Goal: Transaction & Acquisition: Purchase product/service

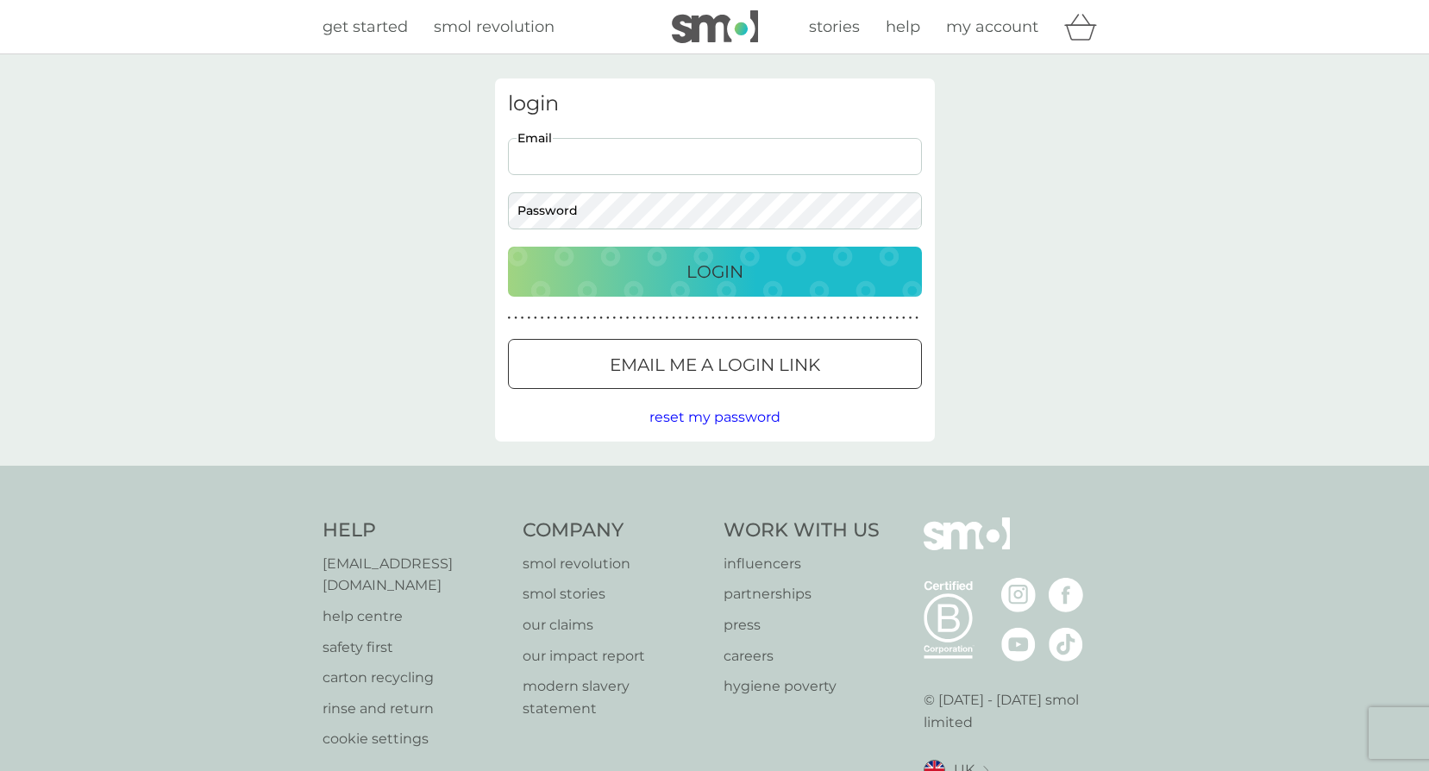
drag, startPoint x: 580, startPoint y: 139, endPoint x: 580, endPoint y: 150, distance: 11.2
click at [580, 144] on input "Email" at bounding box center [715, 156] width 414 height 37
drag, startPoint x: 803, startPoint y: 160, endPoint x: 148, endPoint y: 160, distance: 654.8
click at [148, 160] on div "login leanne.hurcombe@european-intl.com Email Password Login ● ● ● ● ● ● ● ● ● …" at bounding box center [714, 259] width 1429 height 411
type input "leannehurcombe@me.com"
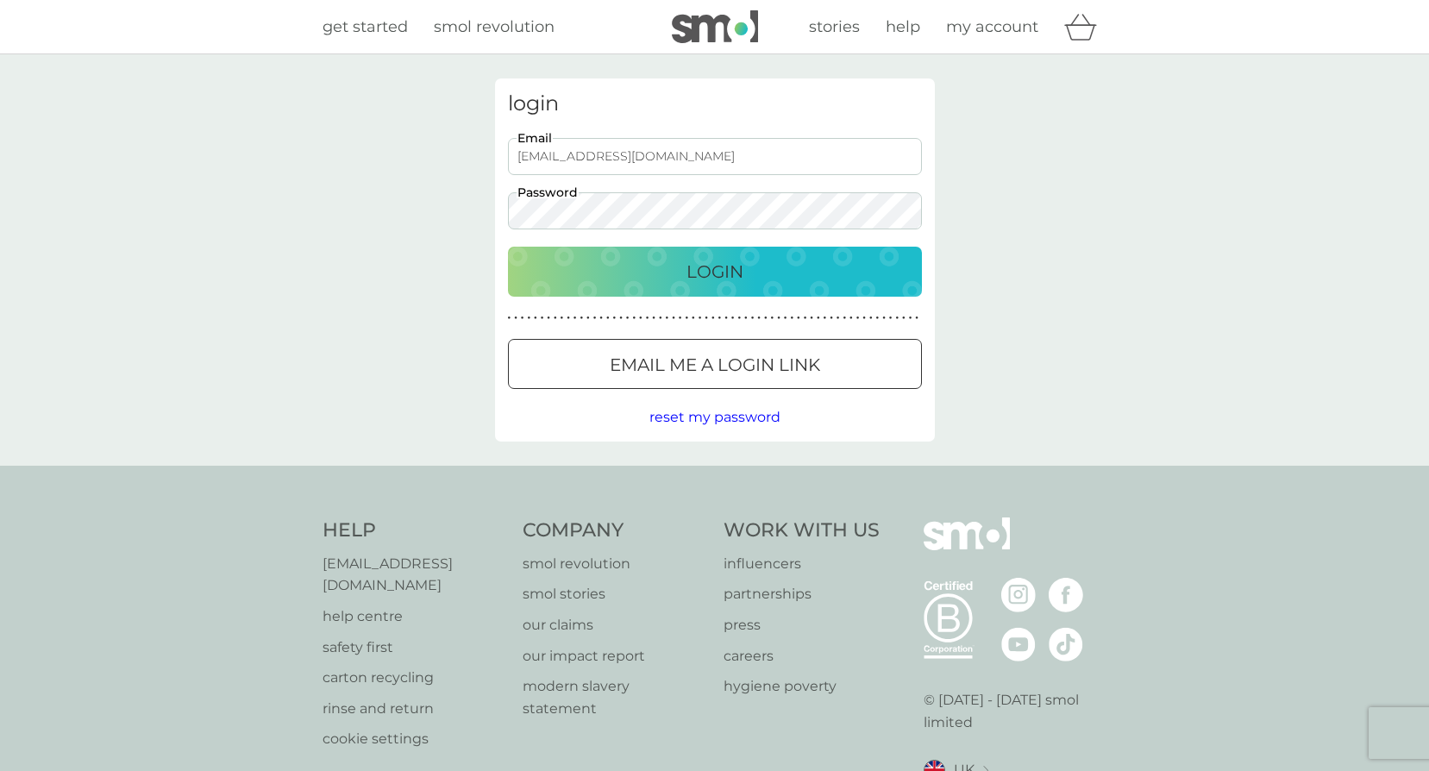
click at [508, 247] on button "Login" at bounding box center [715, 272] width 414 height 50
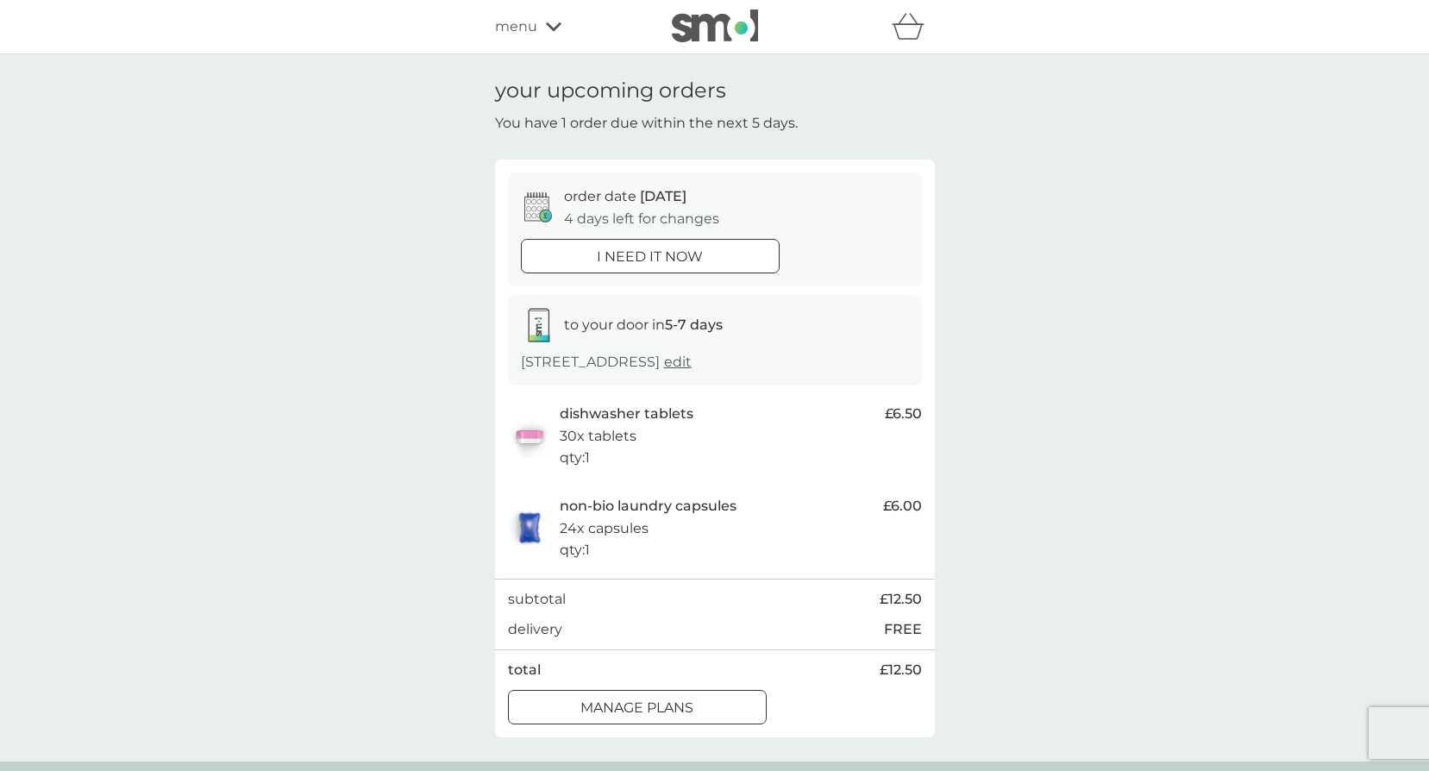
click at [679, 699] on p "manage plans" at bounding box center [637, 708] width 113 height 22
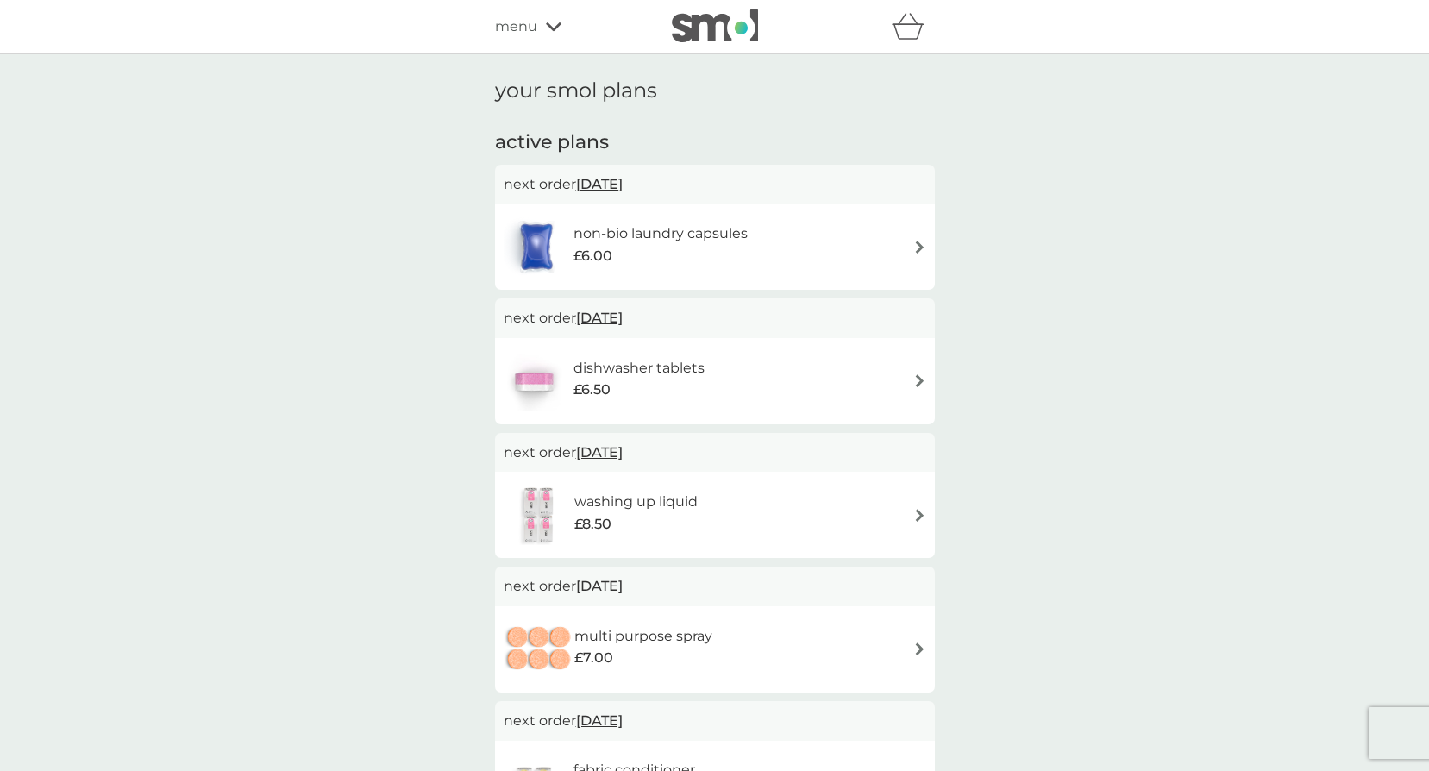
click at [1203, 472] on div "your smol plans active plans next order 14 Oct 2025 non-bio laundry capsules £6…" at bounding box center [714, 528] width 1429 height 948
click at [282, 478] on div "your smol plans active plans next order 14 Oct 2025 non-bio laundry capsules £6…" at bounding box center [714, 528] width 1429 height 948
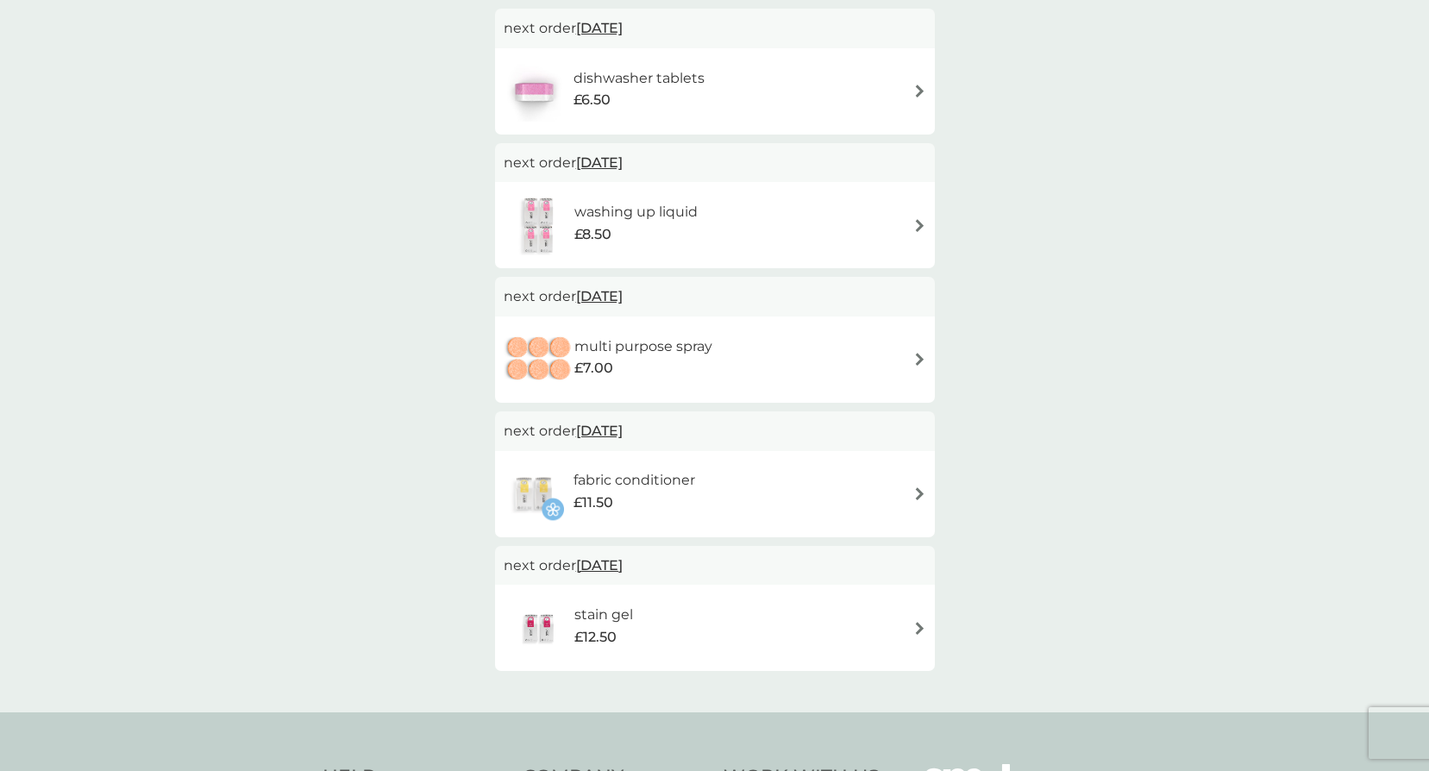
scroll to position [345, 0]
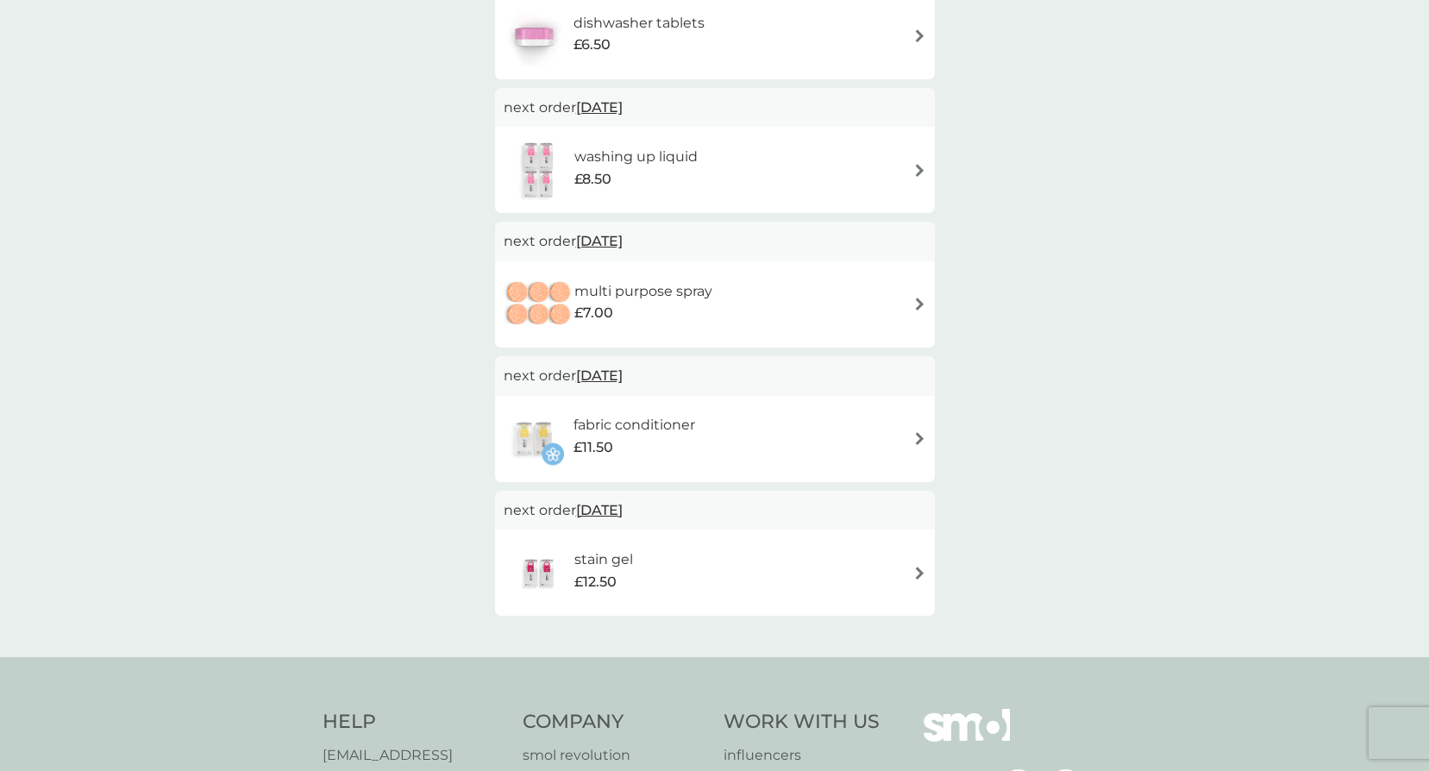
click at [917, 300] on img at bounding box center [920, 304] width 13 height 13
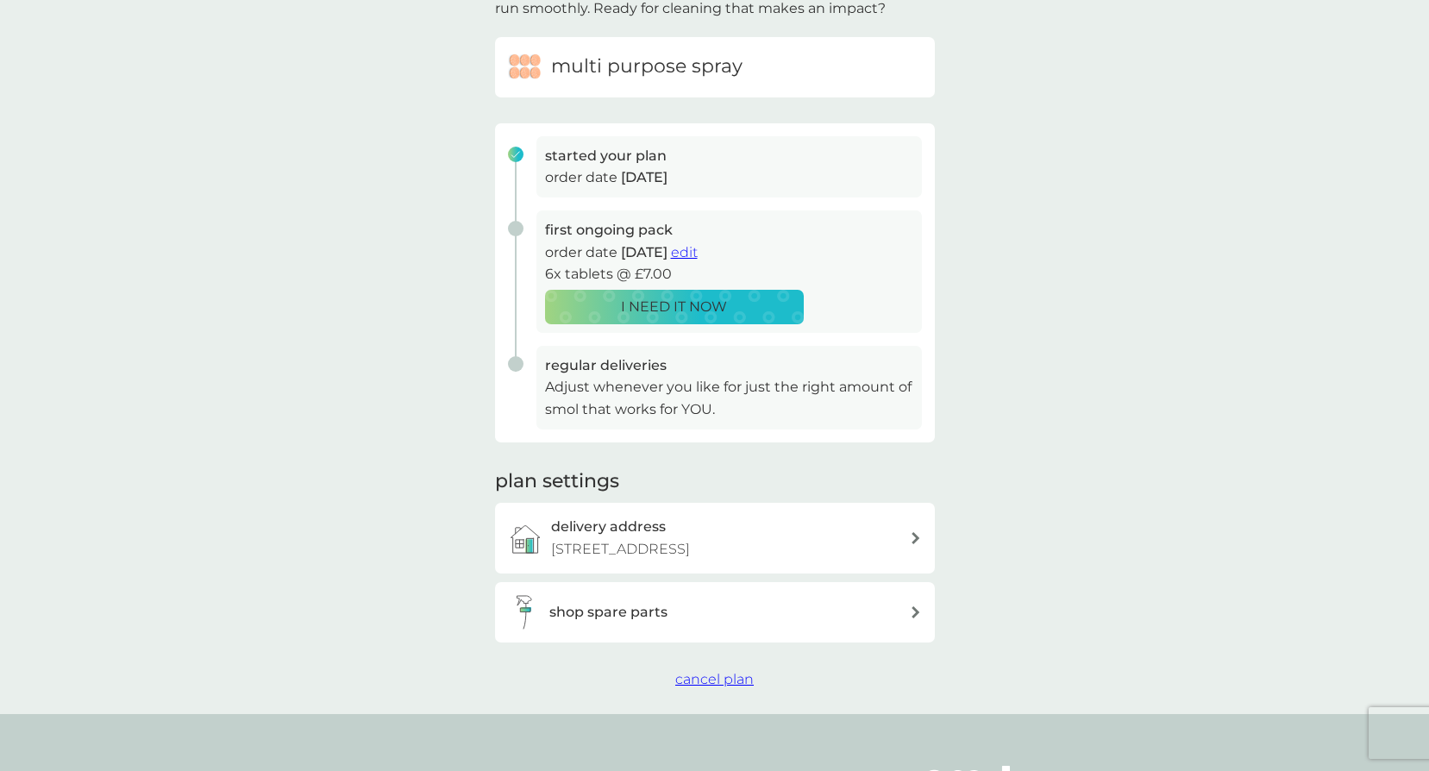
scroll to position [310, 0]
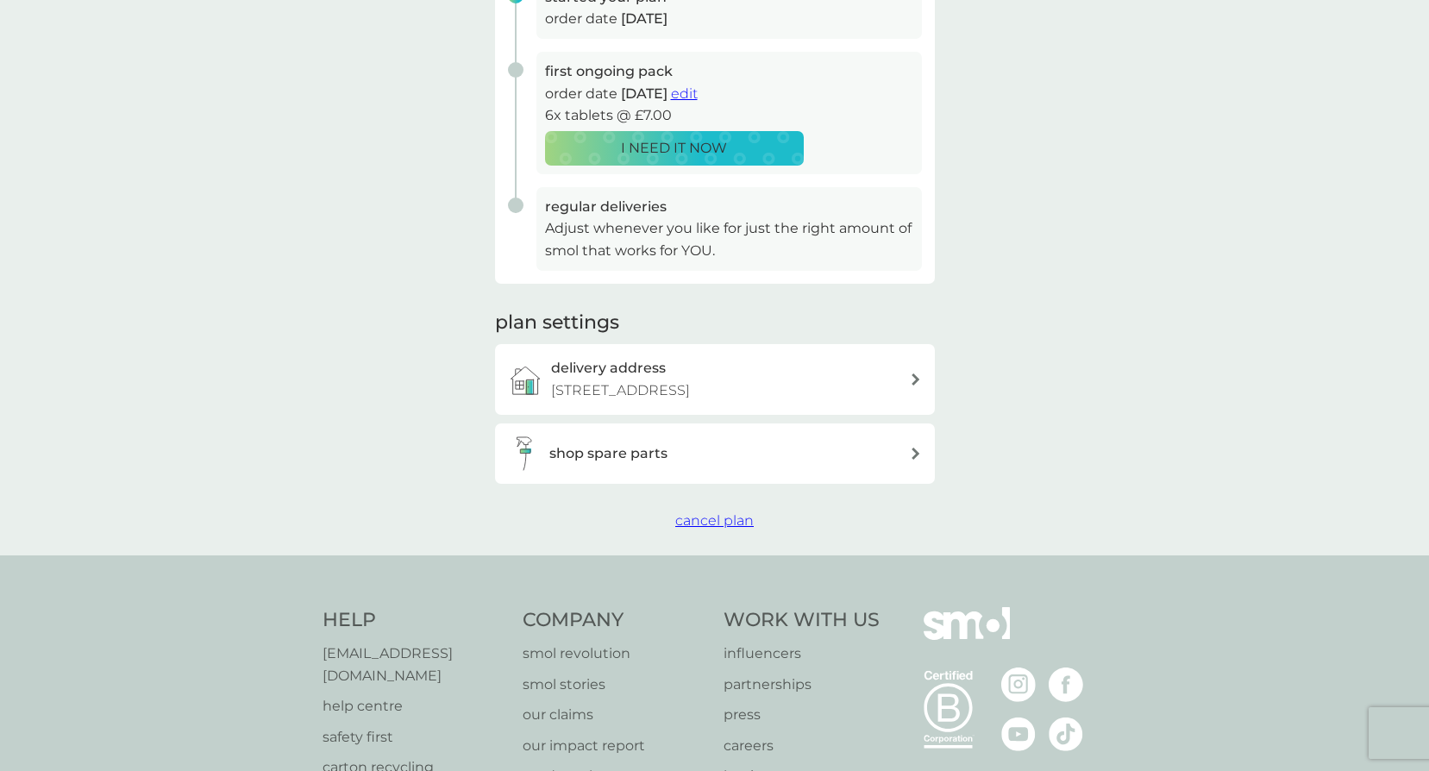
drag, startPoint x: 713, startPoint y: 524, endPoint x: 726, endPoint y: 530, distance: 14.3
click at [713, 524] on span "cancel plan" at bounding box center [714, 520] width 79 height 16
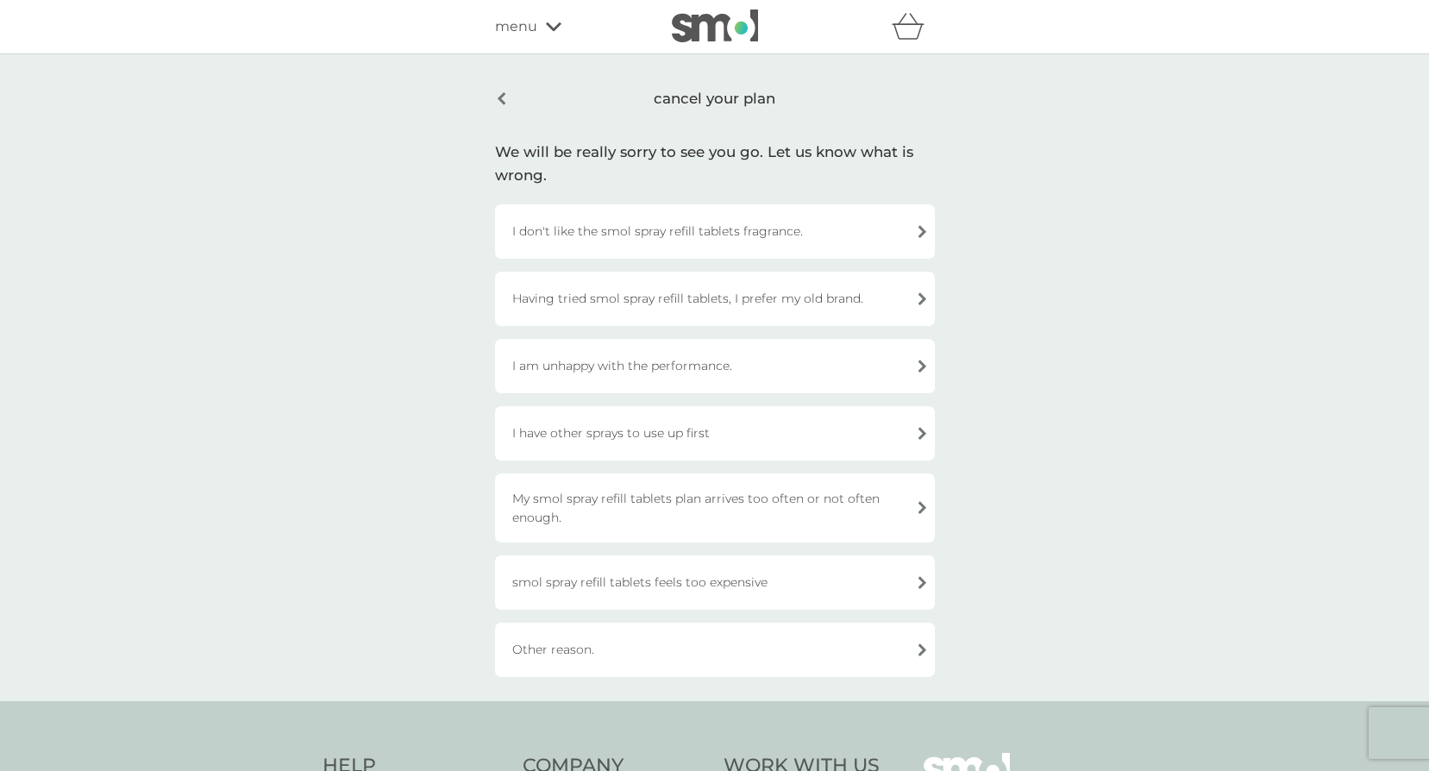
click at [686, 426] on div "I have other sprays to use up first" at bounding box center [715, 433] width 440 height 54
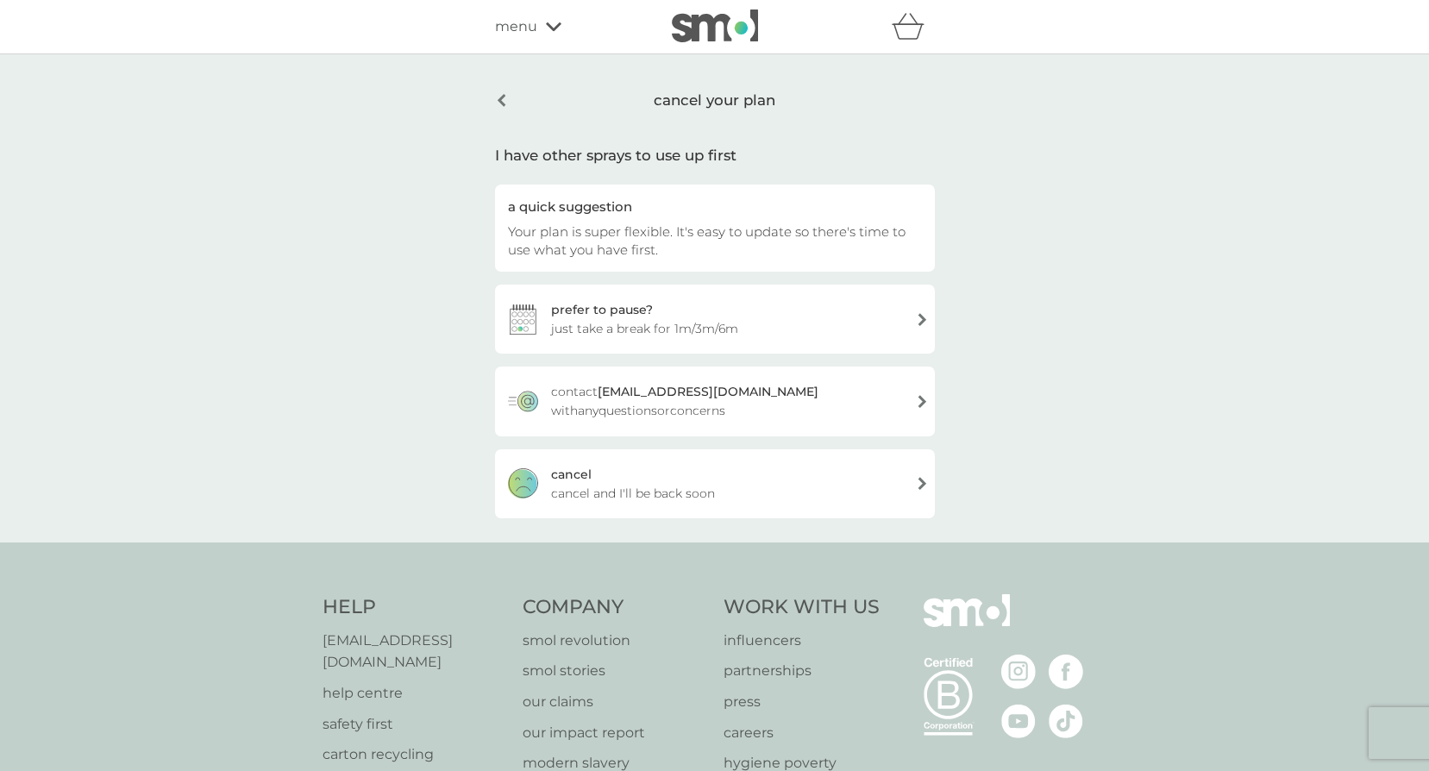
click at [668, 484] on span "cancel and I'll be back soon" at bounding box center [633, 493] width 164 height 19
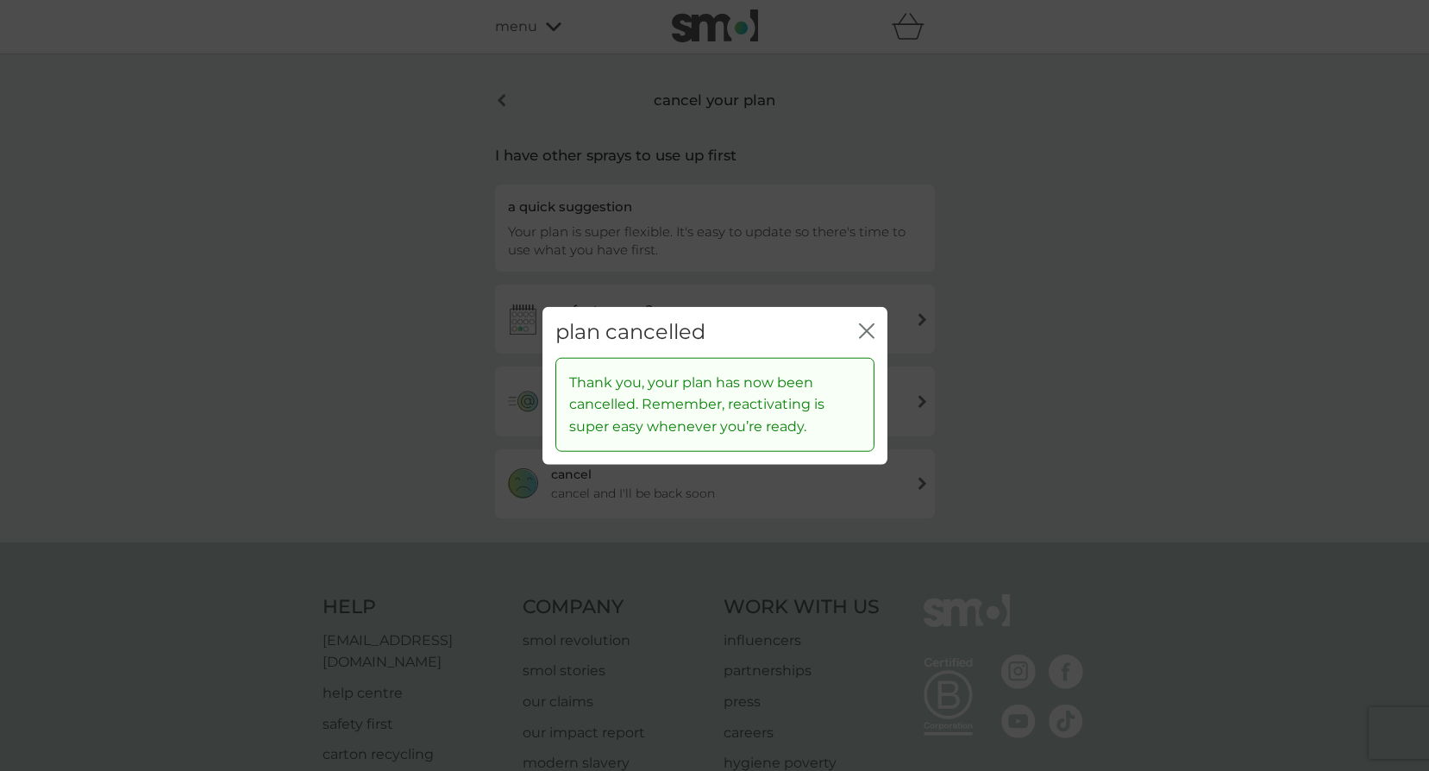
click at [870, 330] on icon "close" at bounding box center [867, 331] width 16 height 16
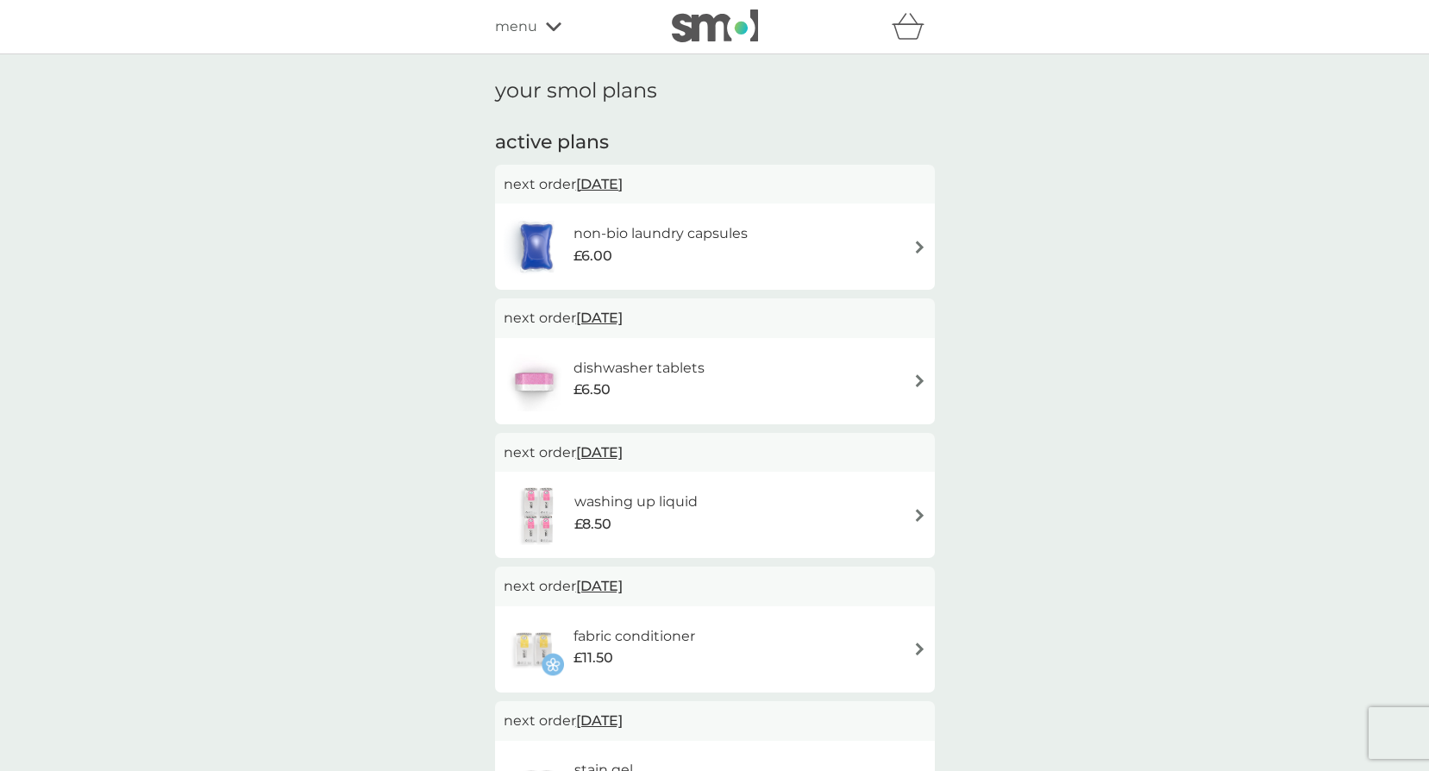
click at [618, 316] on span "14 Oct 2025" at bounding box center [599, 318] width 47 height 34
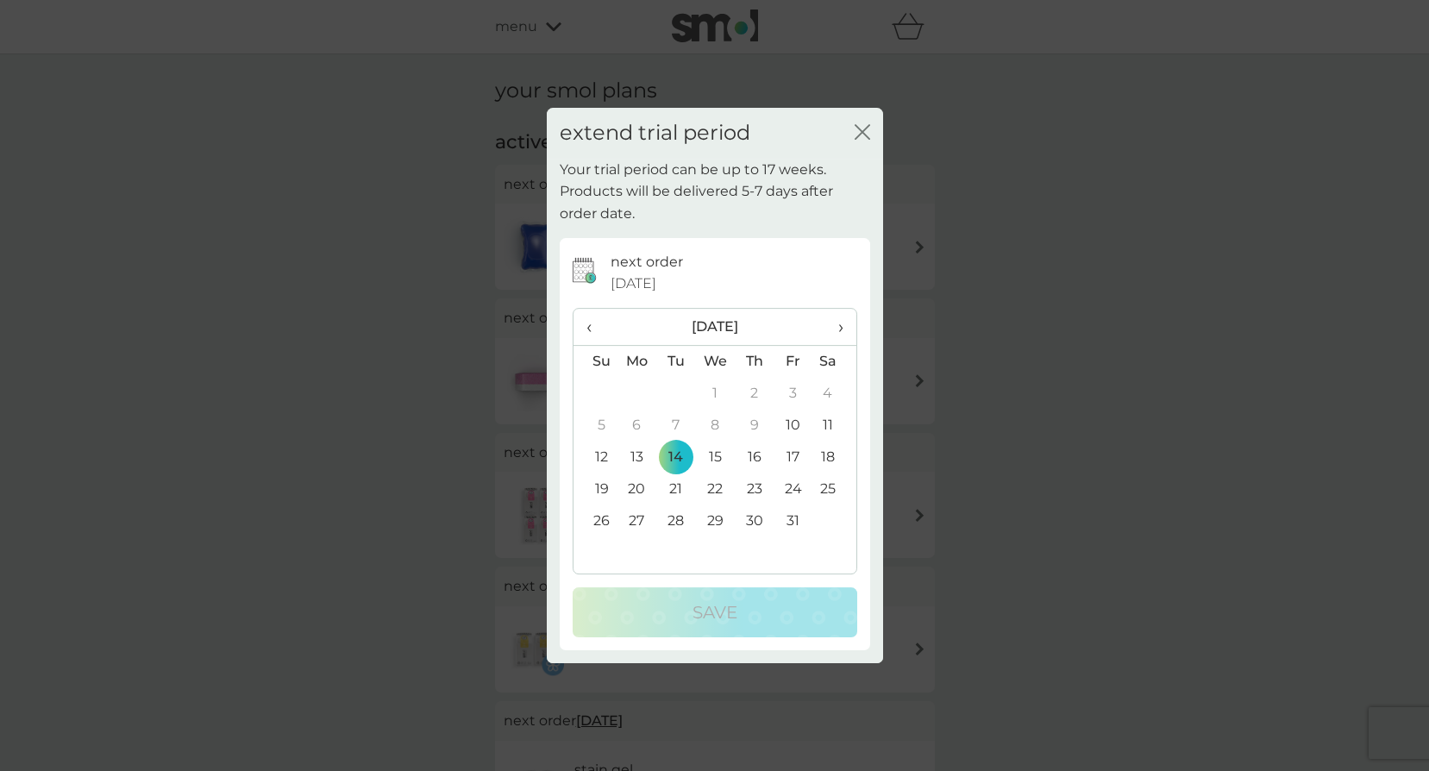
click at [859, 132] on icon "close" at bounding box center [863, 132] width 16 height 16
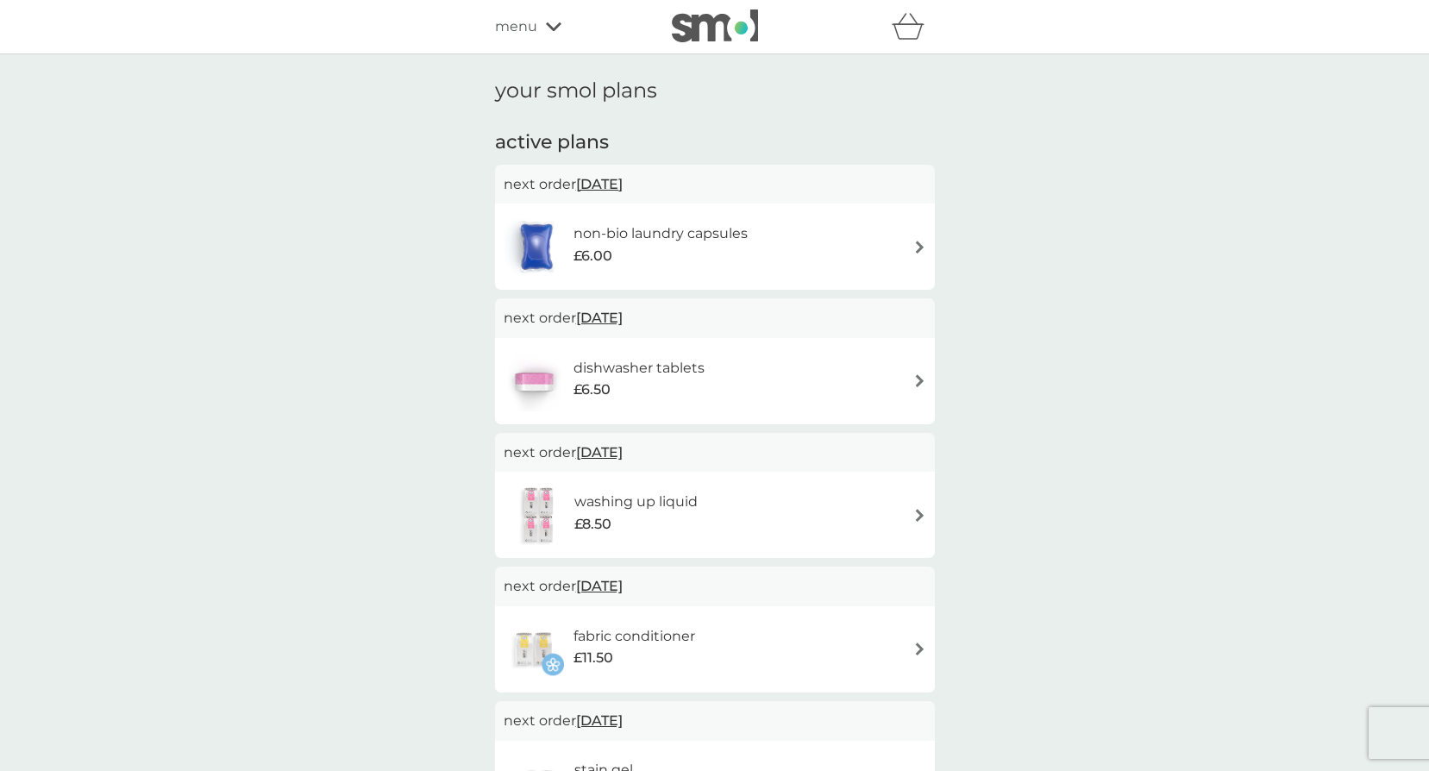
click at [825, 373] on div "dishwasher tablets £6.50" at bounding box center [715, 381] width 423 height 60
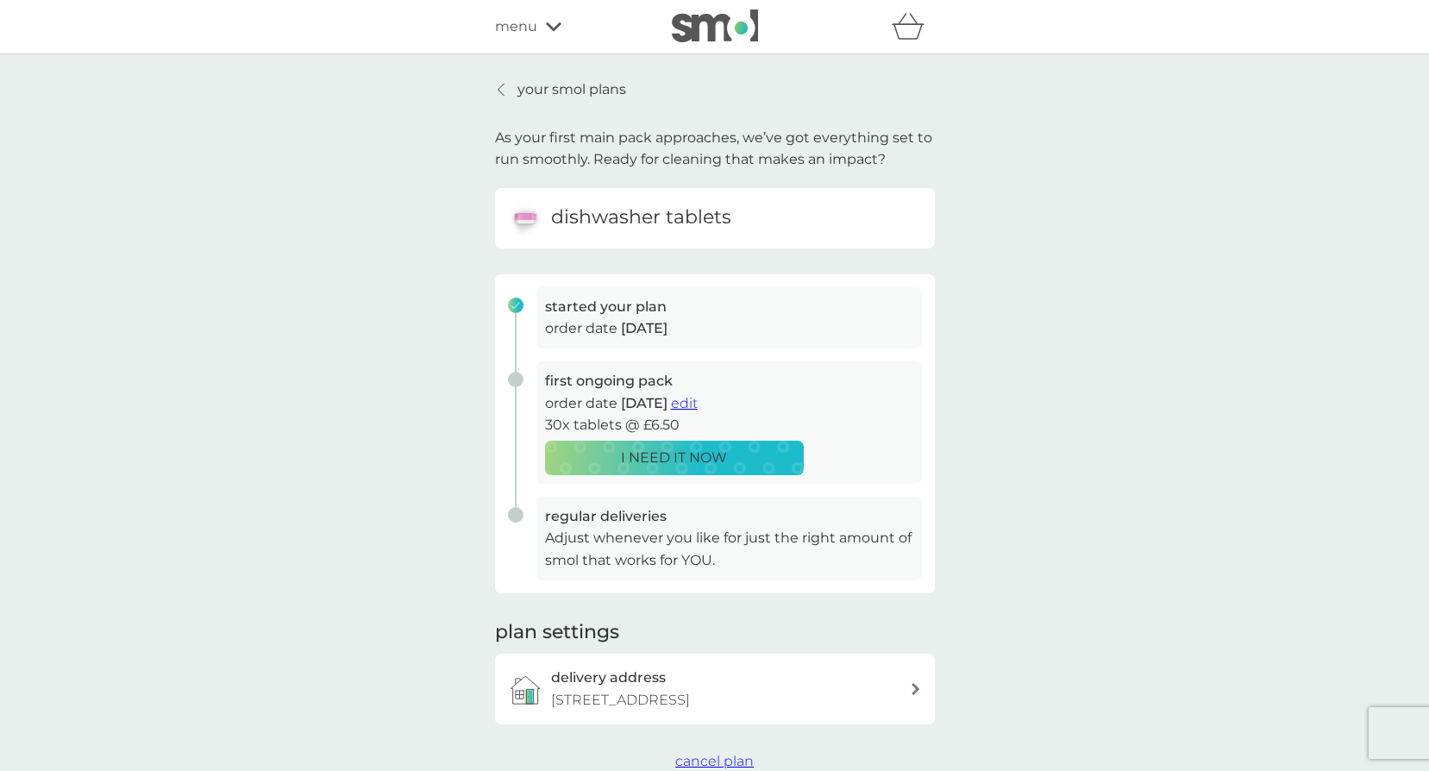
click at [698, 406] on span "edit" at bounding box center [684, 403] width 27 height 16
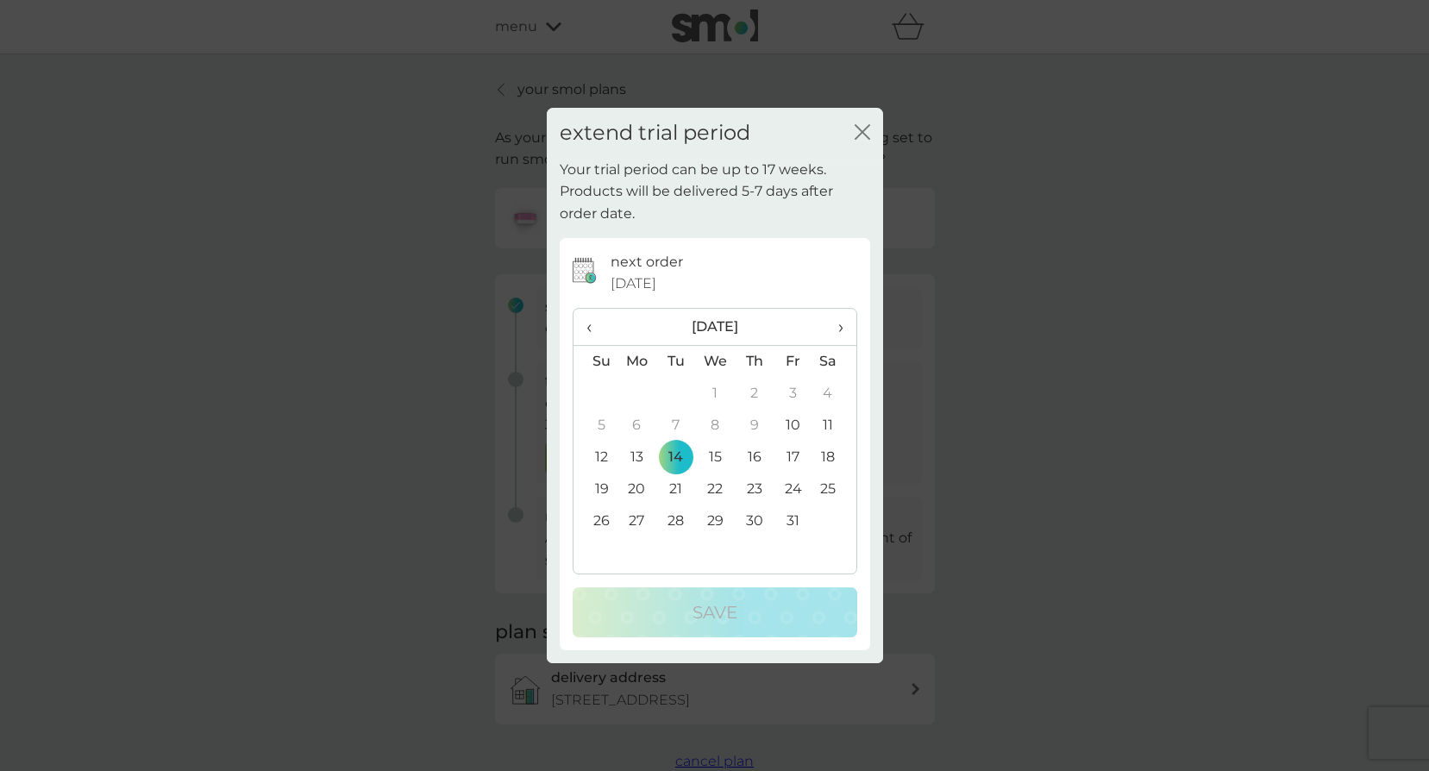
click at [788, 519] on td "31" at bounding box center [793, 522] width 39 height 32
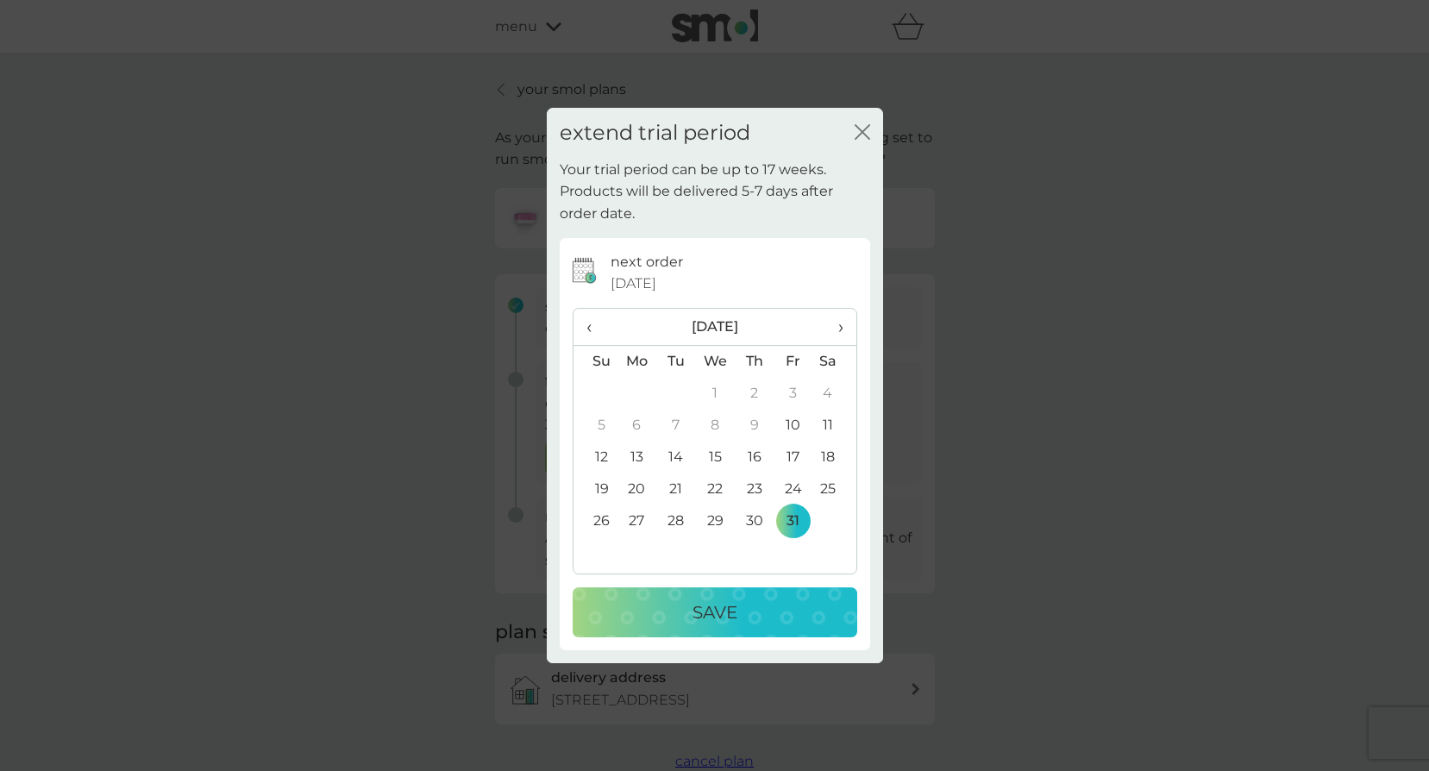
click at [738, 607] on div "Save" at bounding box center [715, 613] width 250 height 28
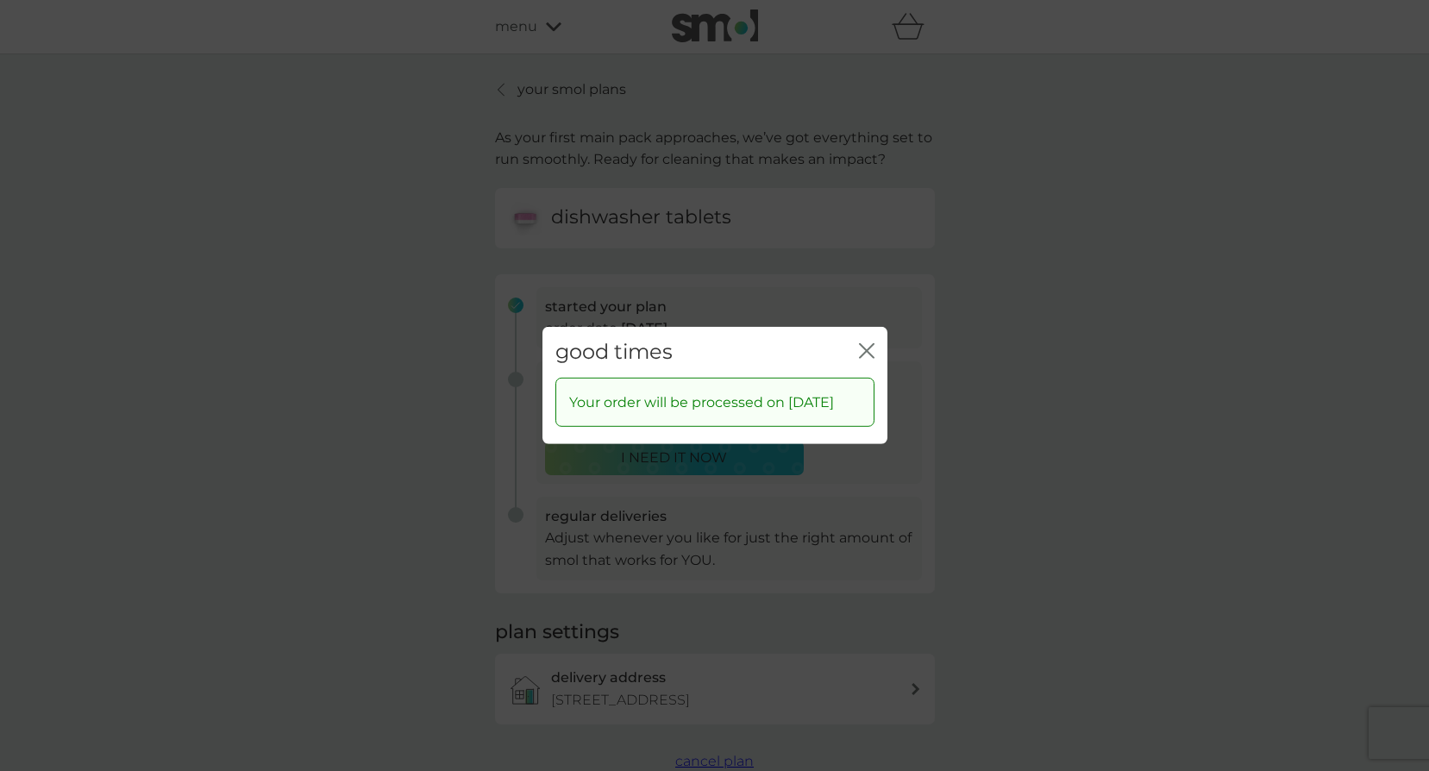
click at [870, 343] on icon "close" at bounding box center [867, 351] width 16 height 16
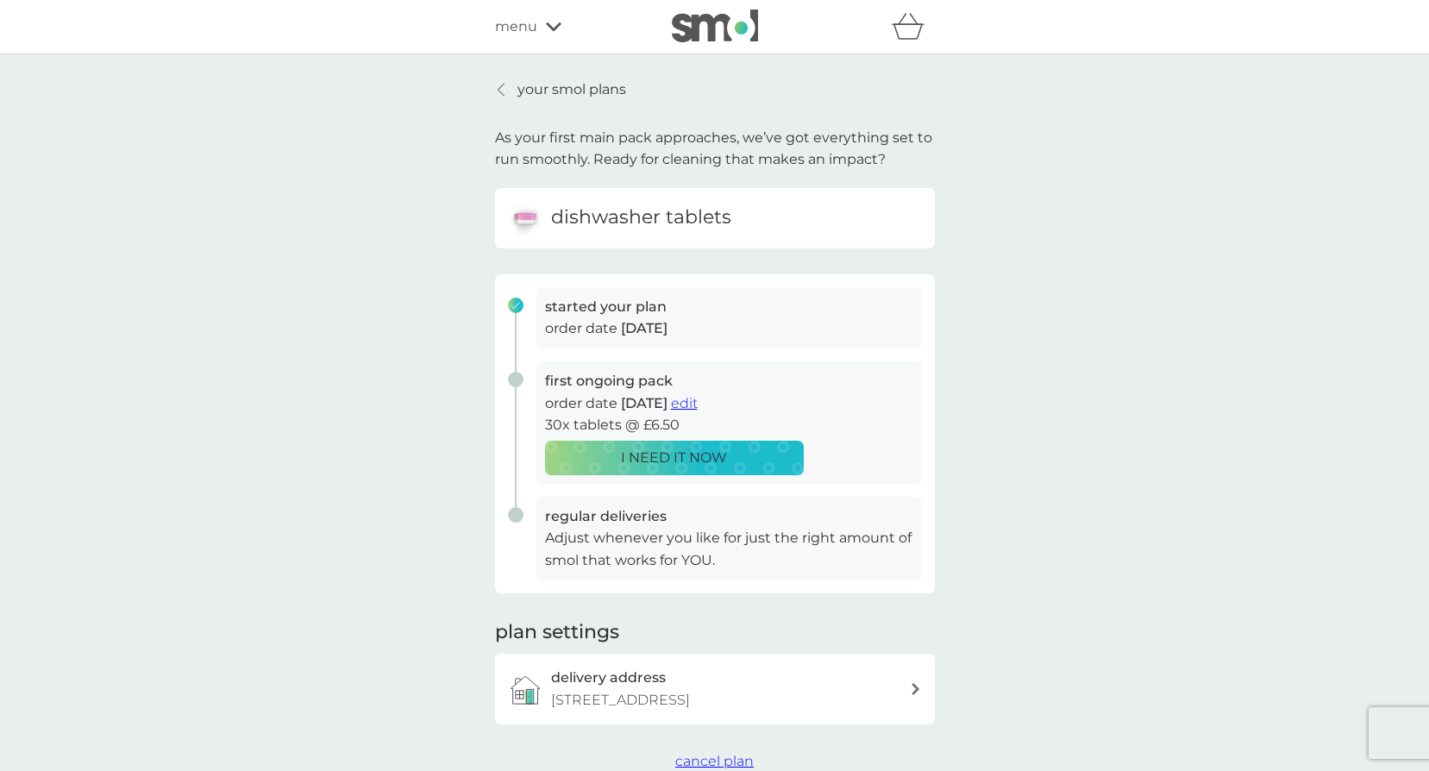
click at [534, 87] on p "your smol plans" at bounding box center [572, 90] width 109 height 22
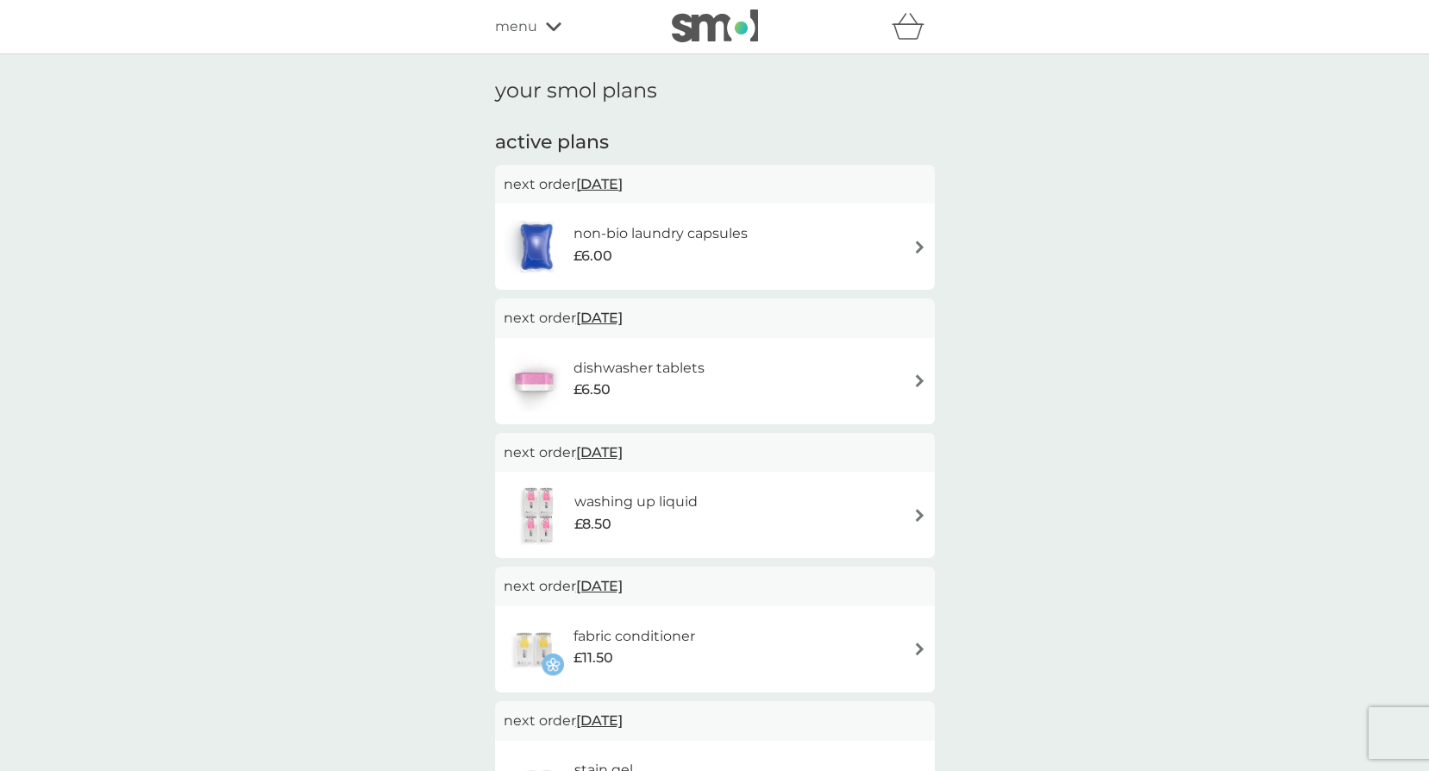
click at [529, 25] on span "menu" at bounding box center [516, 27] width 42 height 22
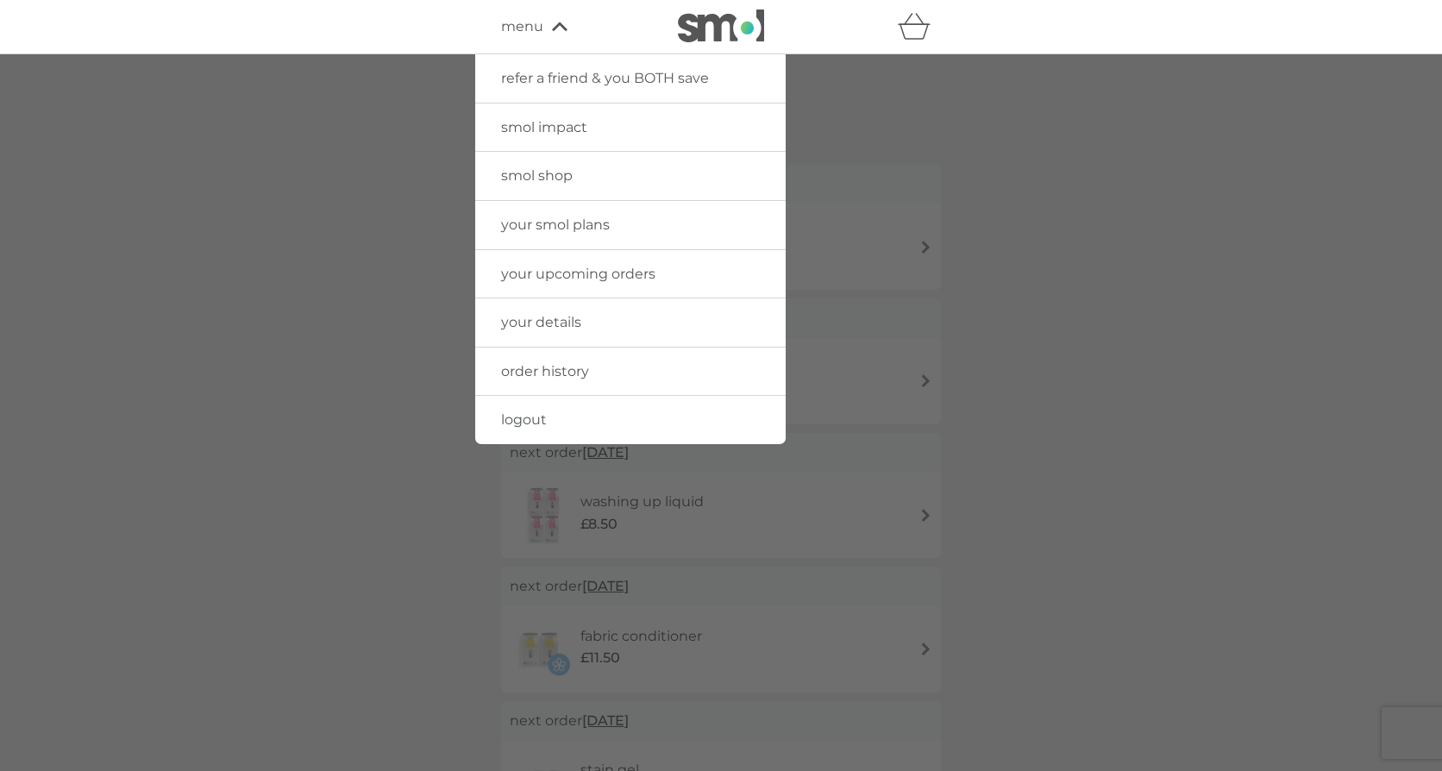
click at [540, 177] on span "smol shop" at bounding box center [537, 175] width 72 height 16
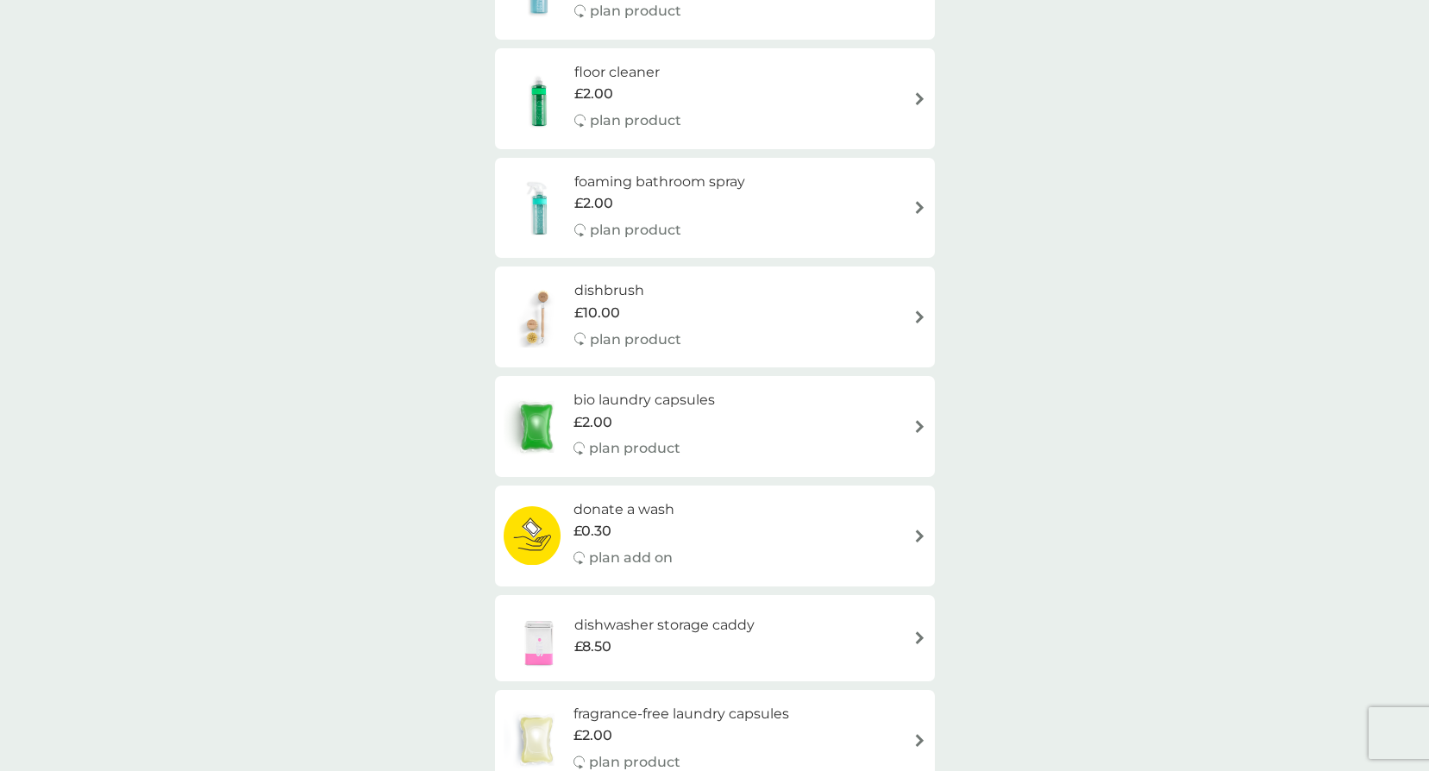
scroll to position [518, 0]
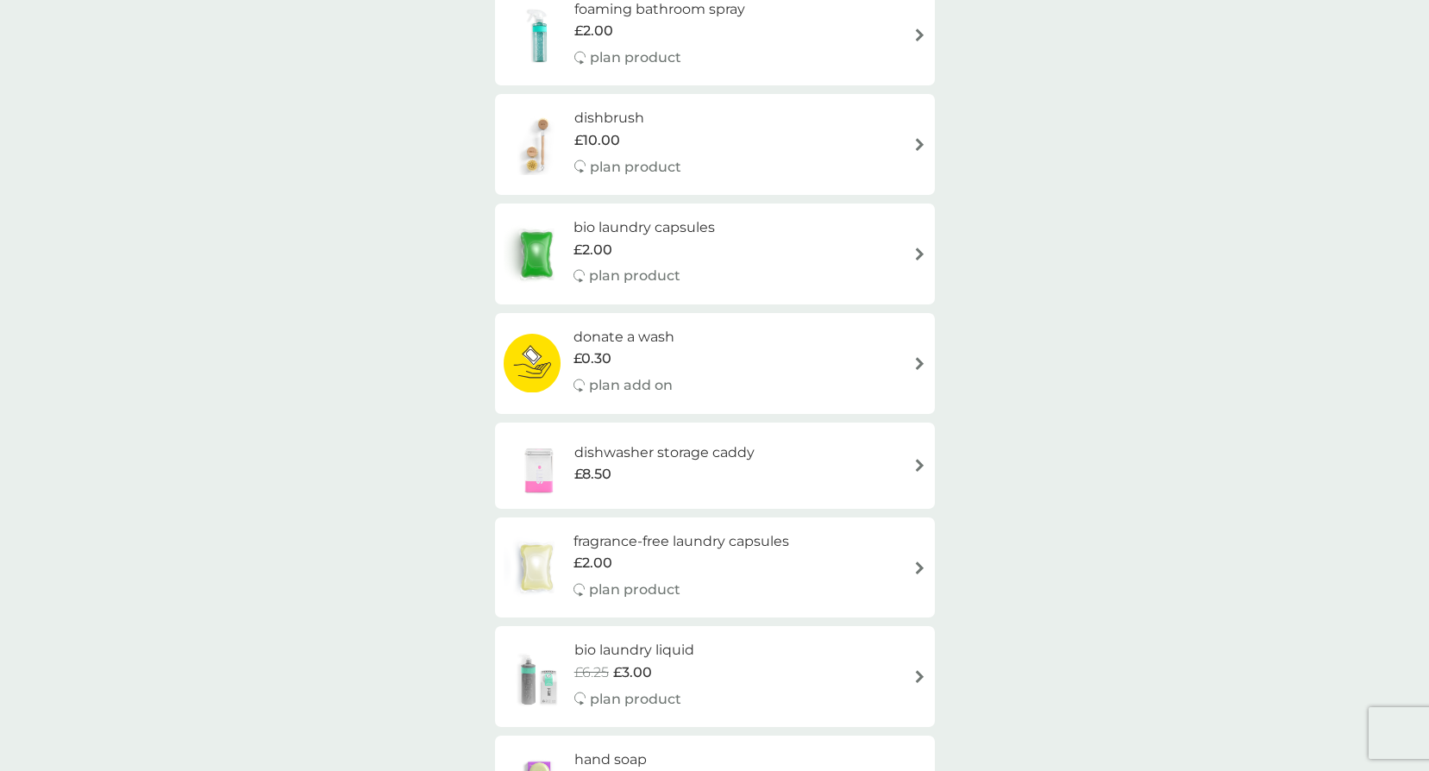
click at [914, 248] on img at bounding box center [920, 254] width 13 height 13
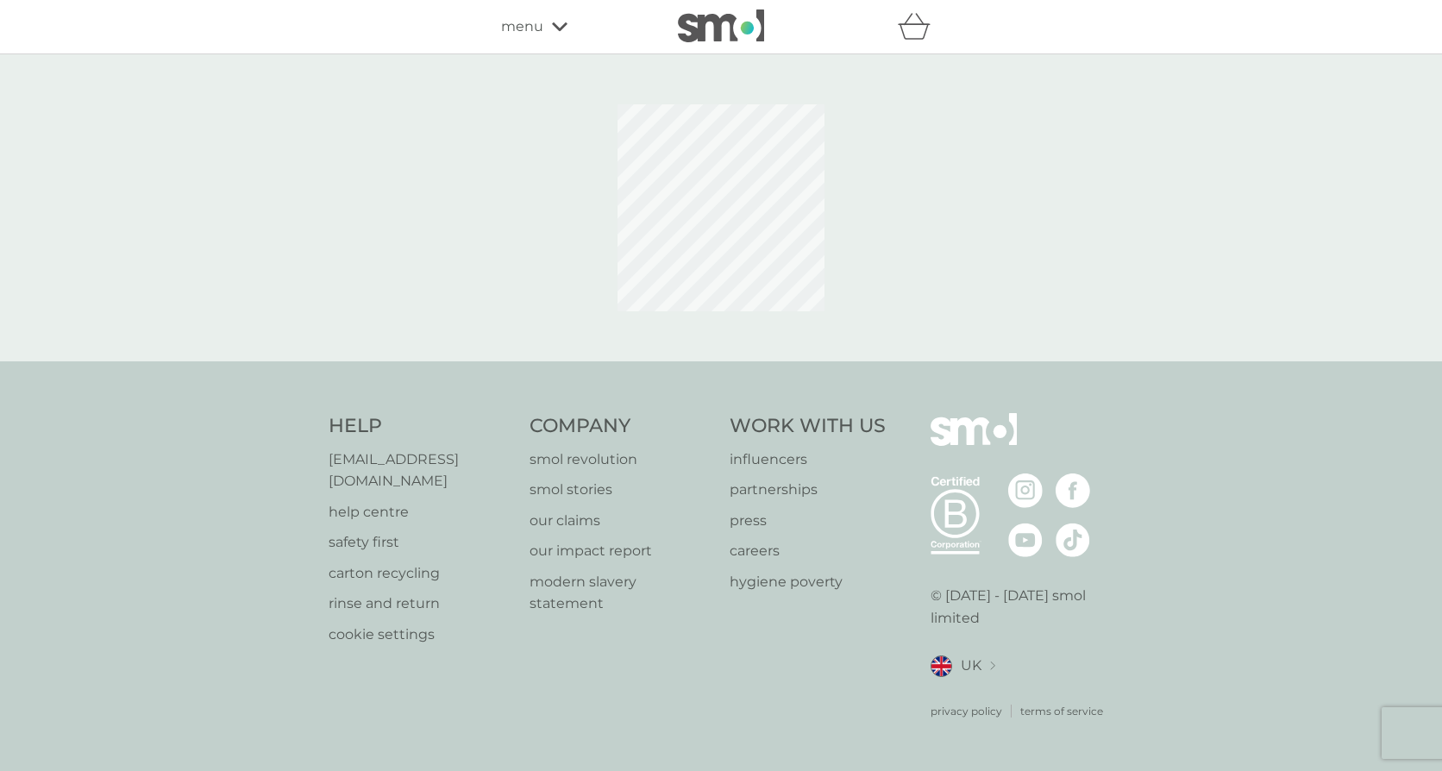
select select "42"
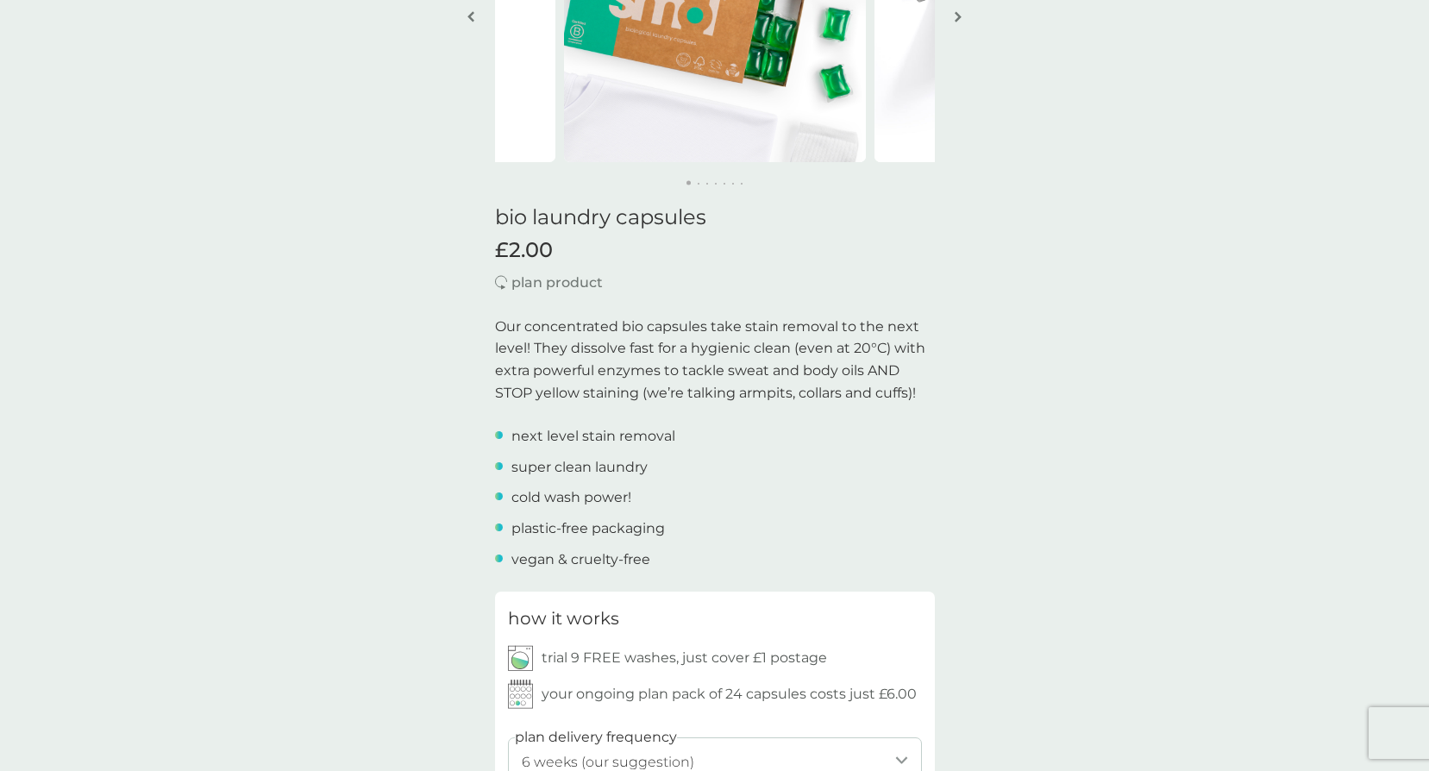
scroll to position [259, 0]
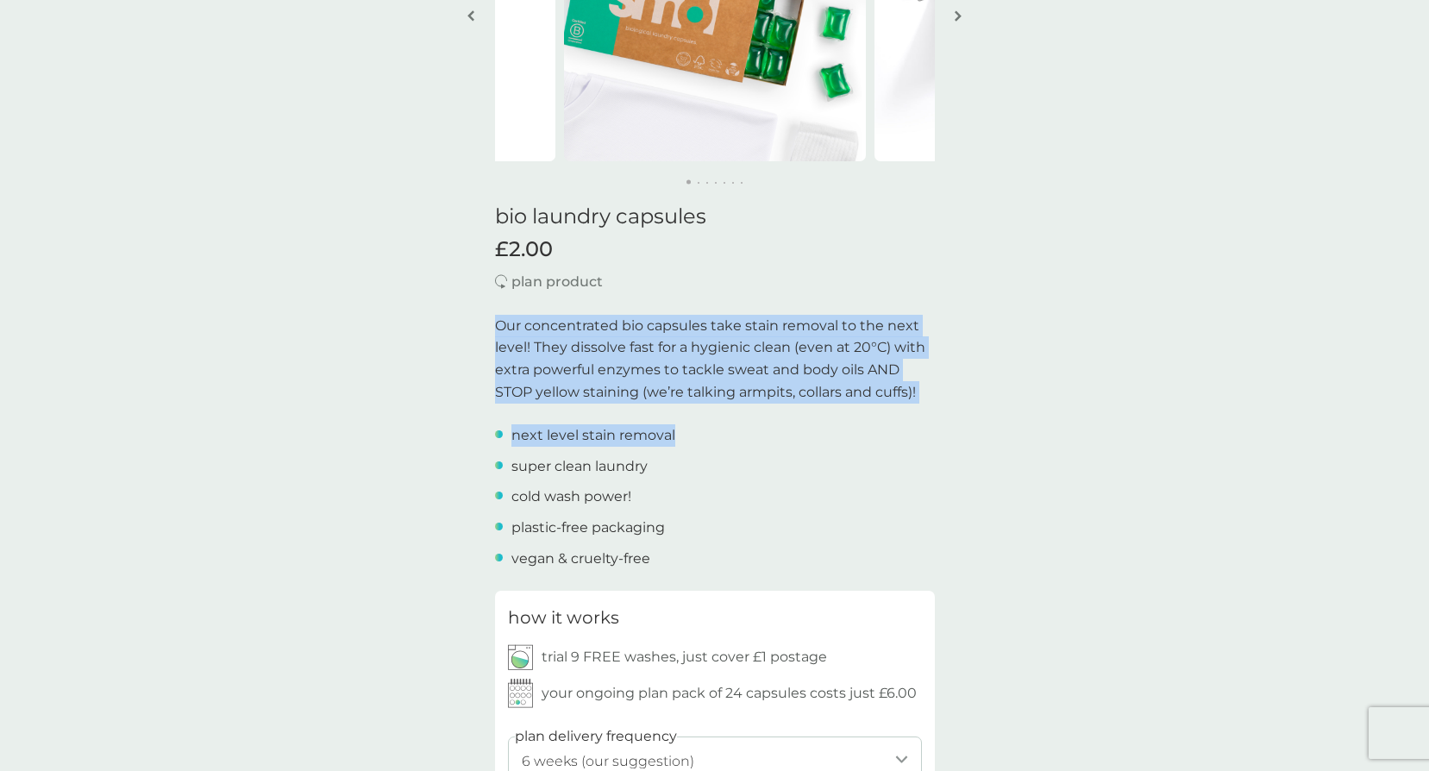
drag, startPoint x: 493, startPoint y: 317, endPoint x: 995, endPoint y: 426, distance: 513.9
drag, startPoint x: 995, startPoint y: 426, endPoint x: 1134, endPoint y: 348, distance: 159.5
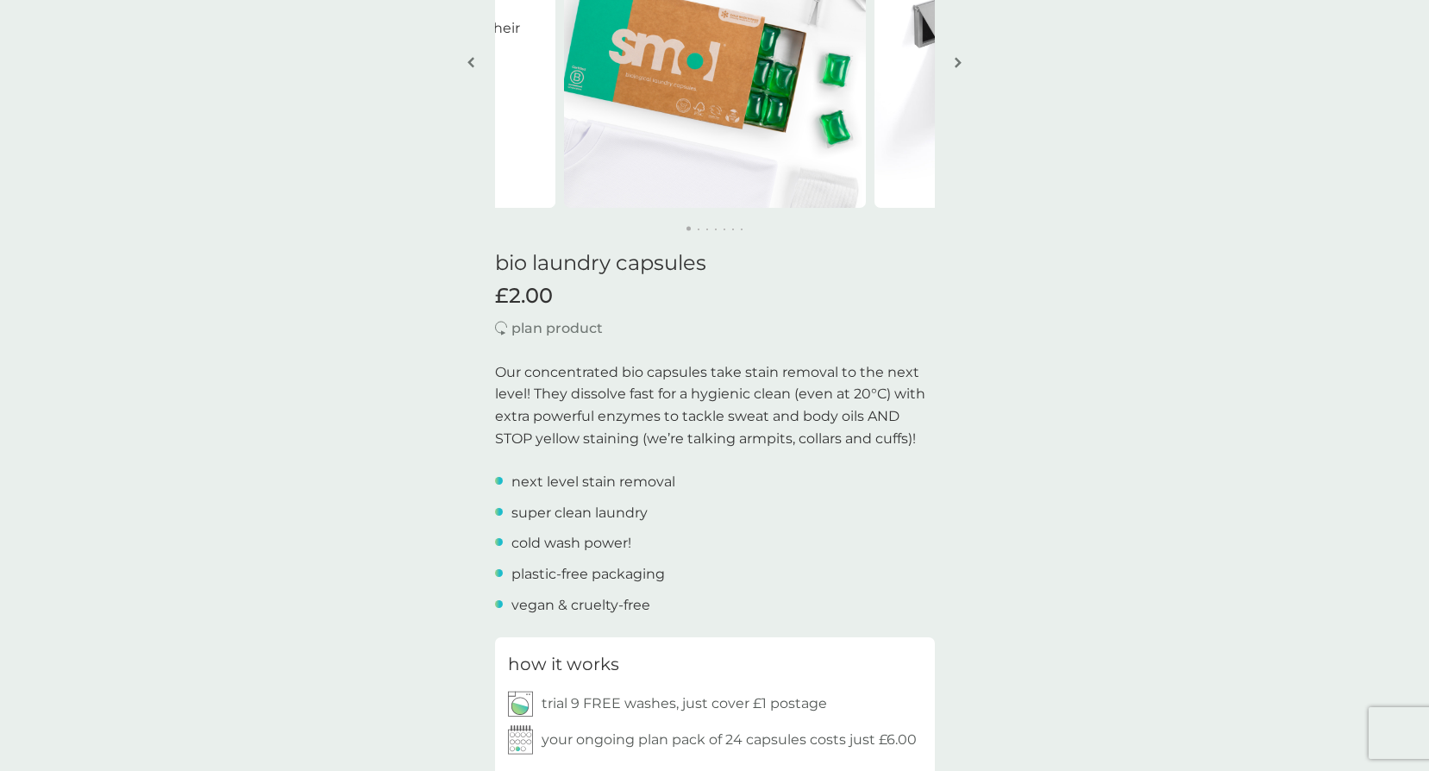
scroll to position [604, 0]
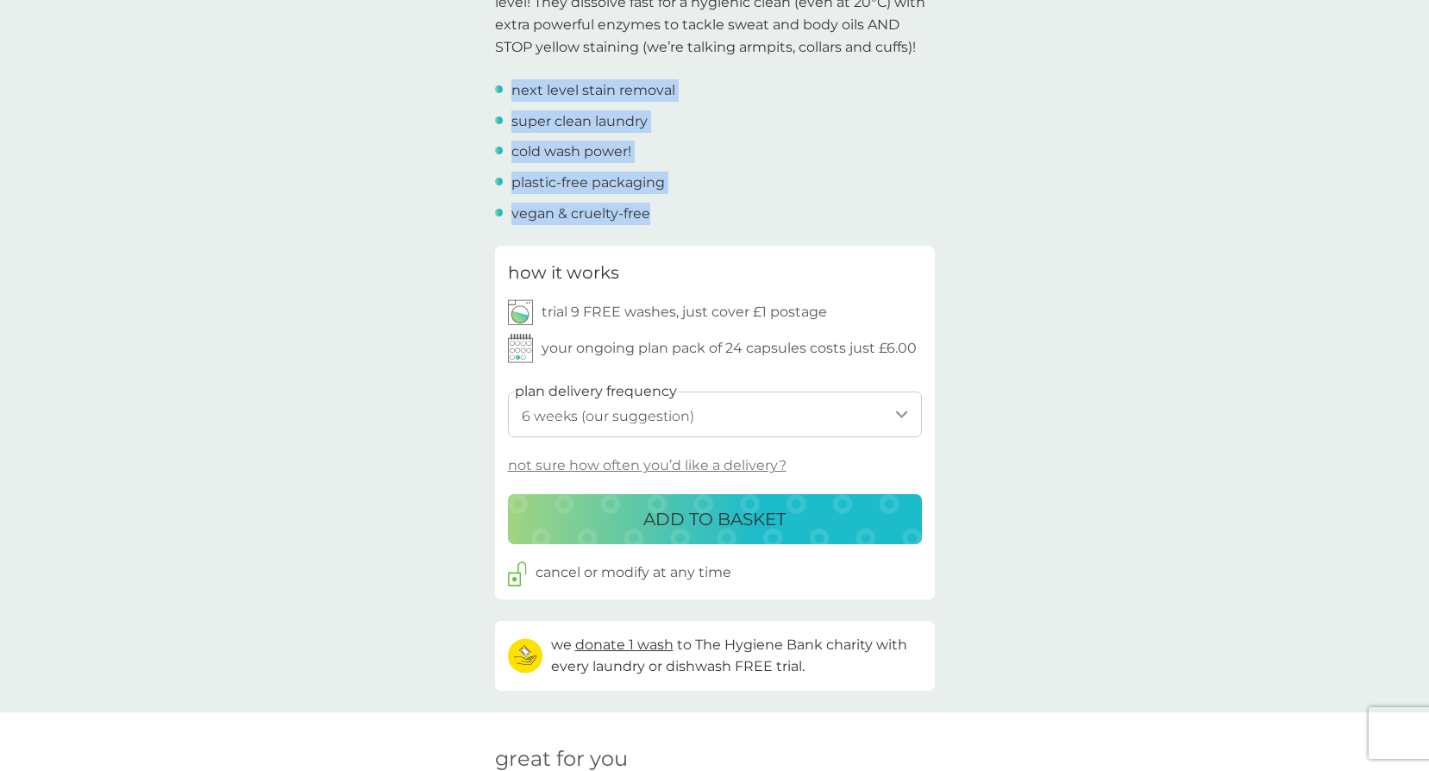
drag, startPoint x: 669, startPoint y: 200, endPoint x: 514, endPoint y: 79, distance: 196.0
click at [514, 79] on ul "next level stain removal super clean laundry cold wash power! plastic-free pack…" at bounding box center [715, 151] width 440 height 145
drag, startPoint x: 514, startPoint y: 79, endPoint x: 799, endPoint y: 173, distance: 299.8
click at [799, 173] on div "plastic-free packaging" at bounding box center [715, 183] width 440 height 22
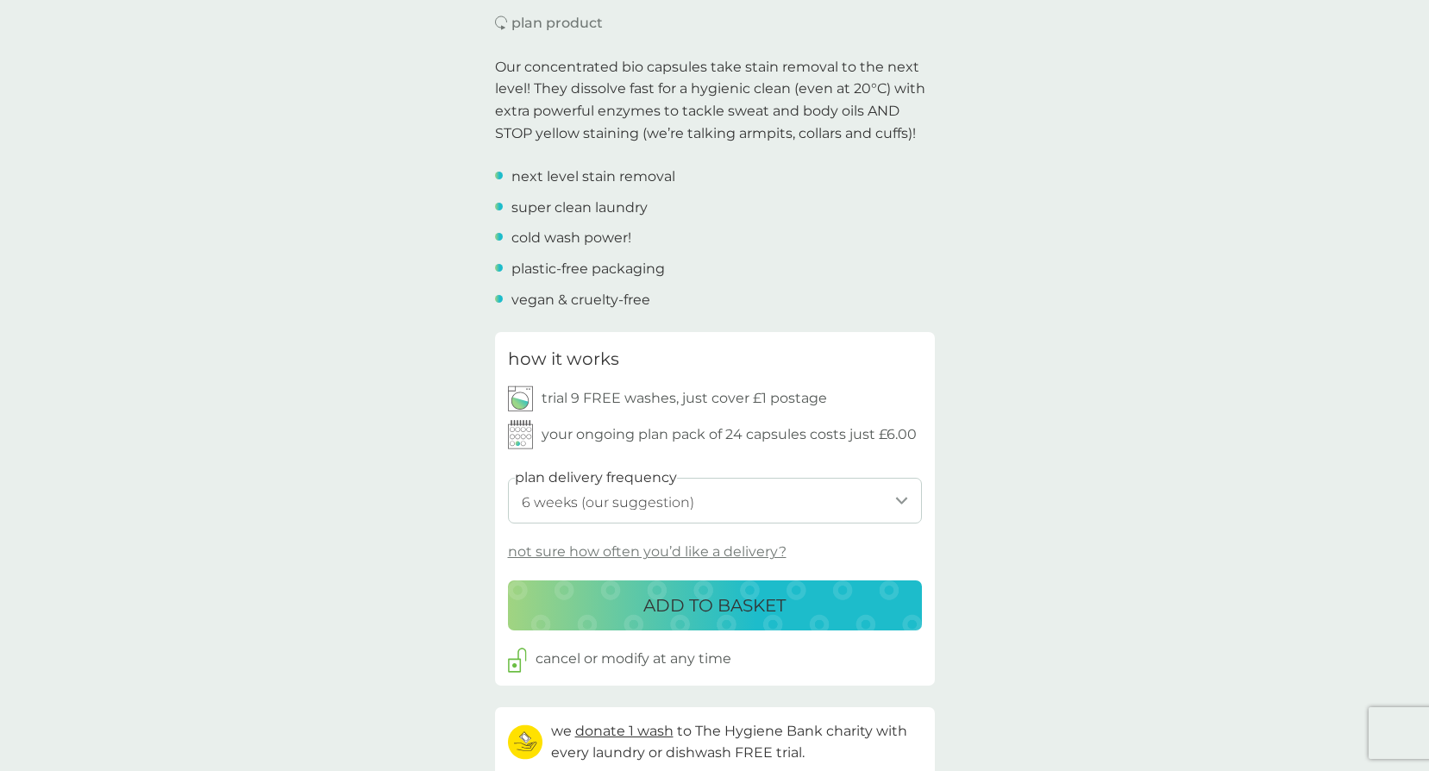
scroll to position [0, 0]
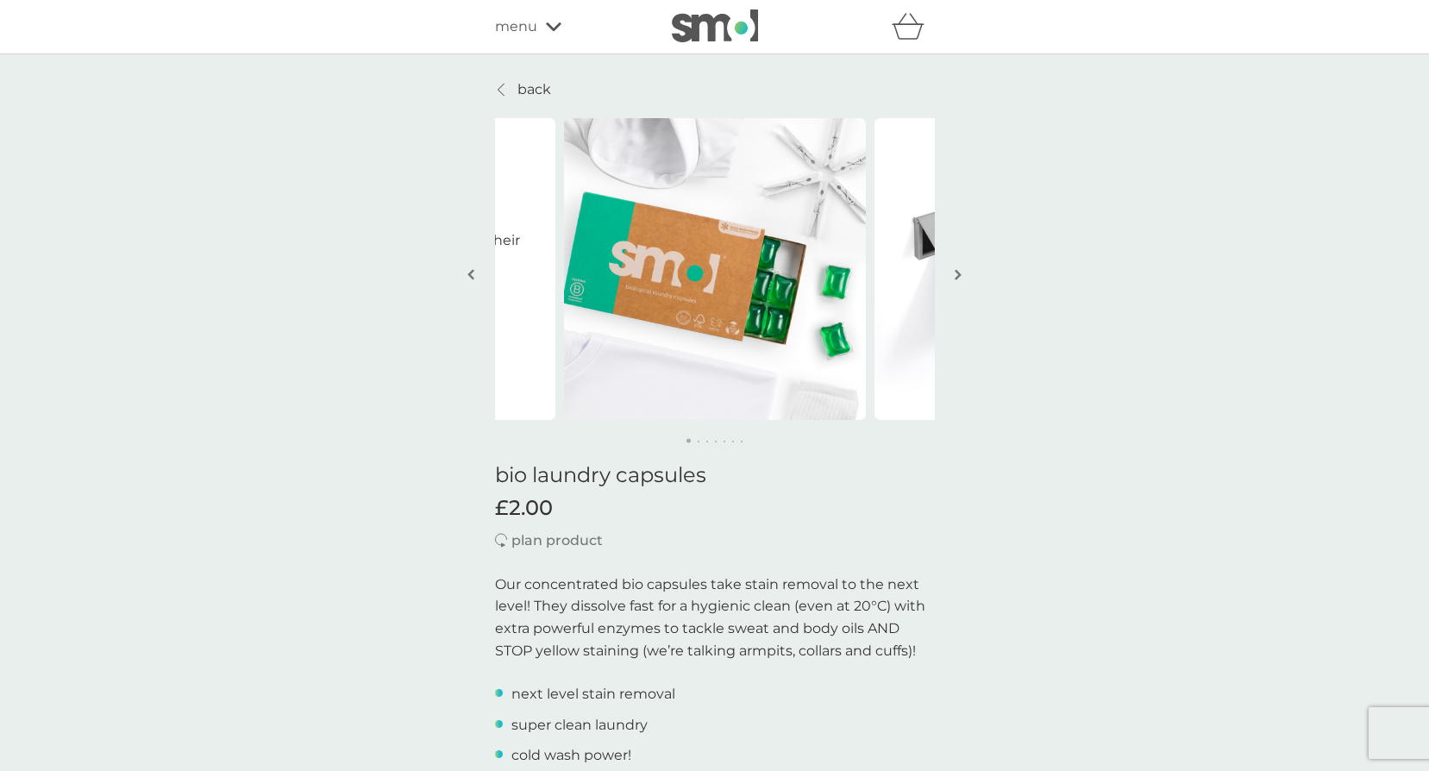
click at [542, 24] on div "menu" at bounding box center [568, 27] width 147 height 22
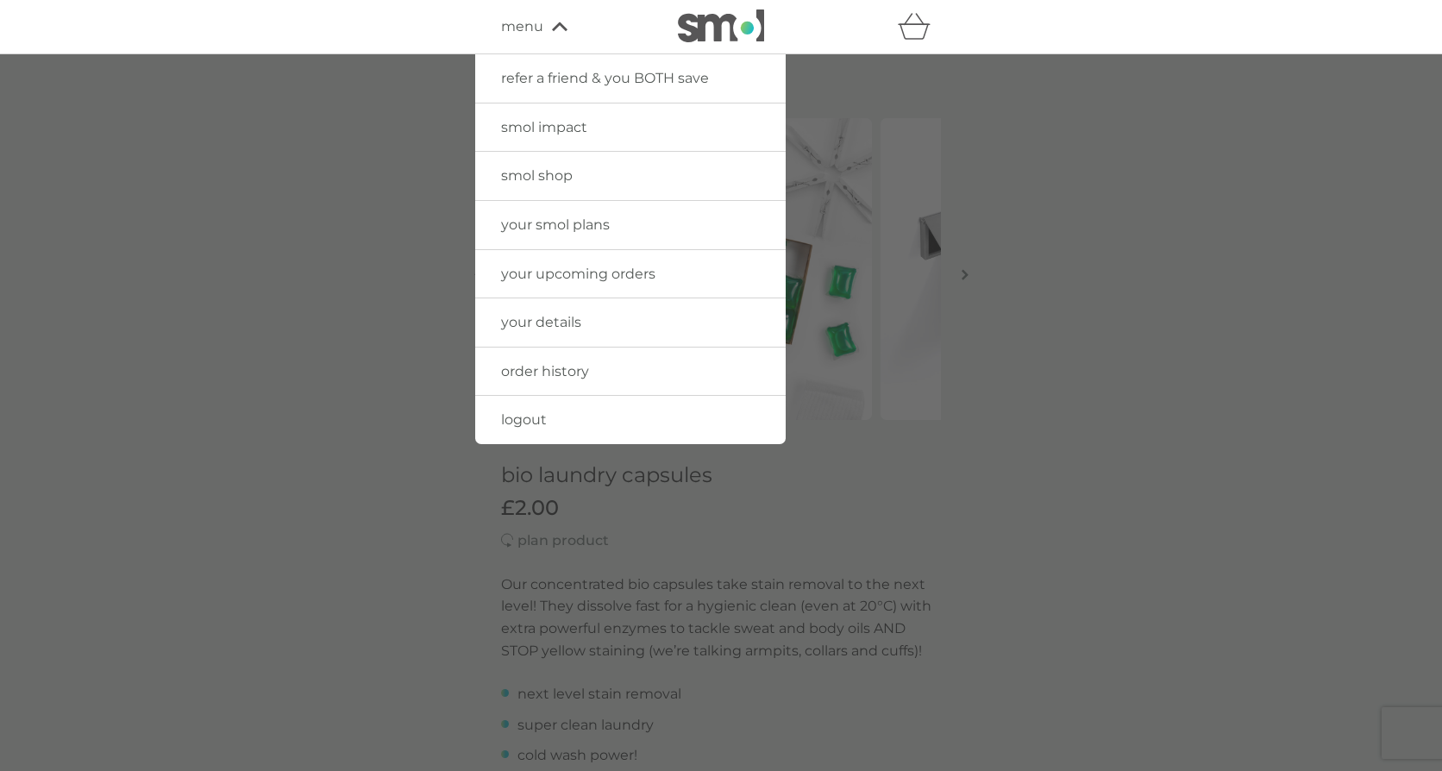
drag, startPoint x: 560, startPoint y: 179, endPoint x: 695, endPoint y: 41, distance: 192.8
click at [560, 179] on span "smol shop" at bounding box center [537, 175] width 72 height 16
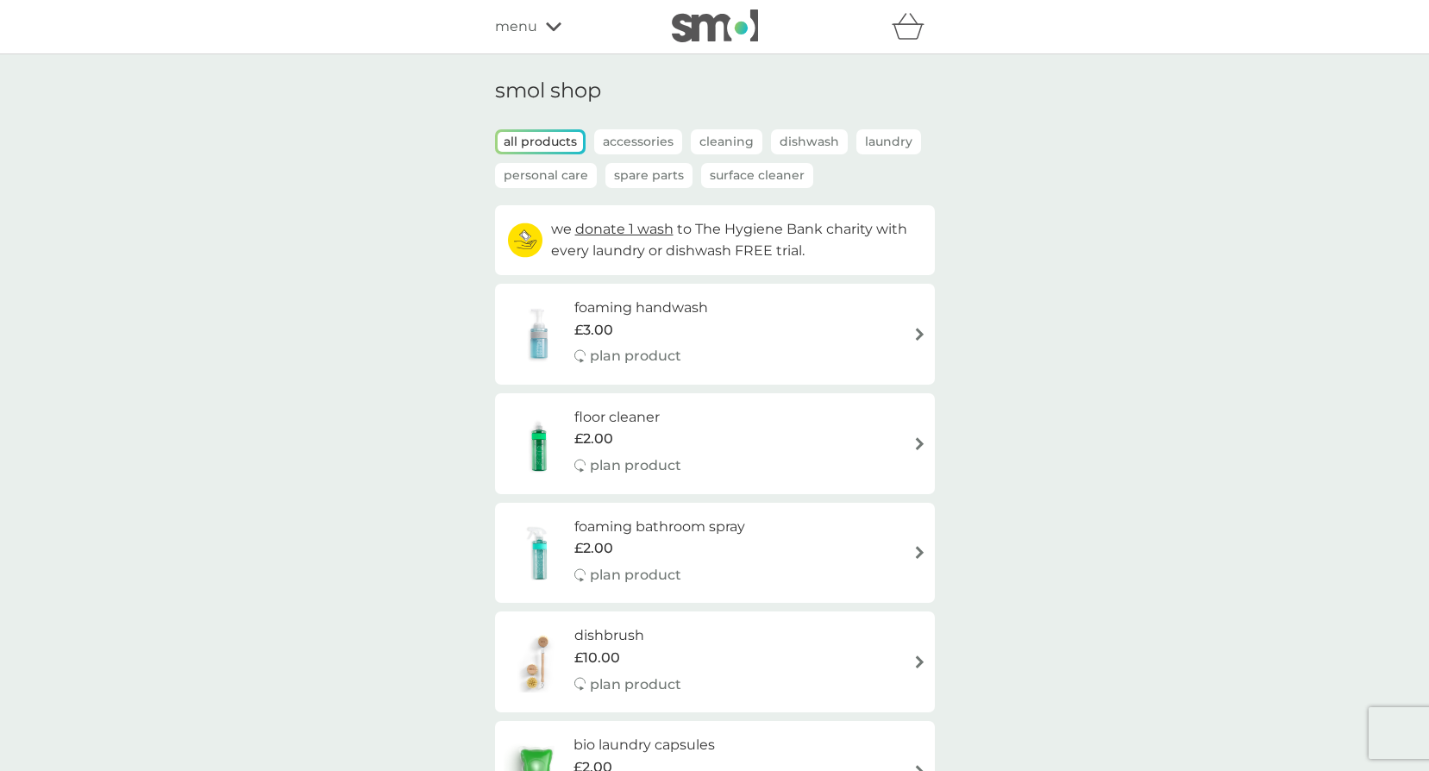
click at [524, 19] on span "menu" at bounding box center [516, 27] width 42 height 22
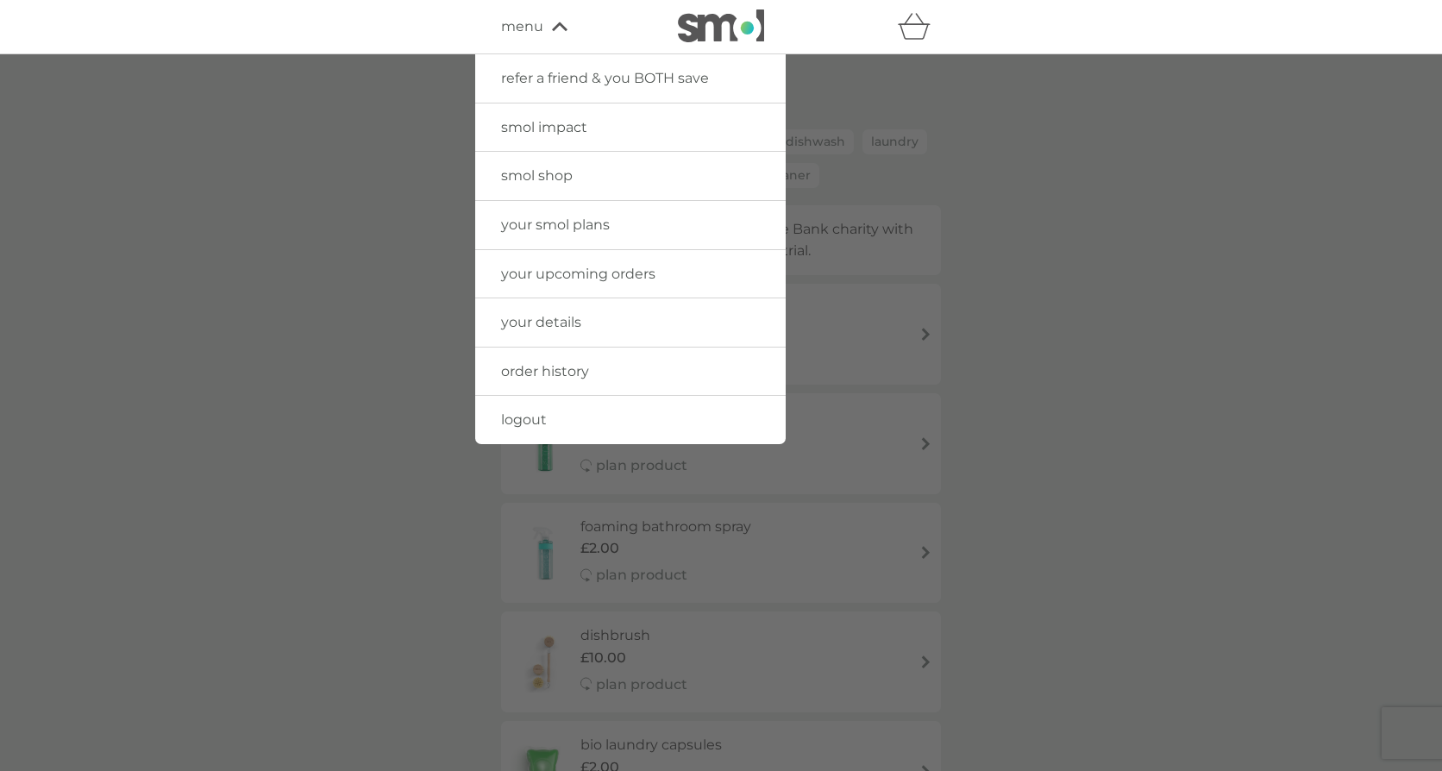
click at [594, 274] on span "your upcoming orders" at bounding box center [578, 274] width 154 height 16
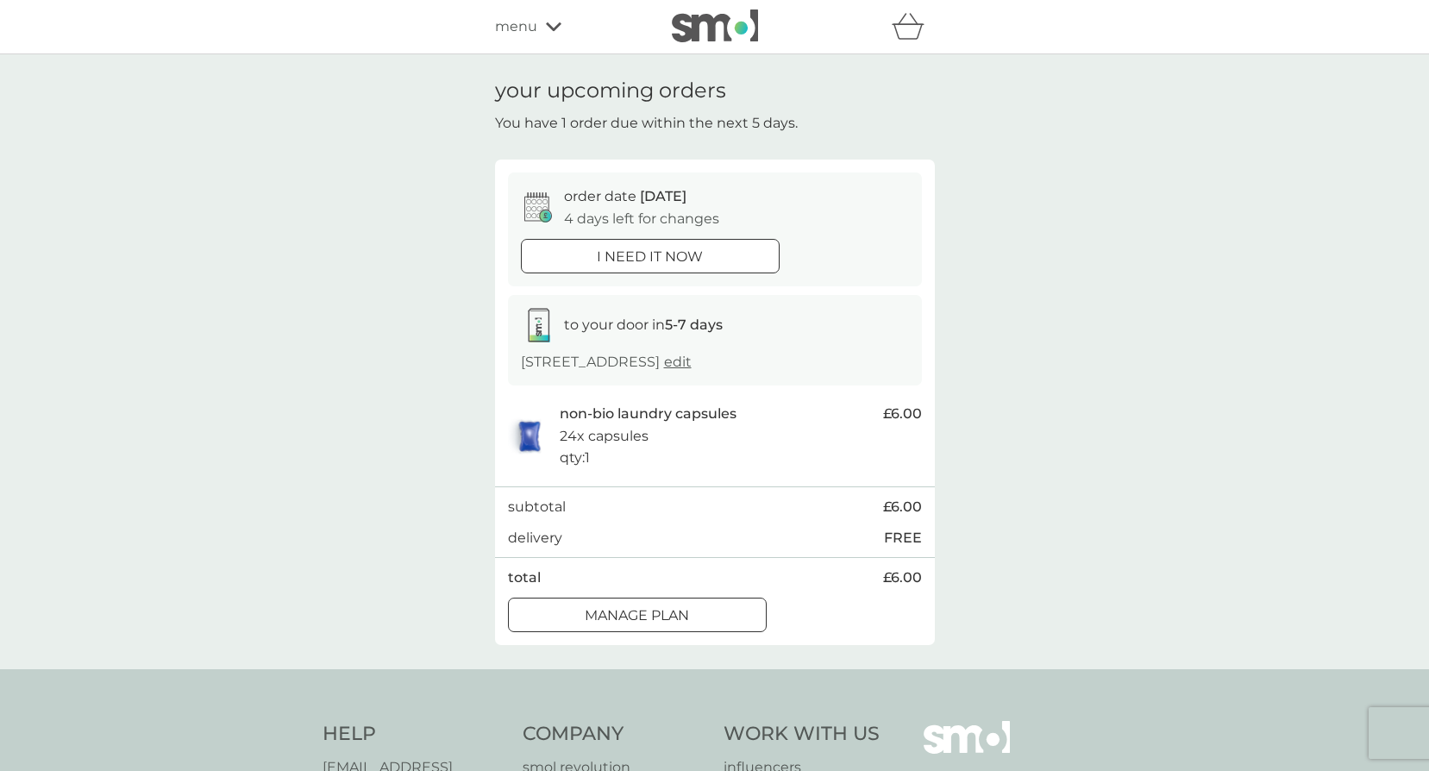
click at [529, 27] on span "menu" at bounding box center [516, 27] width 42 height 22
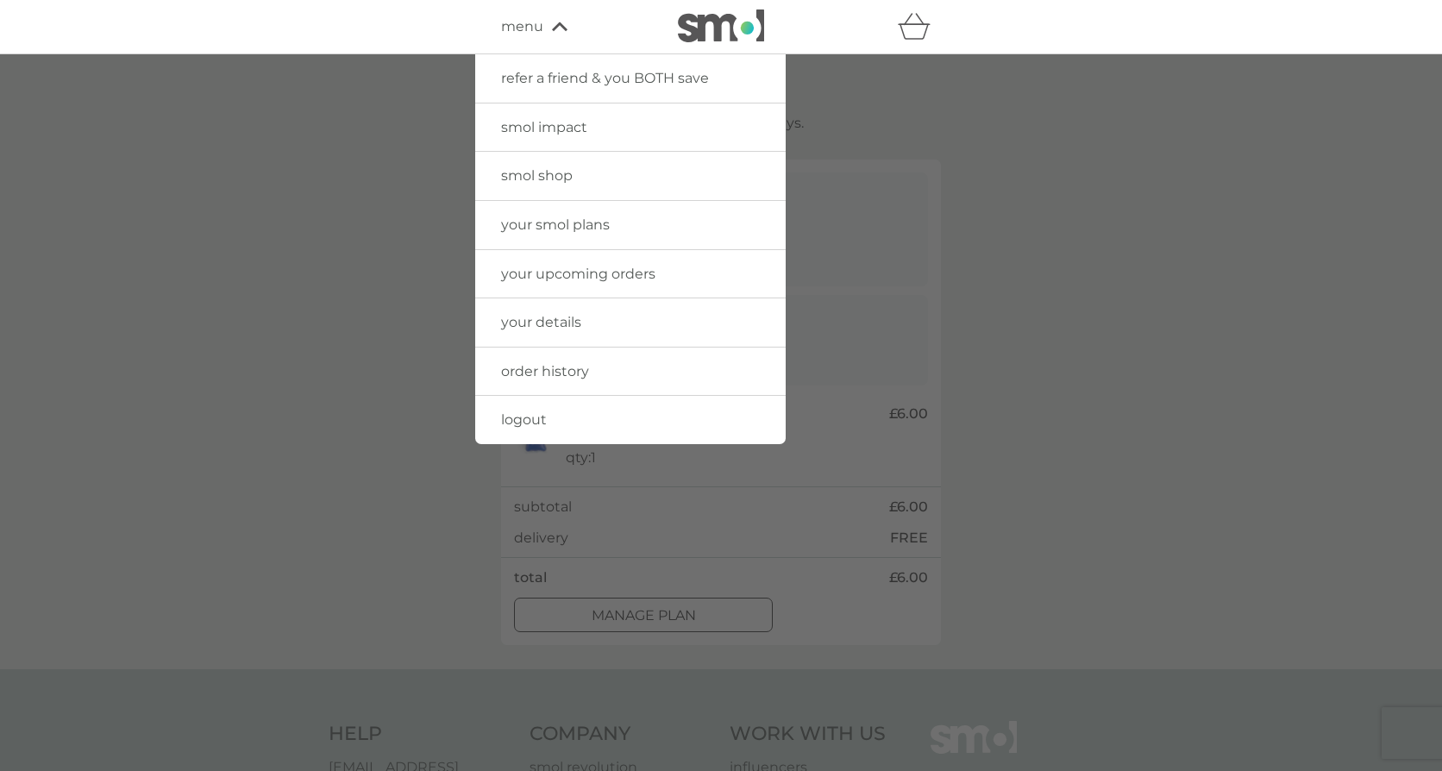
drag, startPoint x: 544, startPoint y: 221, endPoint x: 755, endPoint y: 179, distance: 214.5
click at [544, 220] on span "your smol plans" at bounding box center [555, 225] width 109 height 16
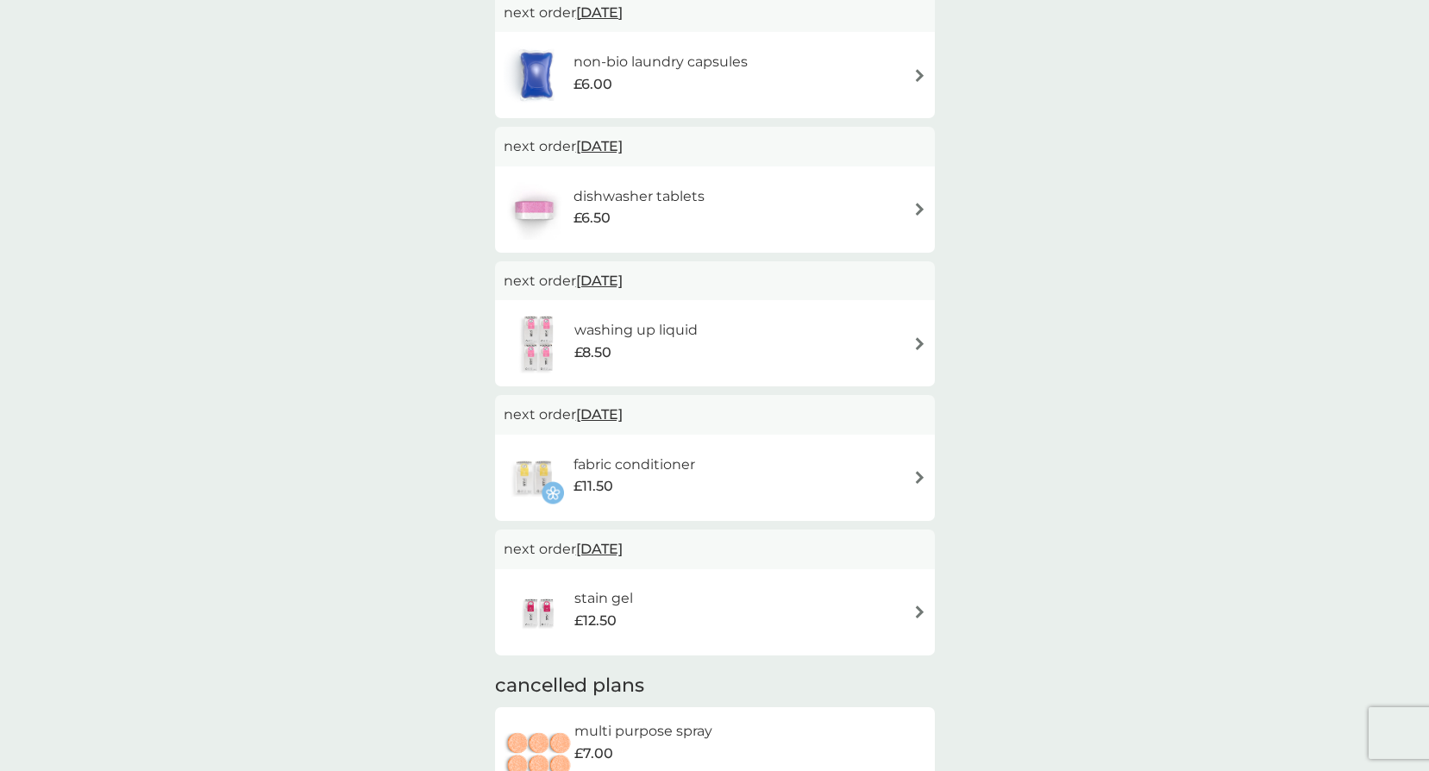
scroll to position [173, 0]
click at [857, 339] on div "washing up liquid £8.50" at bounding box center [715, 342] width 423 height 60
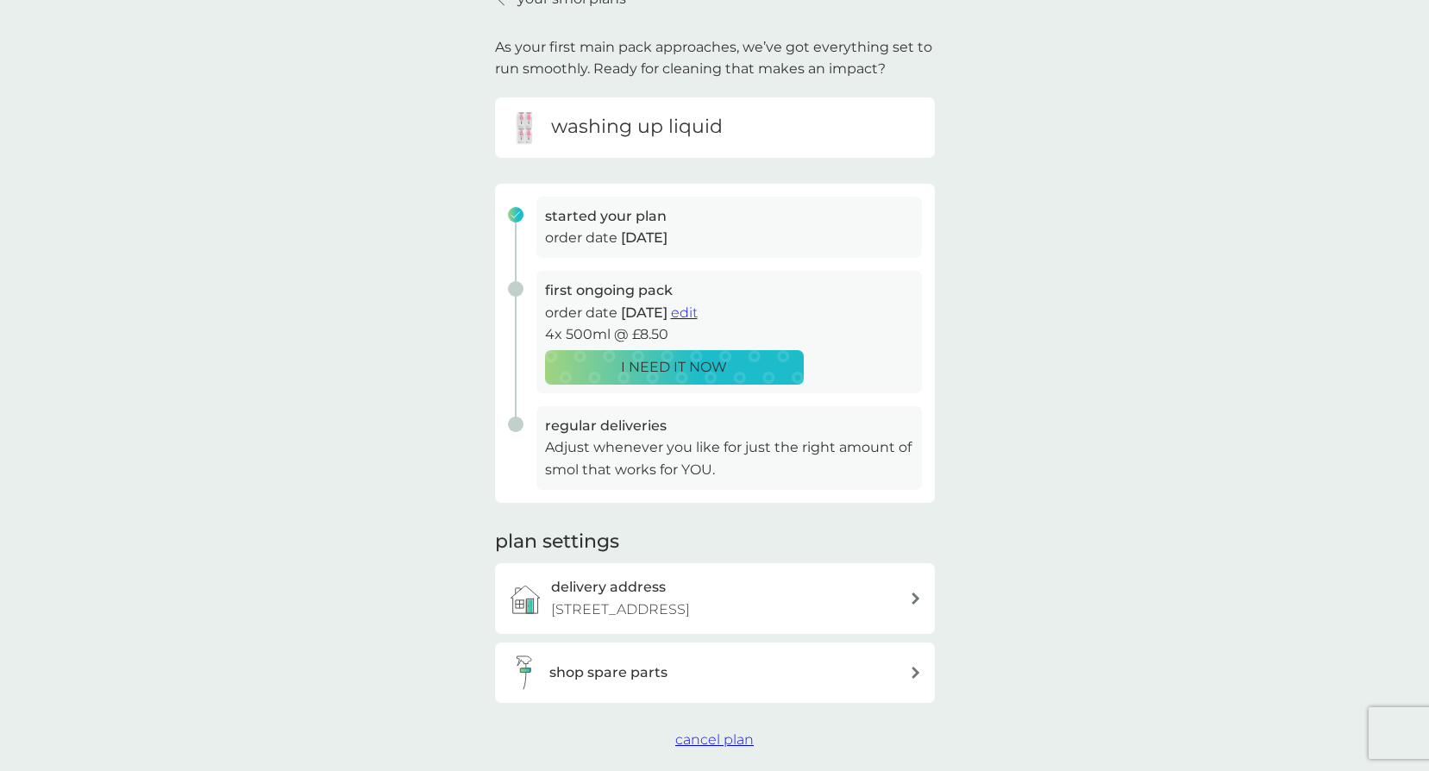
scroll to position [259, 0]
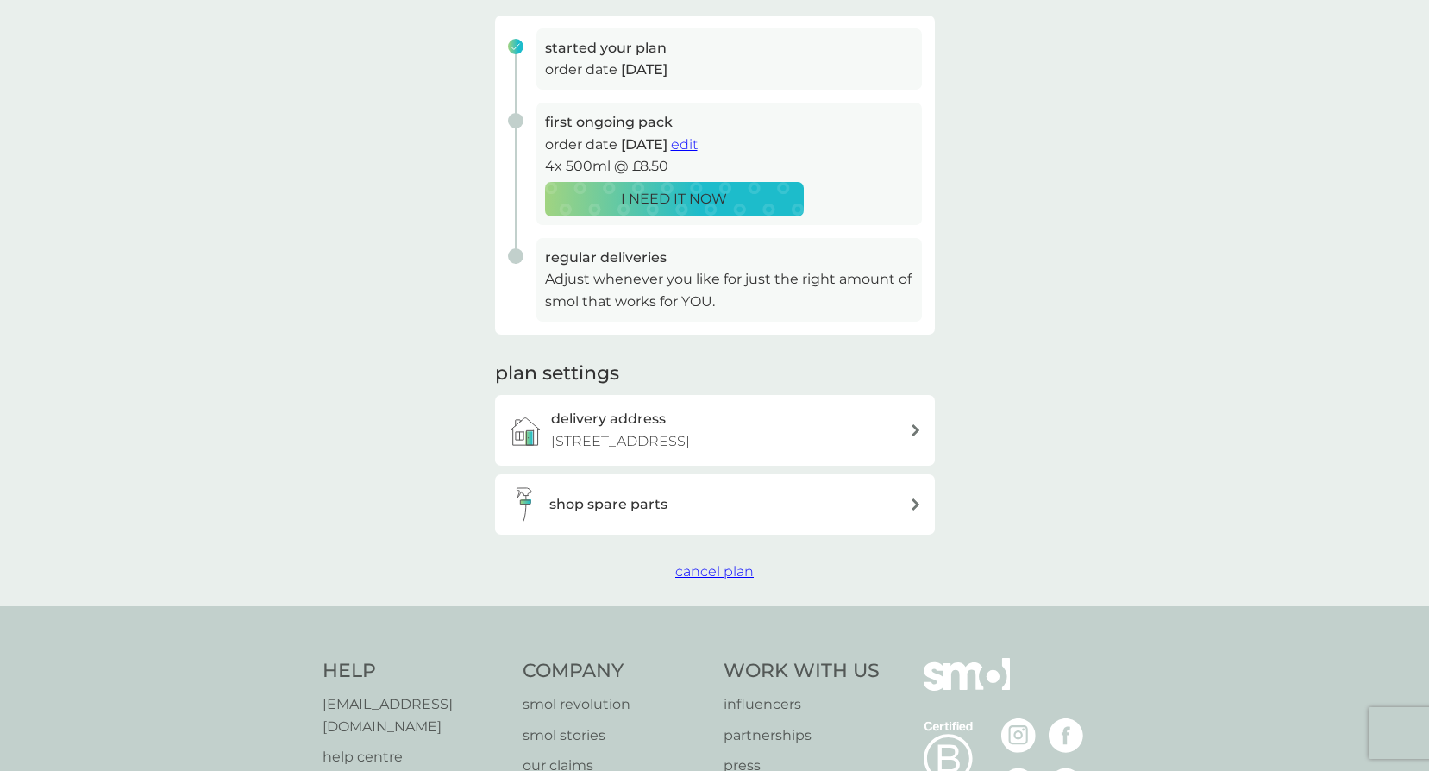
click at [700, 568] on span "cancel plan" at bounding box center [714, 571] width 79 height 16
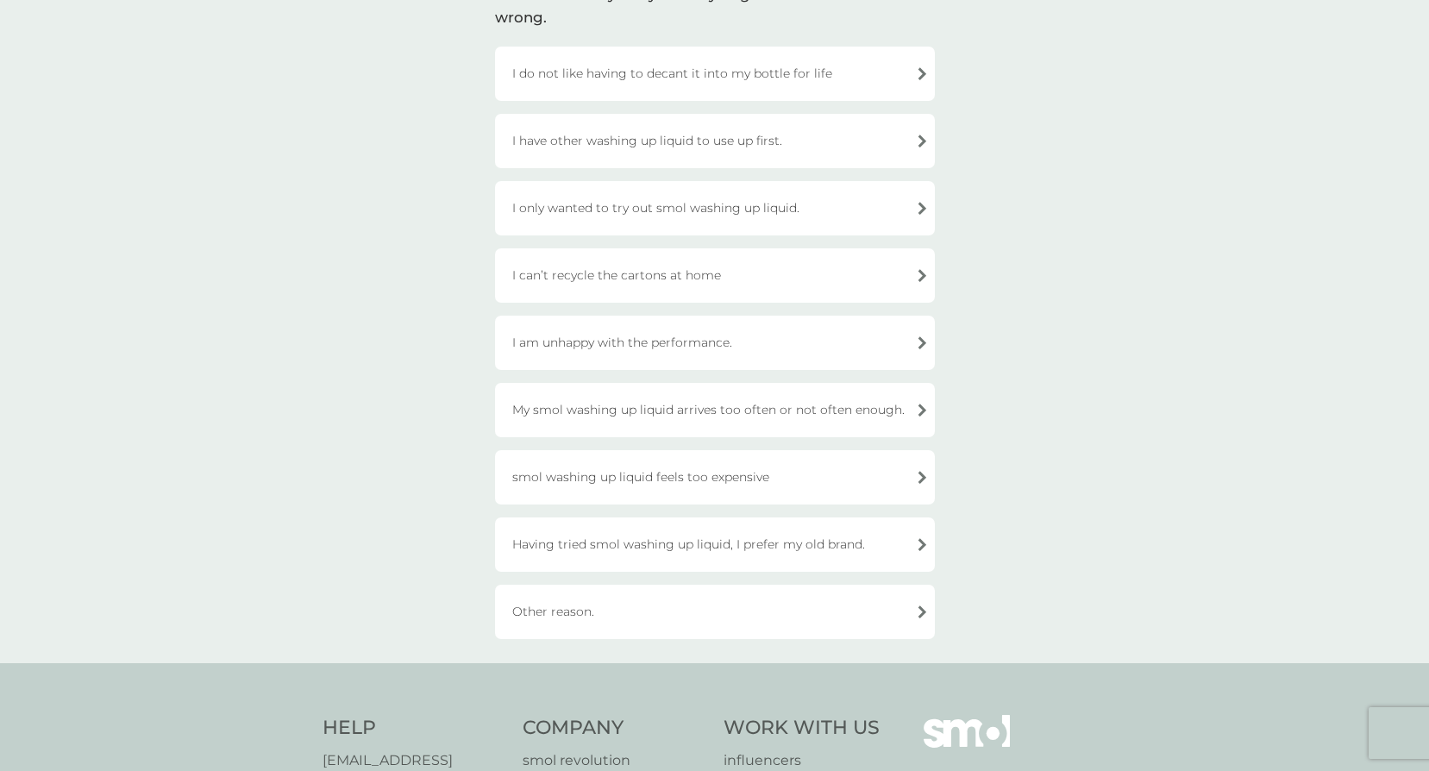
scroll to position [173, 0]
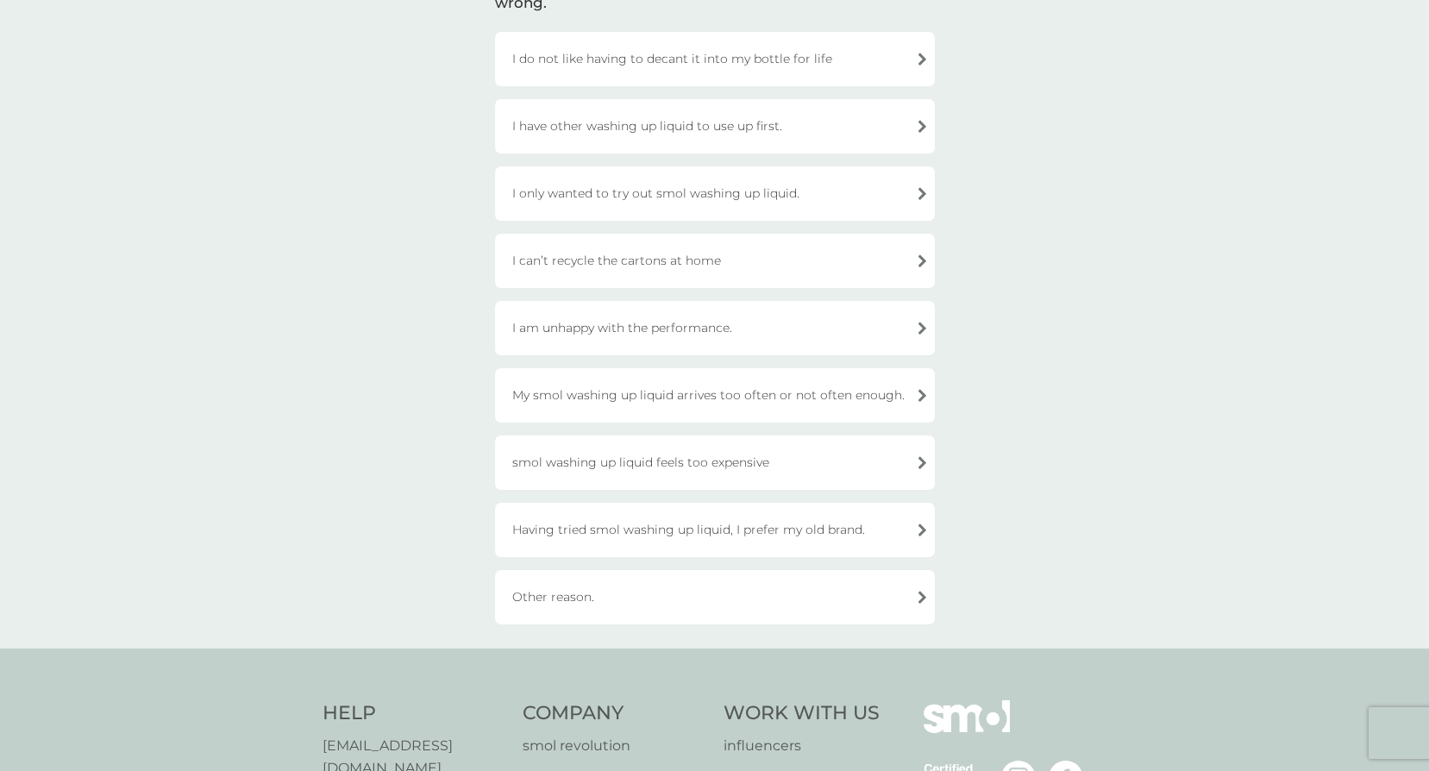
click at [655, 594] on div "Other reason." at bounding box center [715, 597] width 440 height 54
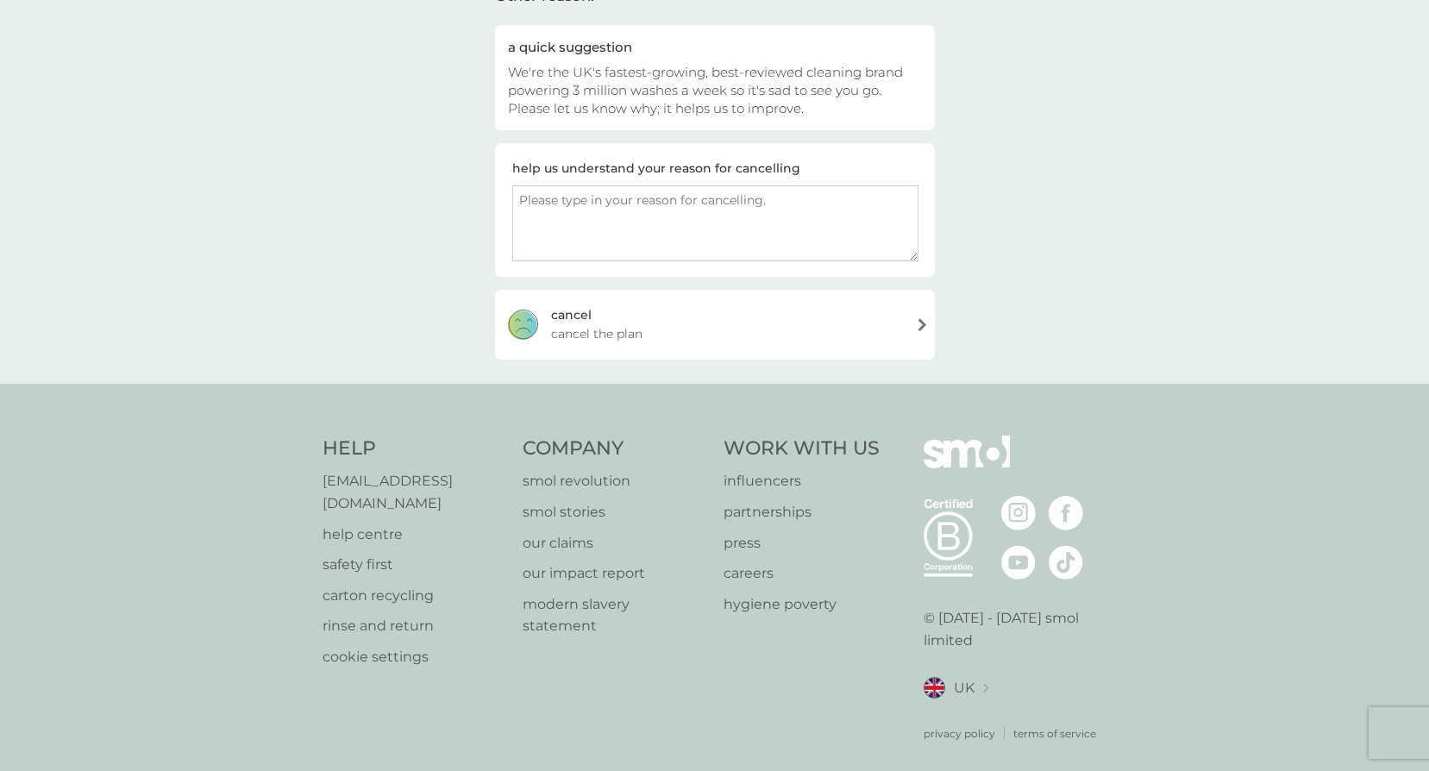
click at [578, 219] on textarea at bounding box center [715, 223] width 406 height 76
type textarea "We like to use anti-bacterial washing up liquid"
click at [629, 324] on div "cancel cancel the plan" at bounding box center [715, 324] width 440 height 69
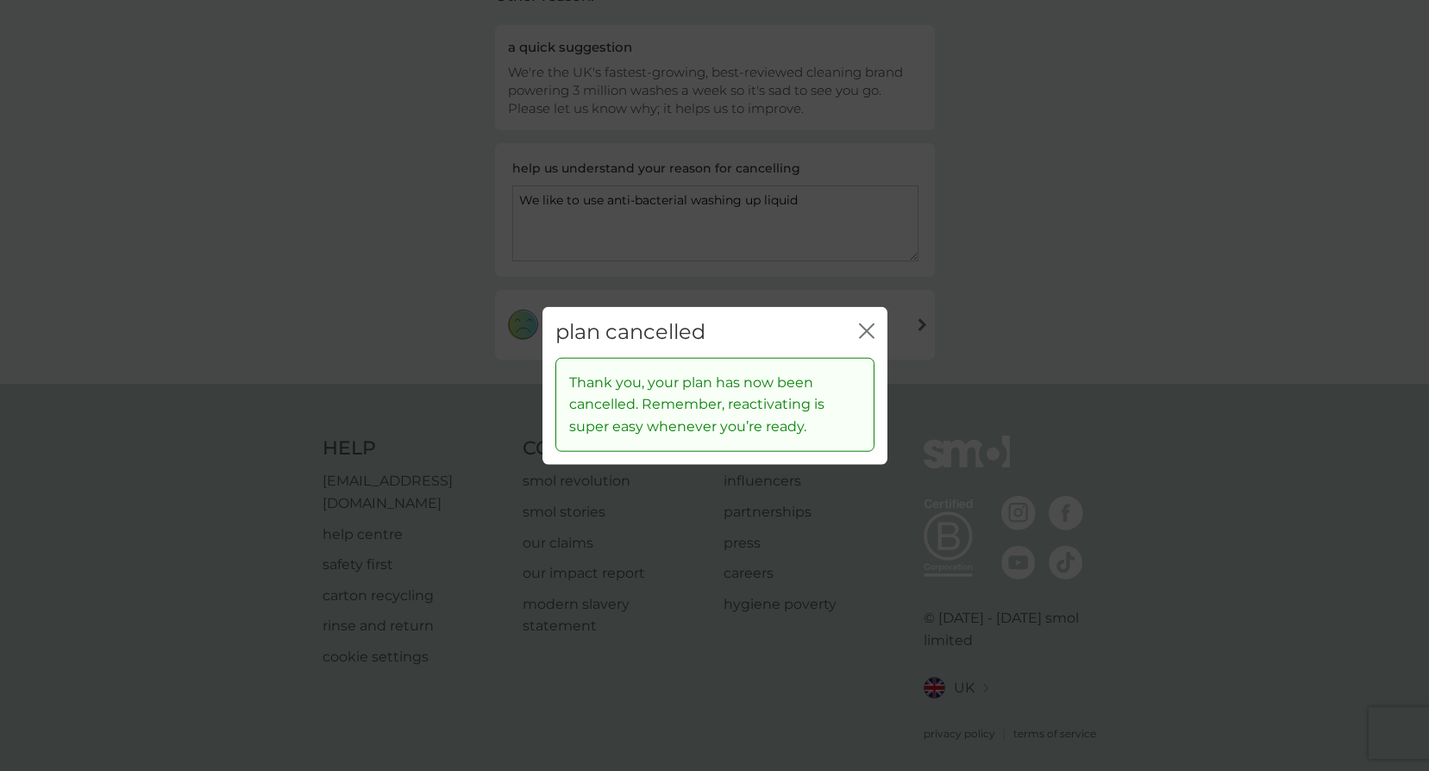
click at [869, 335] on icon "close" at bounding box center [867, 331] width 16 height 16
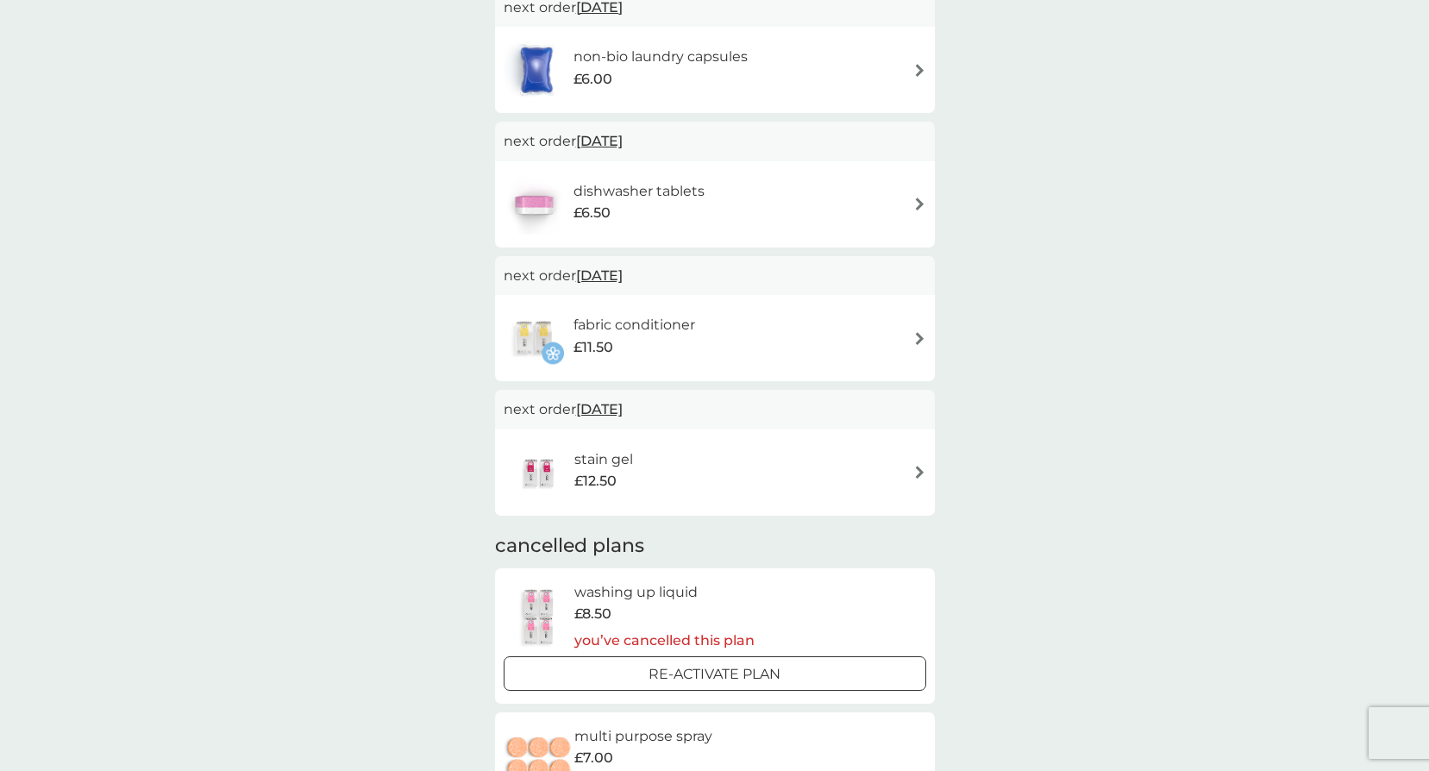
scroll to position [259, 0]
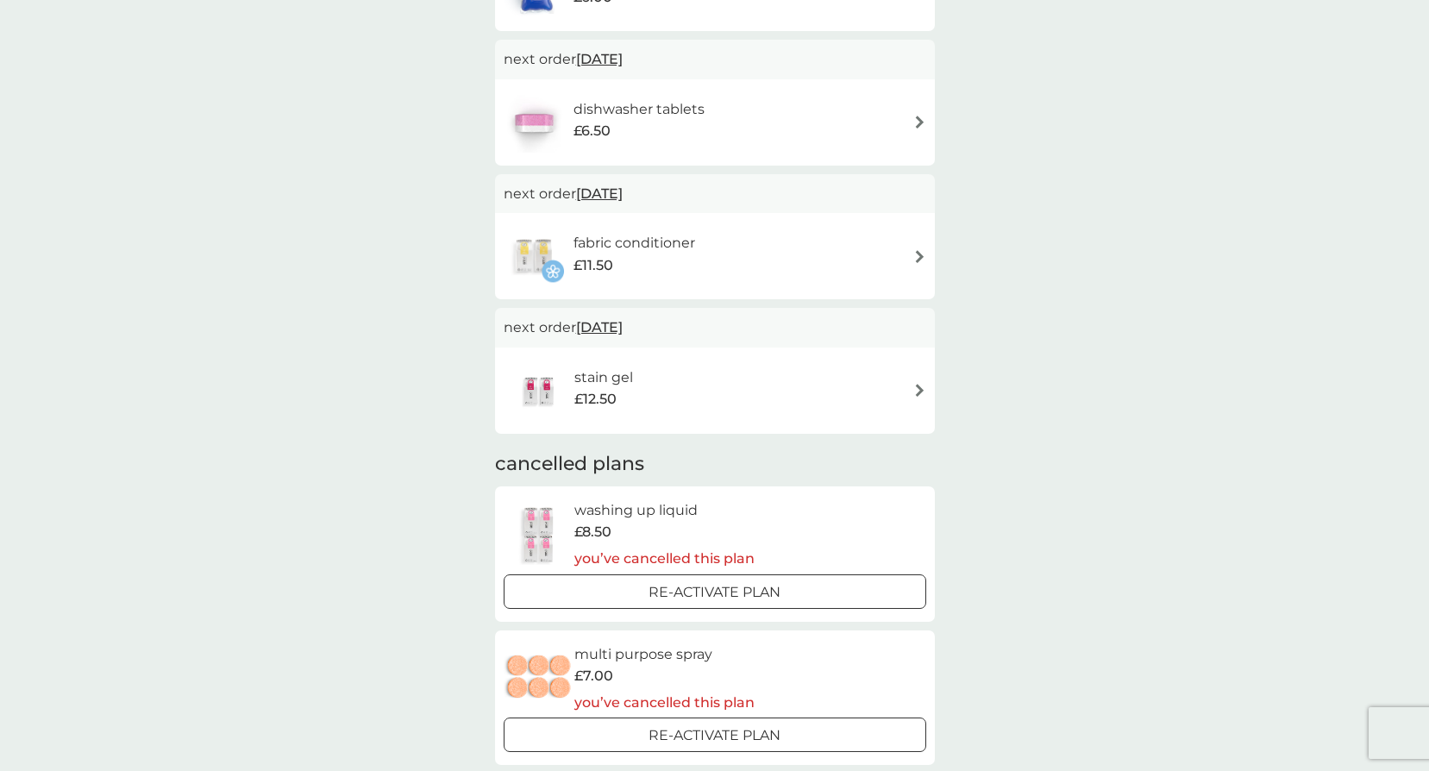
click at [917, 252] on img at bounding box center [920, 256] width 13 height 13
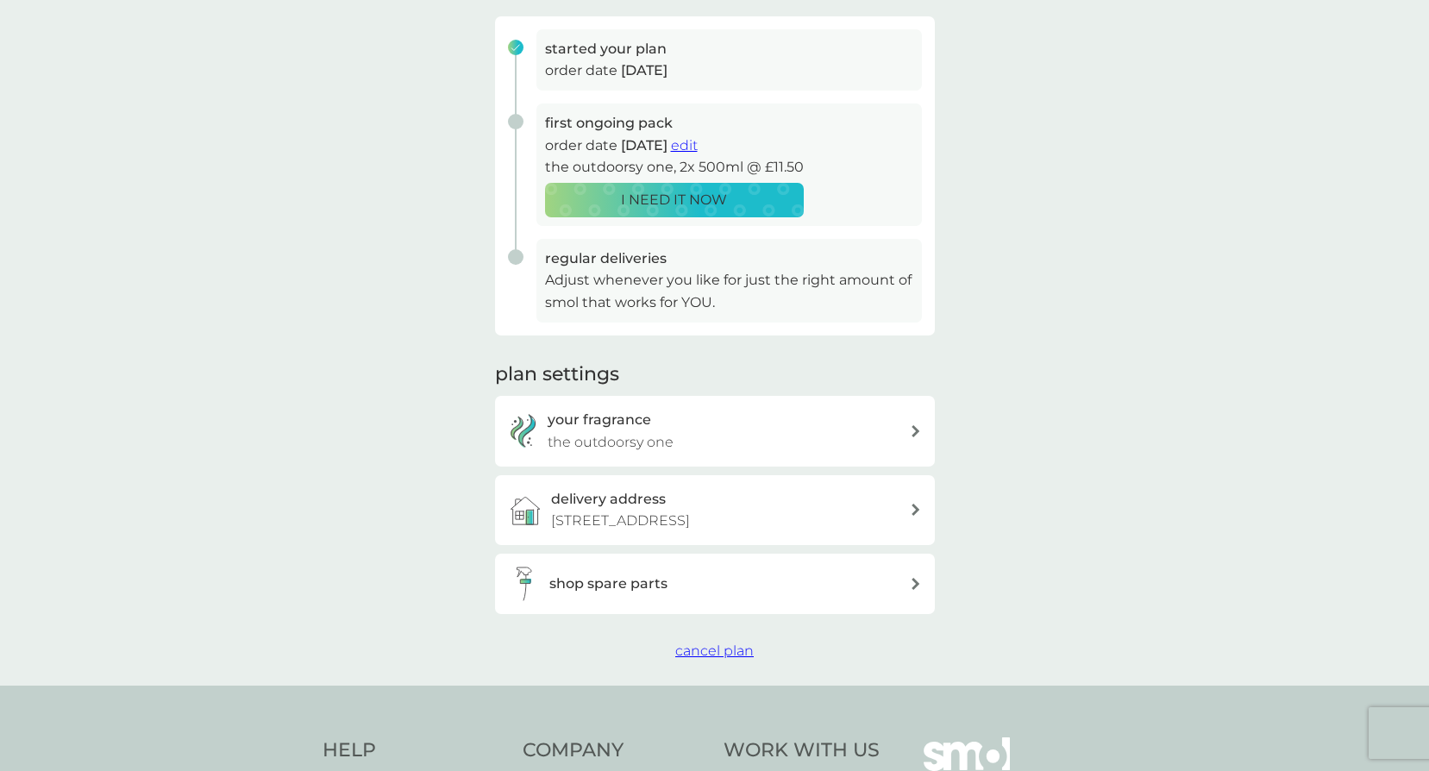
scroll to position [259, 0]
click at [795, 437] on div "your fragrance the outdoorsy one" at bounding box center [729, 430] width 362 height 44
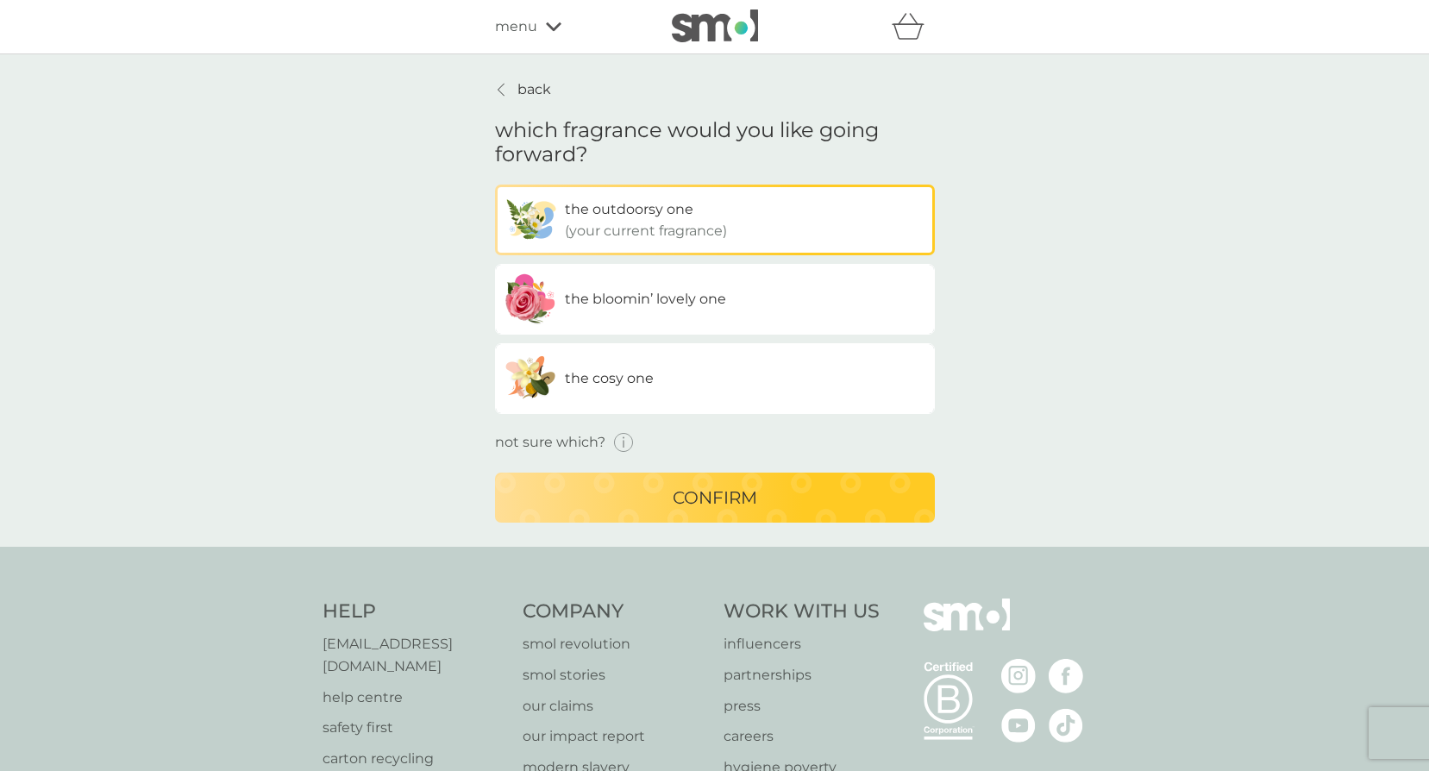
click at [623, 440] on icon "button" at bounding box center [624, 443] width 20 height 20
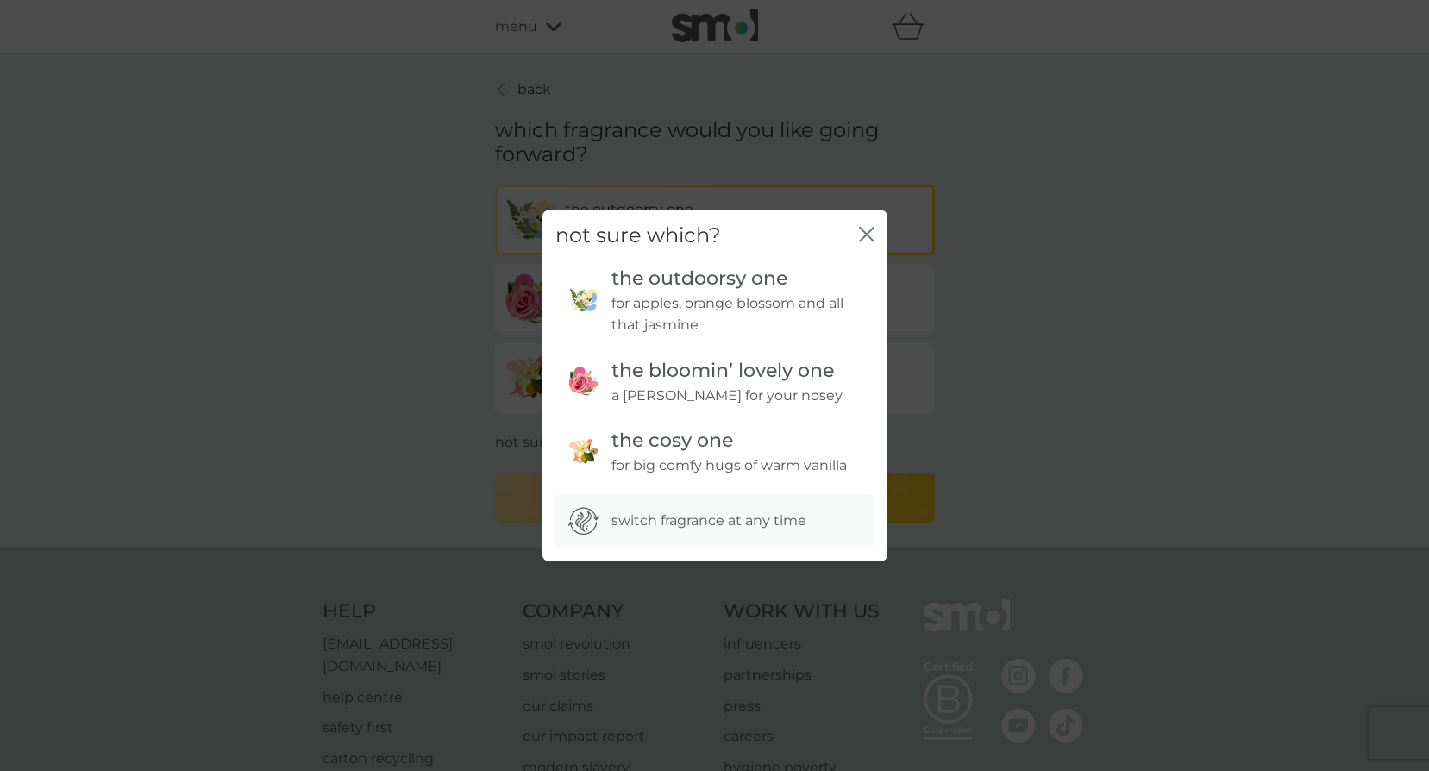
click at [869, 232] on icon "close" at bounding box center [870, 235] width 7 height 14
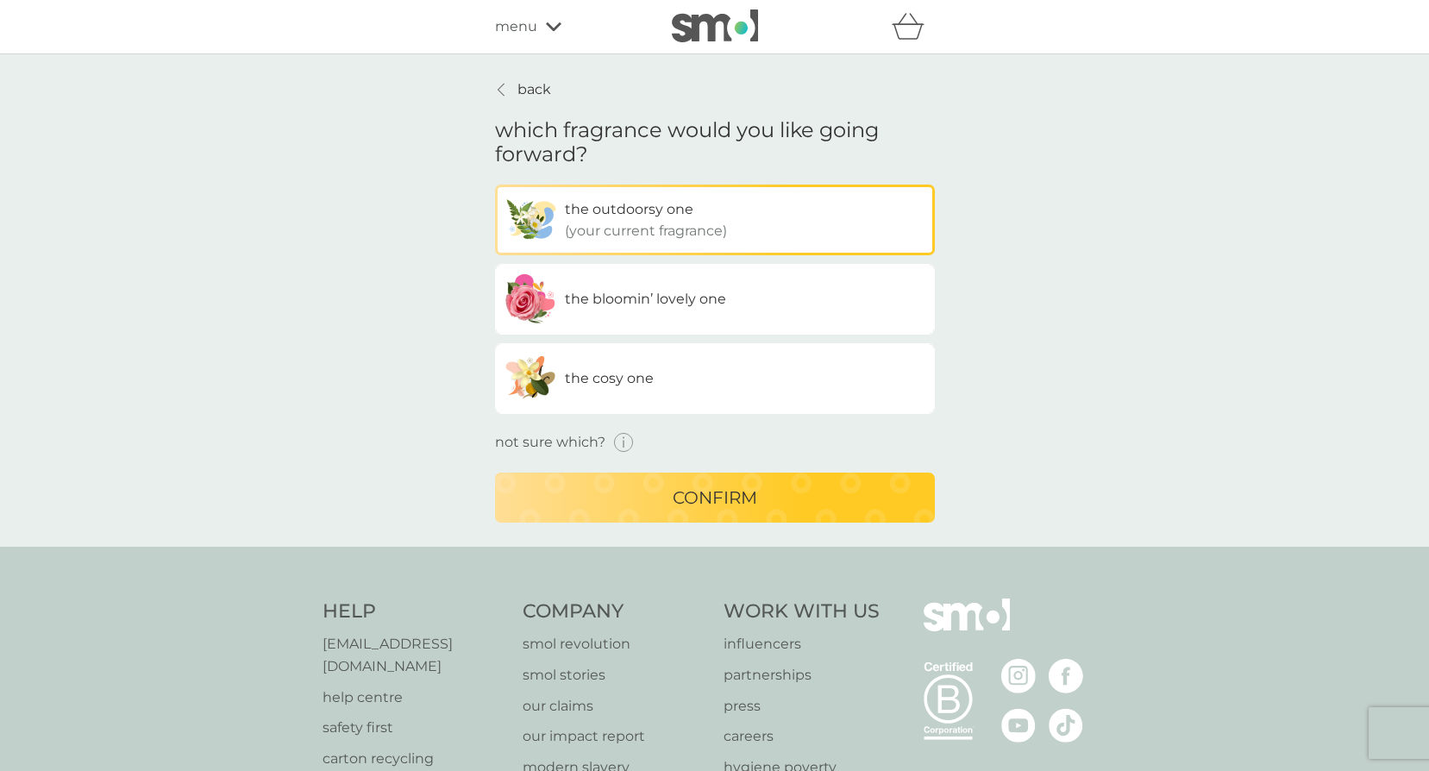
drag, startPoint x: 527, startPoint y: 91, endPoint x: 1074, endPoint y: 310, distance: 588.9
click at [527, 91] on p "back" at bounding box center [535, 90] width 34 height 22
click at [524, 99] on p "back" at bounding box center [535, 90] width 34 height 22
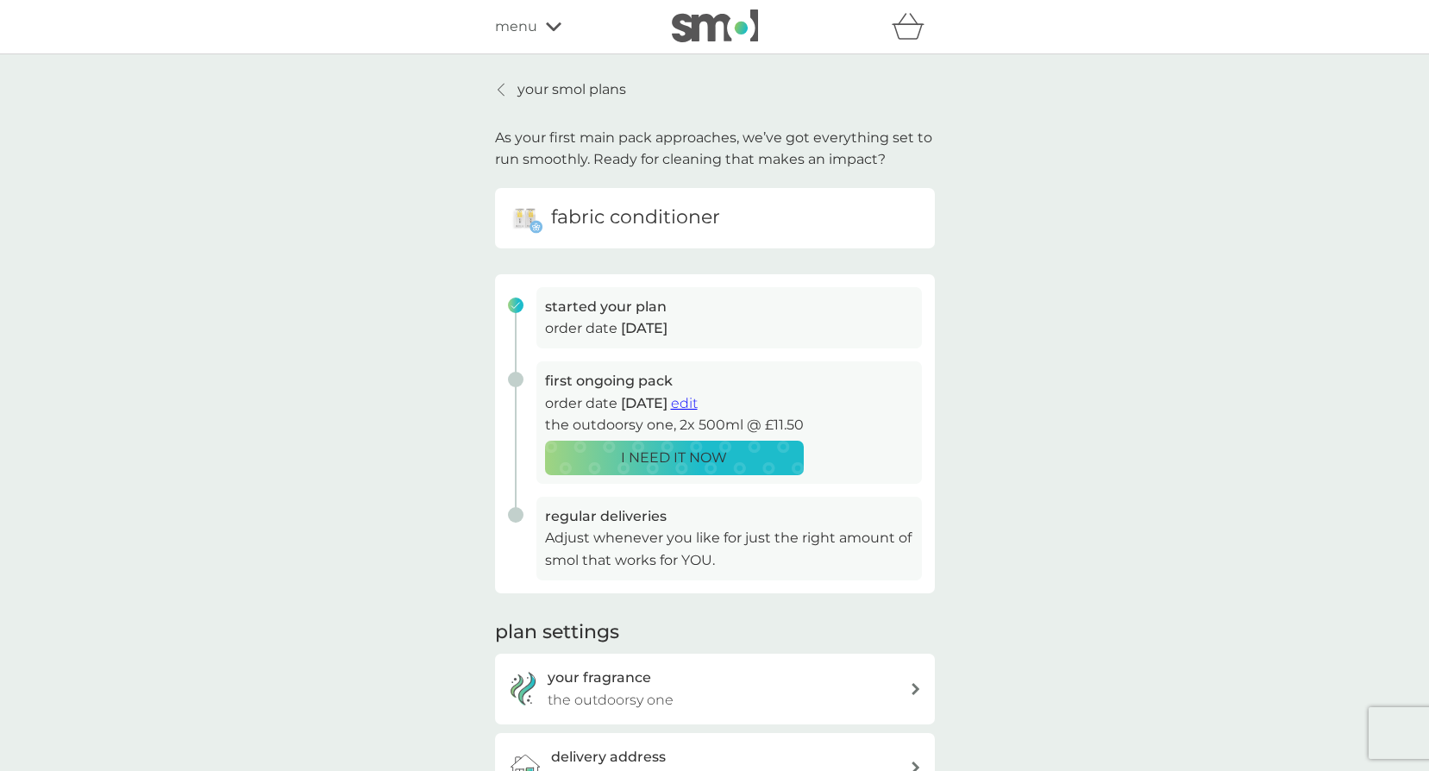
click at [528, 87] on p "your smol plans" at bounding box center [572, 90] width 109 height 22
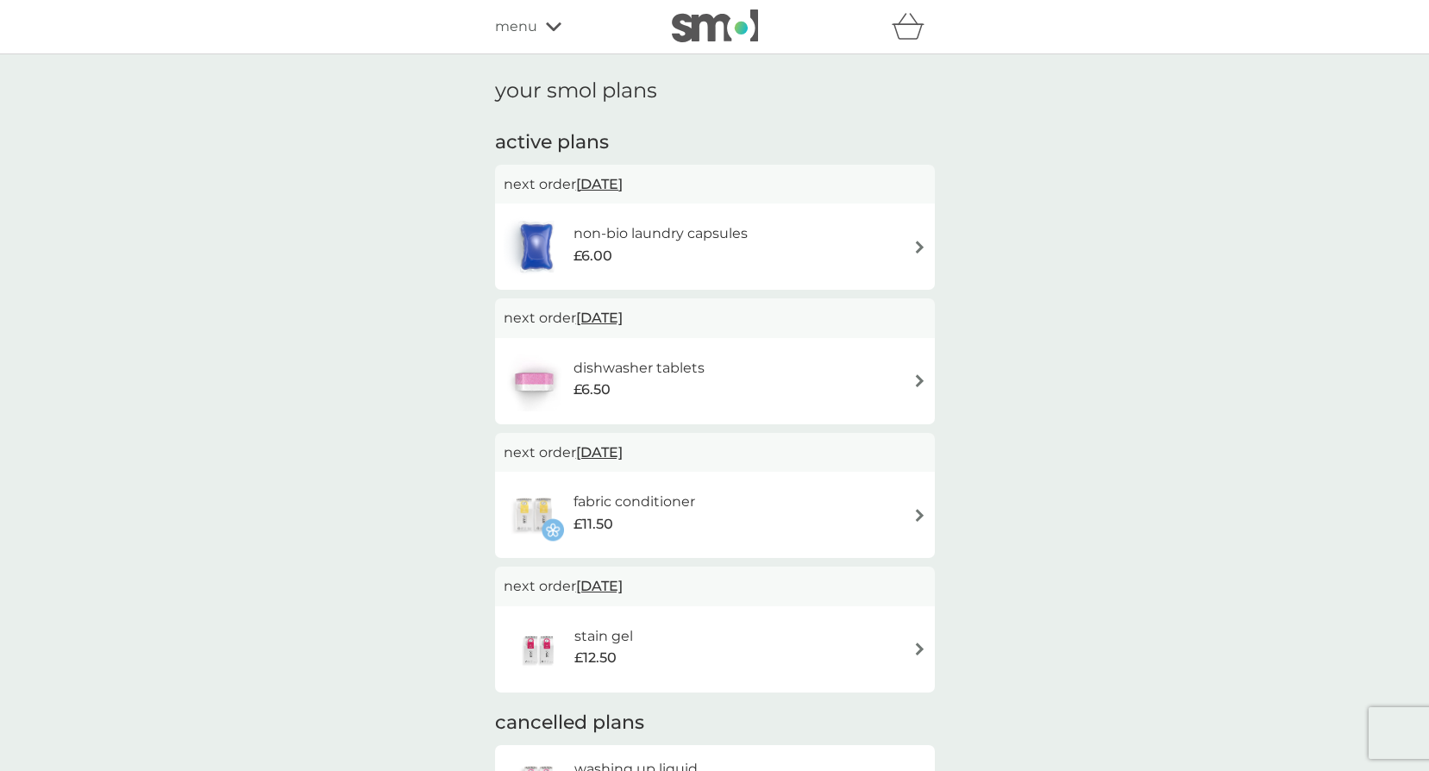
click at [290, 344] on div "your smol plans active plans next order 14 Oct 2025 non-bio laundry capsules £6…" at bounding box center [714, 551] width 1429 height 994
click at [533, 25] on span "menu" at bounding box center [516, 27] width 42 height 22
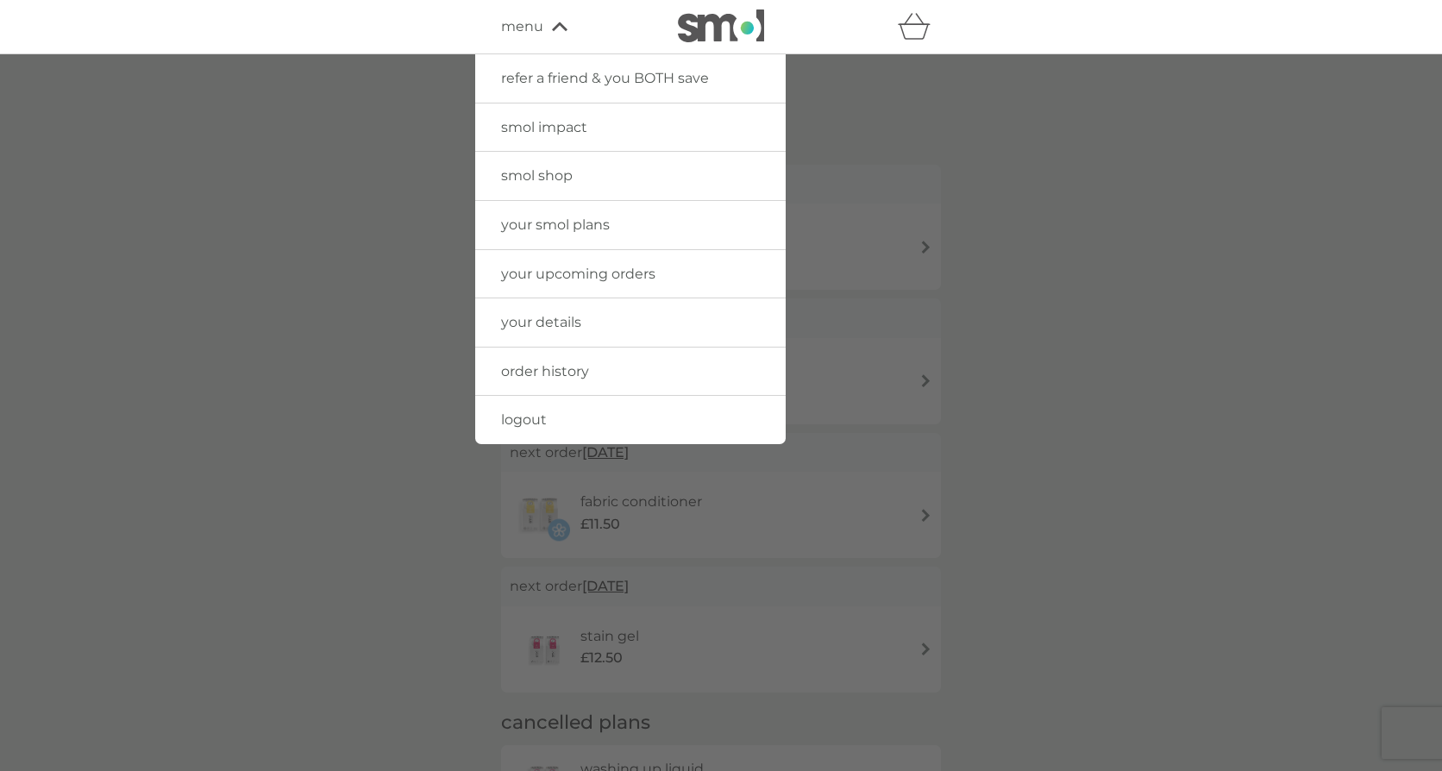
drag, startPoint x: 531, startPoint y: 178, endPoint x: 610, endPoint y: 78, distance: 127.2
click at [531, 178] on span "smol shop" at bounding box center [537, 175] width 72 height 16
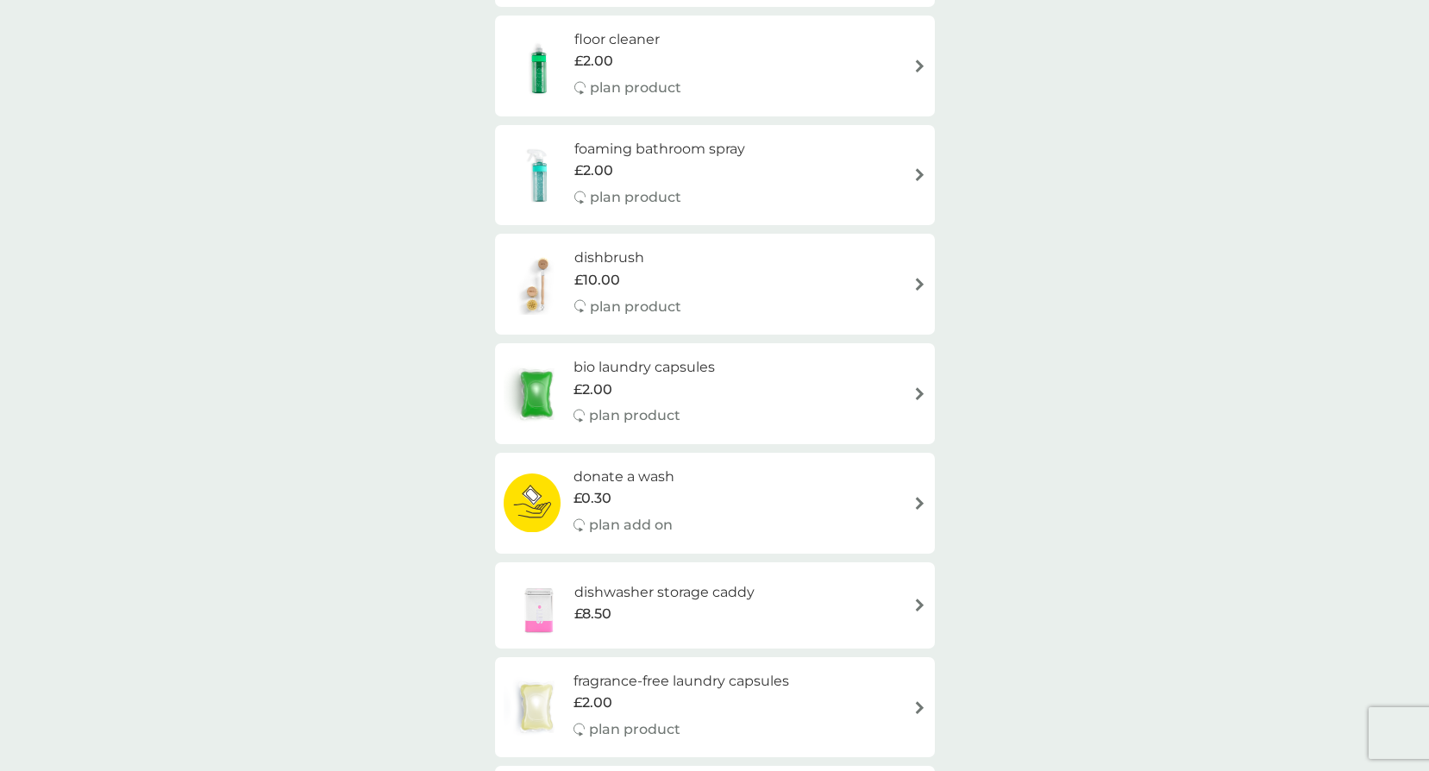
scroll to position [345, 0]
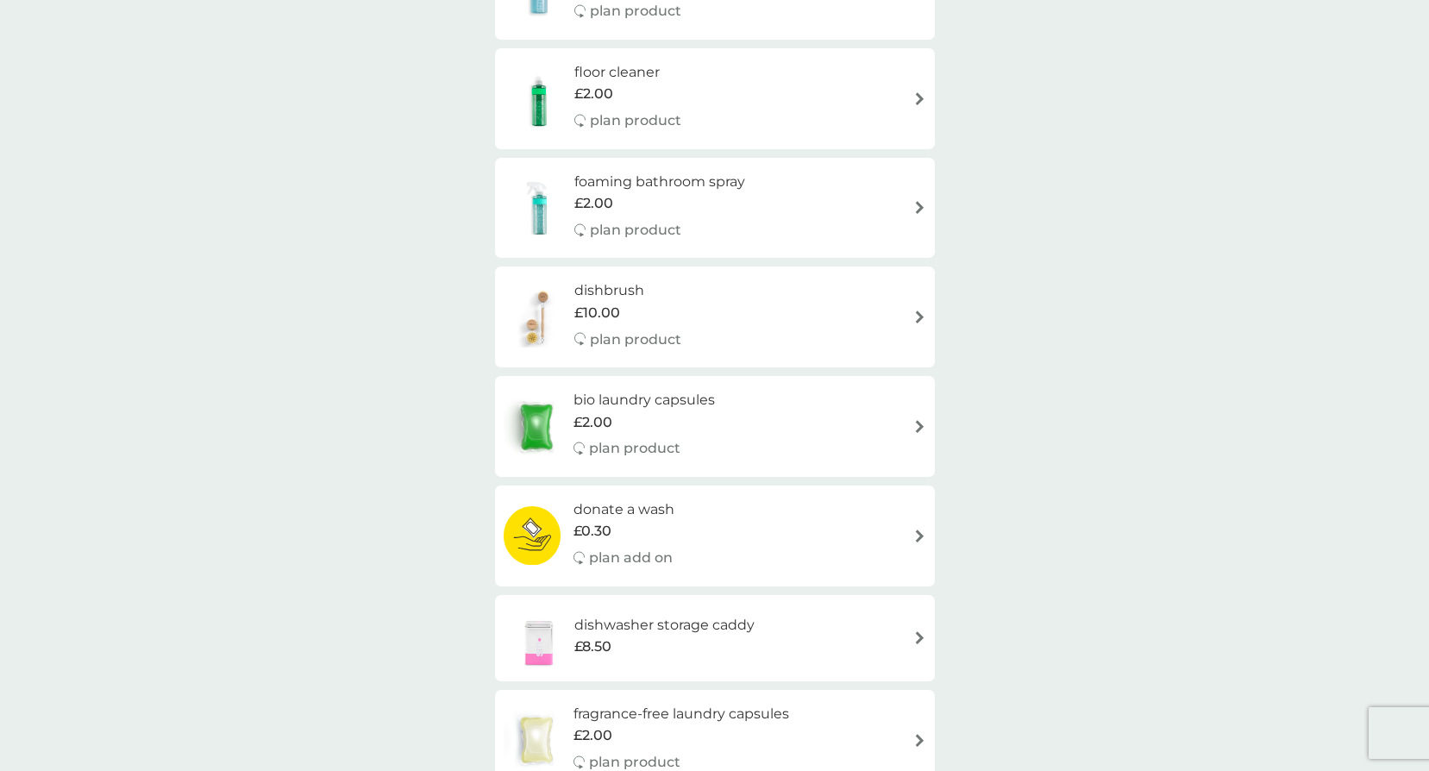
click at [807, 430] on div "bio laundry capsules £2.00 plan product" at bounding box center [715, 426] width 423 height 75
select select "42"
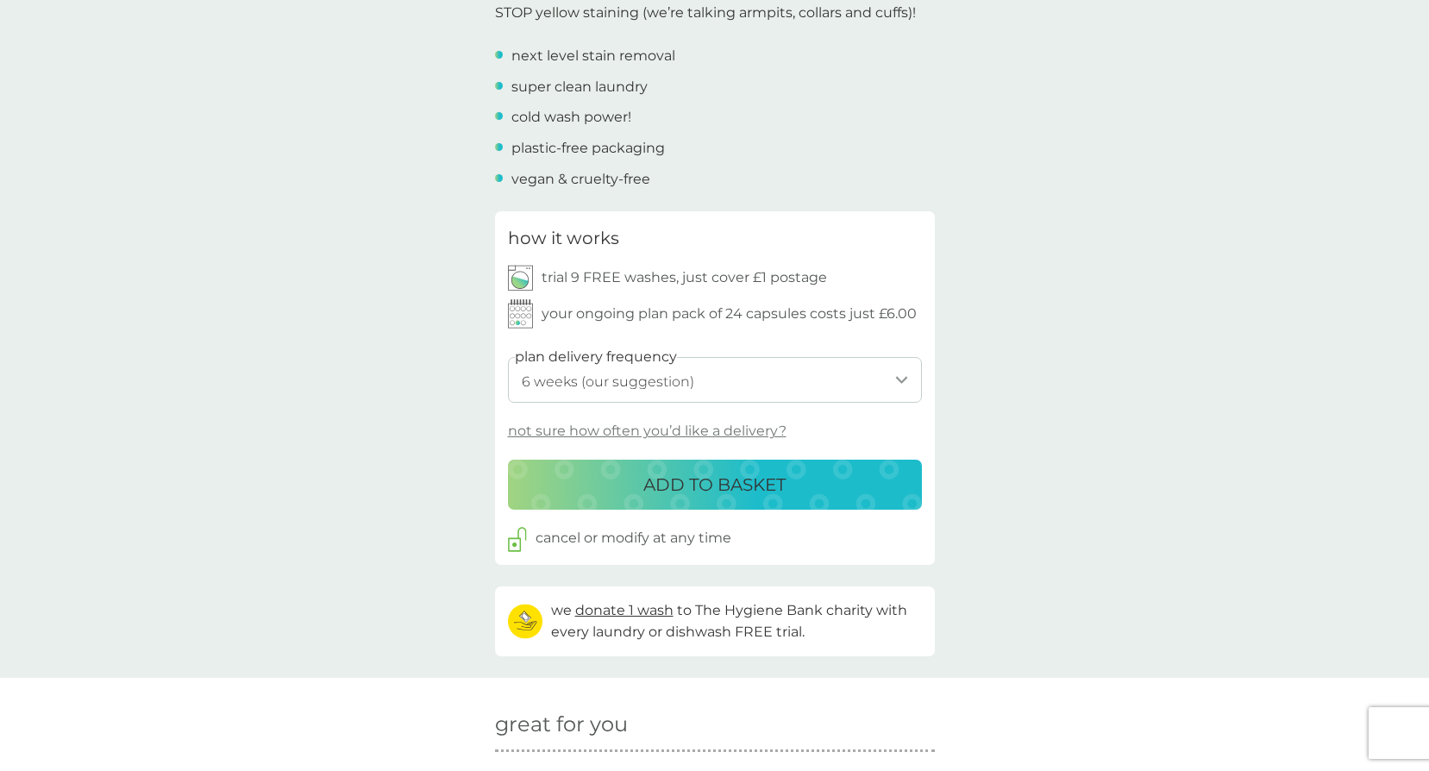
scroll to position [690, 0]
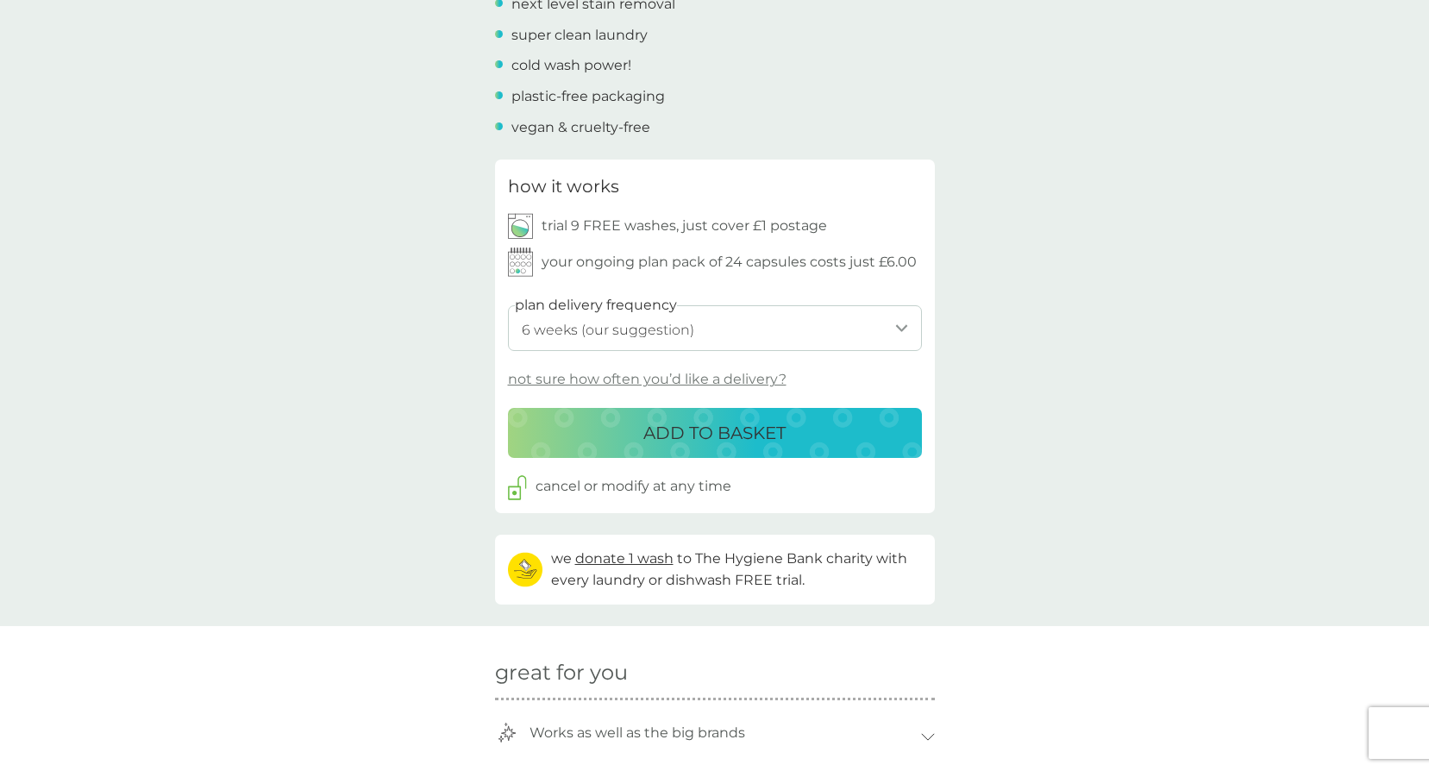
click at [656, 335] on select "1 week 2 weeks 3 weeks 4 weeks 5 weeks 6 weeks (our suggestion) 7 weeks 8 weeks…" at bounding box center [715, 328] width 414 height 46
click at [345, 417] on div "back Love! Fantastic service and products…their washing tabs are amazing! - Reb…" at bounding box center [714, 547] width 1429 height 2319
click at [1273, 311] on div "back Love! Fantastic service and products…their washing tabs are amazing! - Reb…" at bounding box center [714, 547] width 1429 height 2319
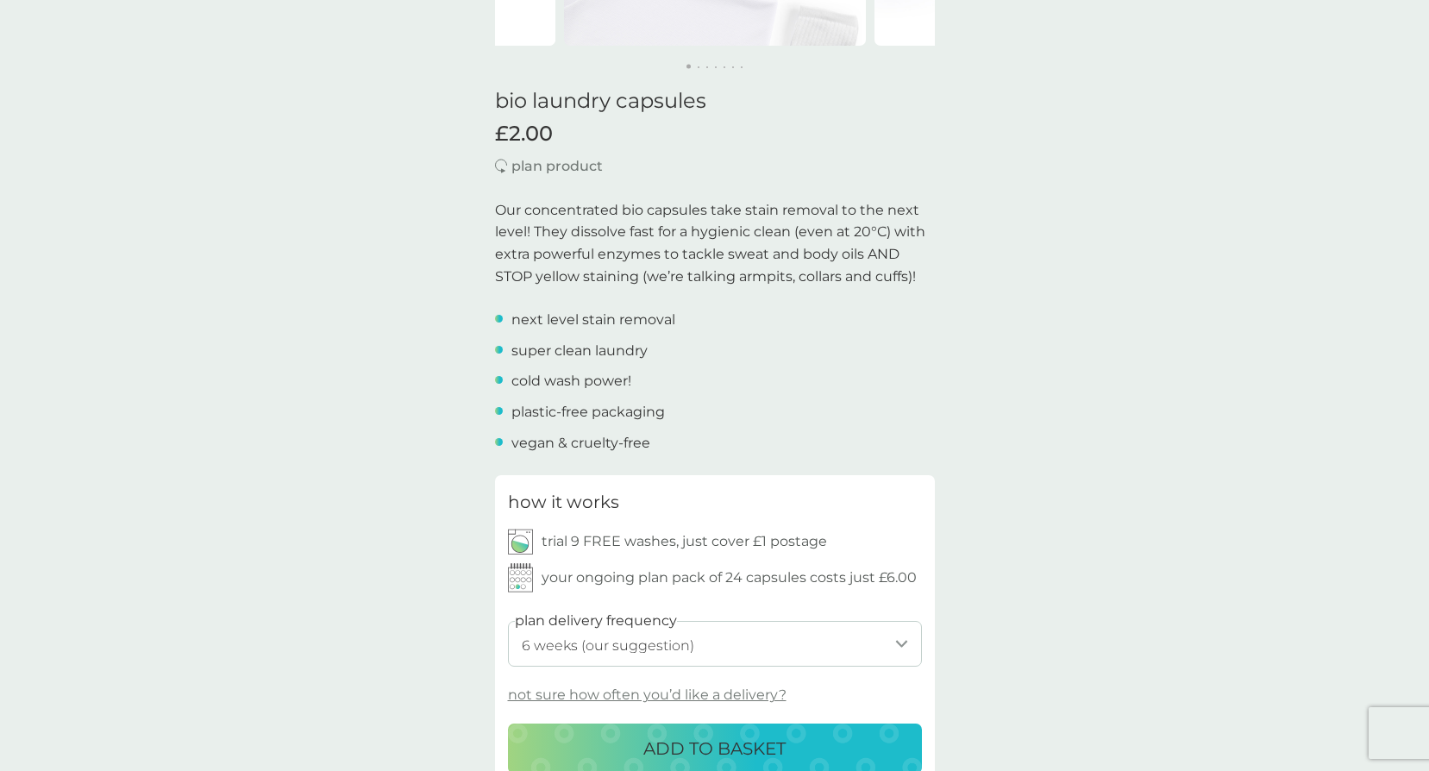
scroll to position [604, 0]
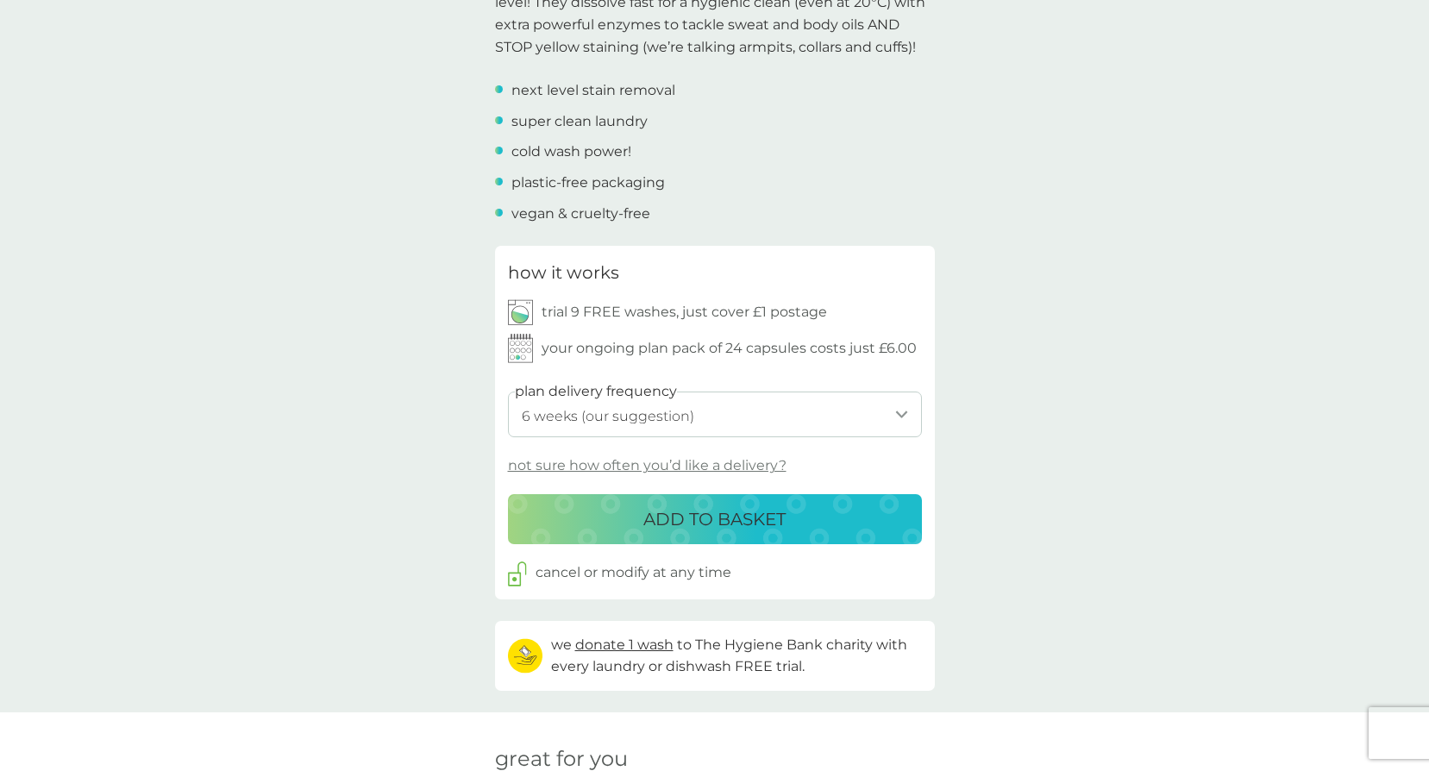
click at [305, 415] on div "back Love! Fantastic service and products…their washing tabs are amazing! - Reb…" at bounding box center [714, 634] width 1429 height 2319
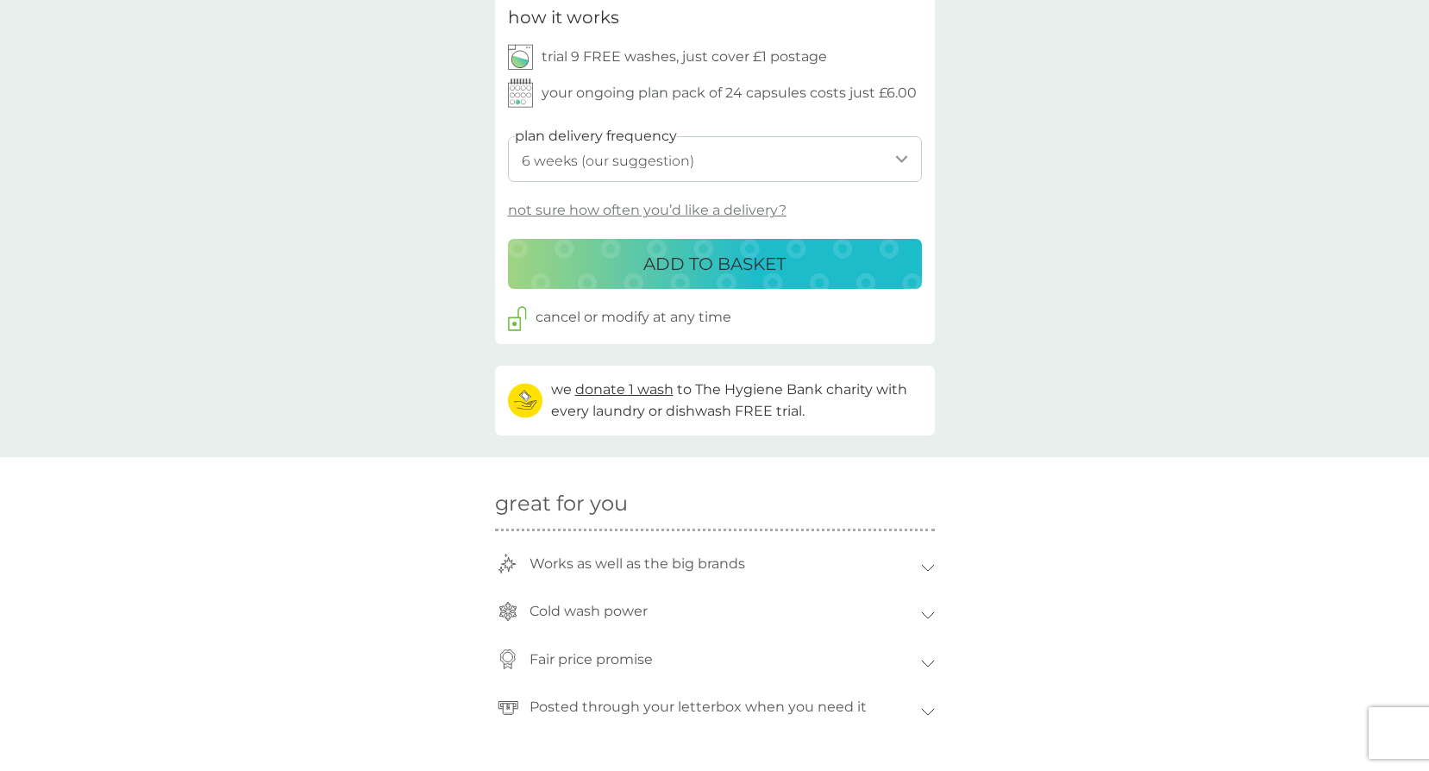
scroll to position [863, 0]
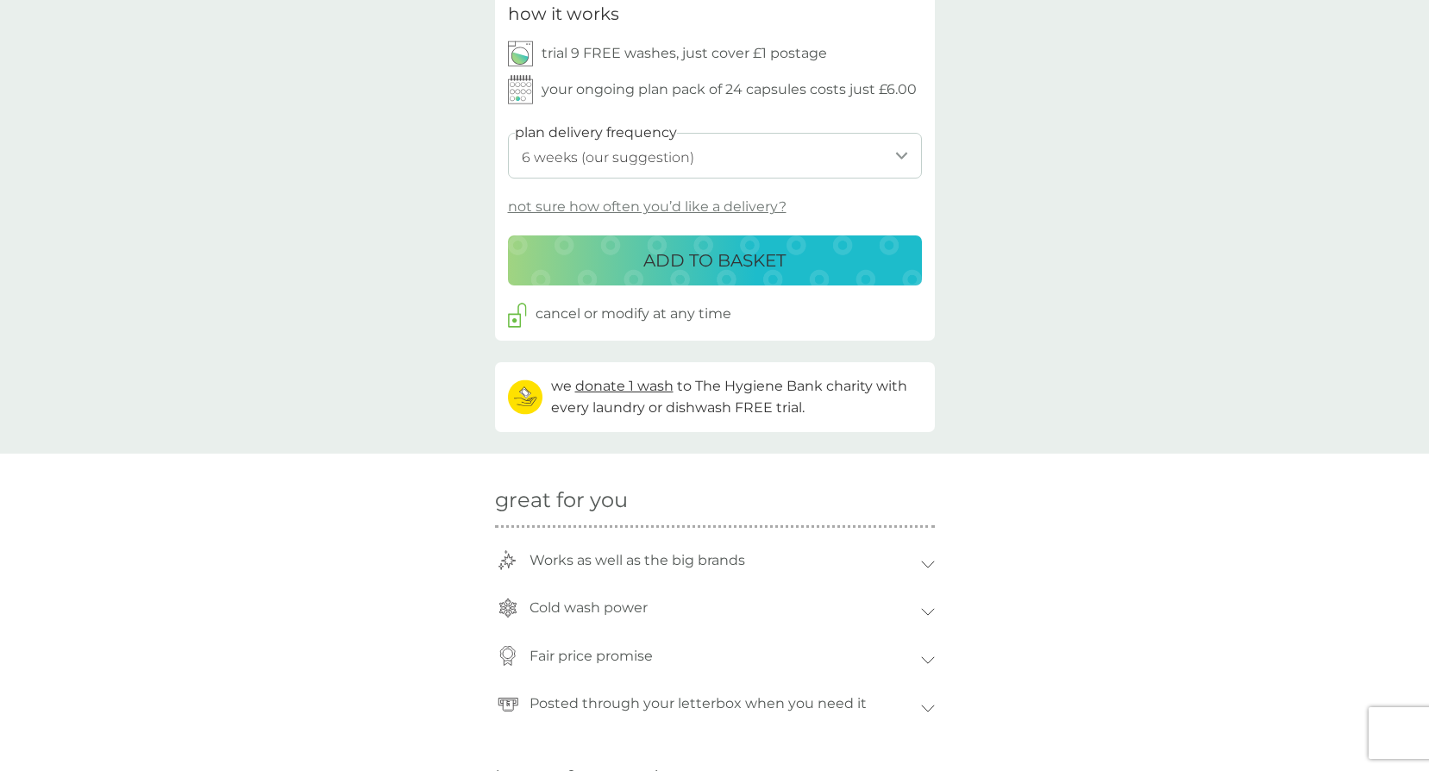
click at [693, 263] on p "ADD TO BASKET" at bounding box center [715, 261] width 142 height 28
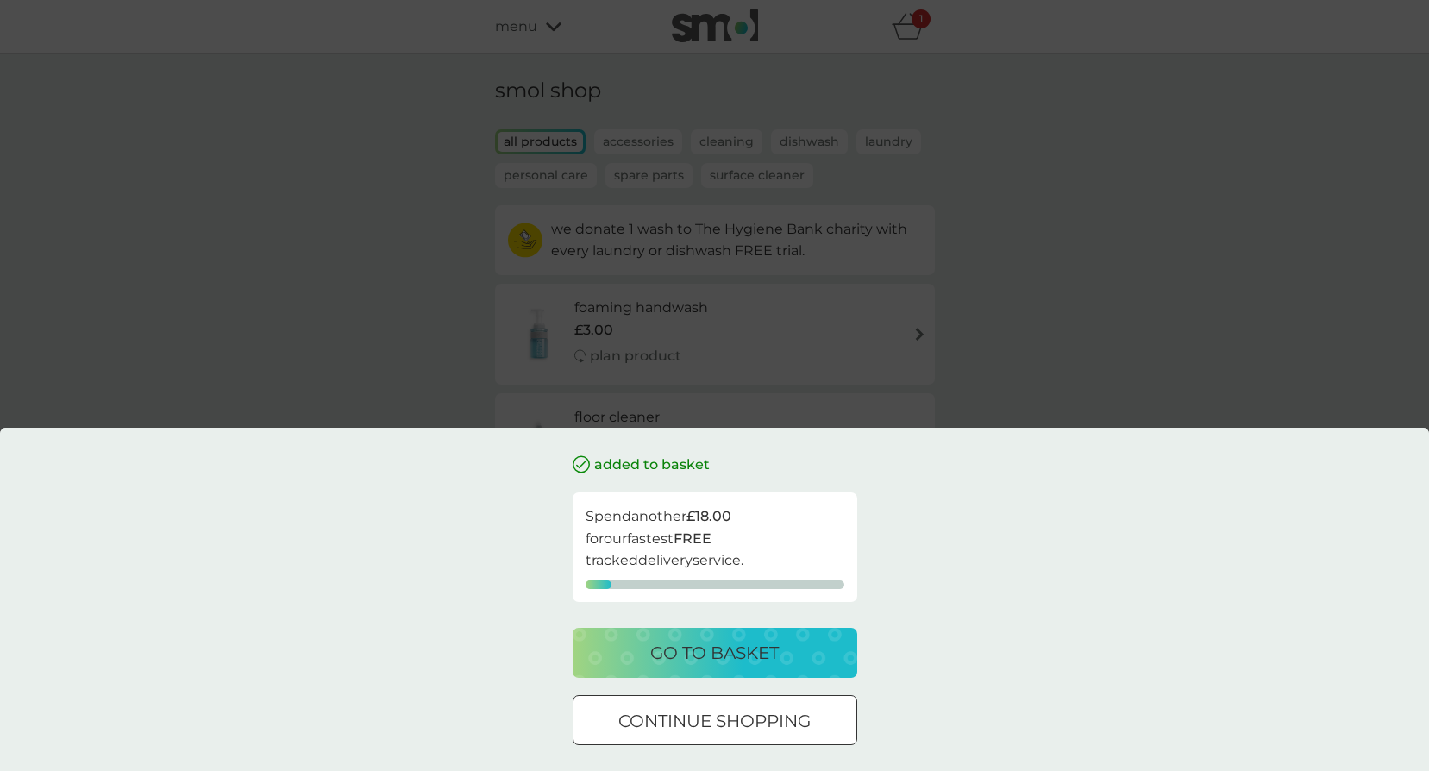
click at [723, 724] on div at bounding box center [715, 722] width 62 height 18
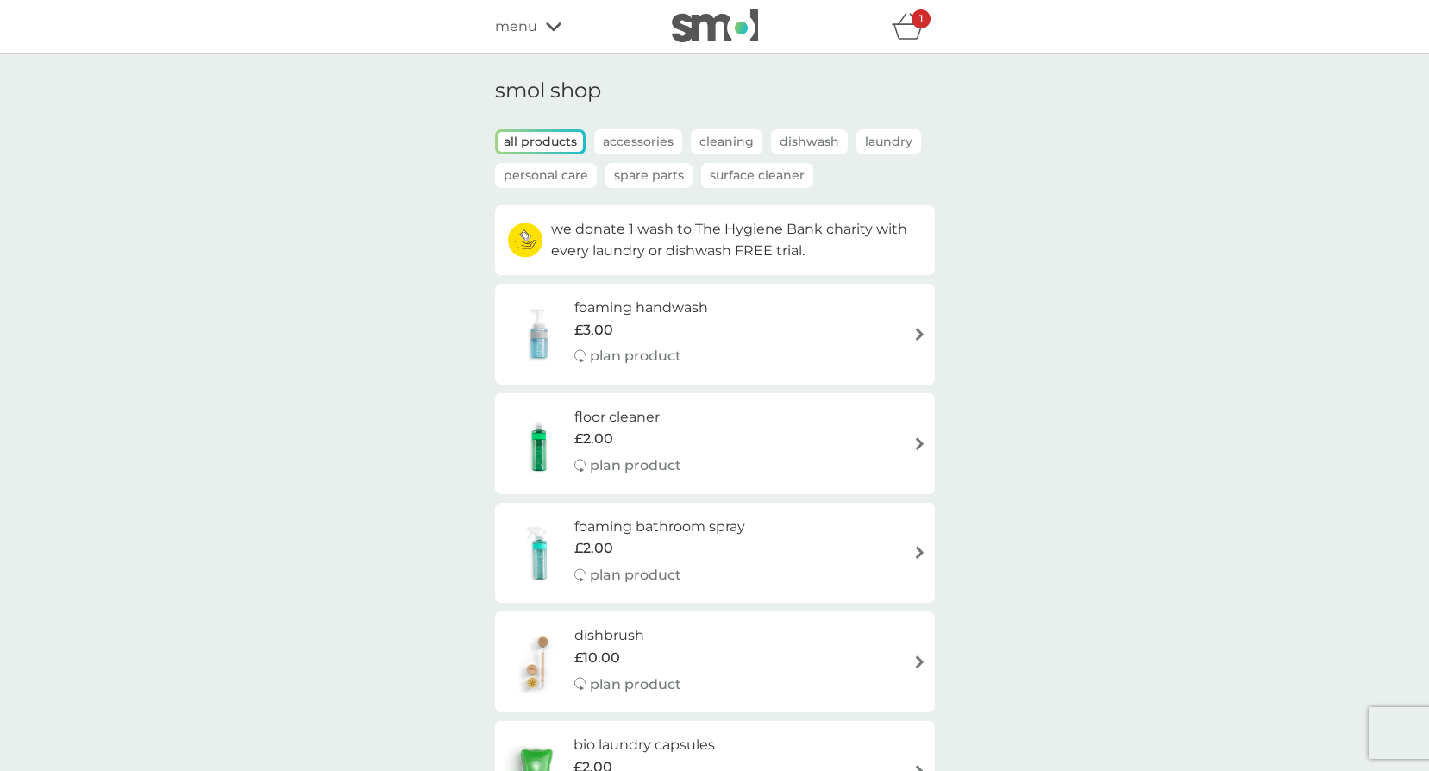
click at [531, 28] on span "menu" at bounding box center [516, 27] width 42 height 22
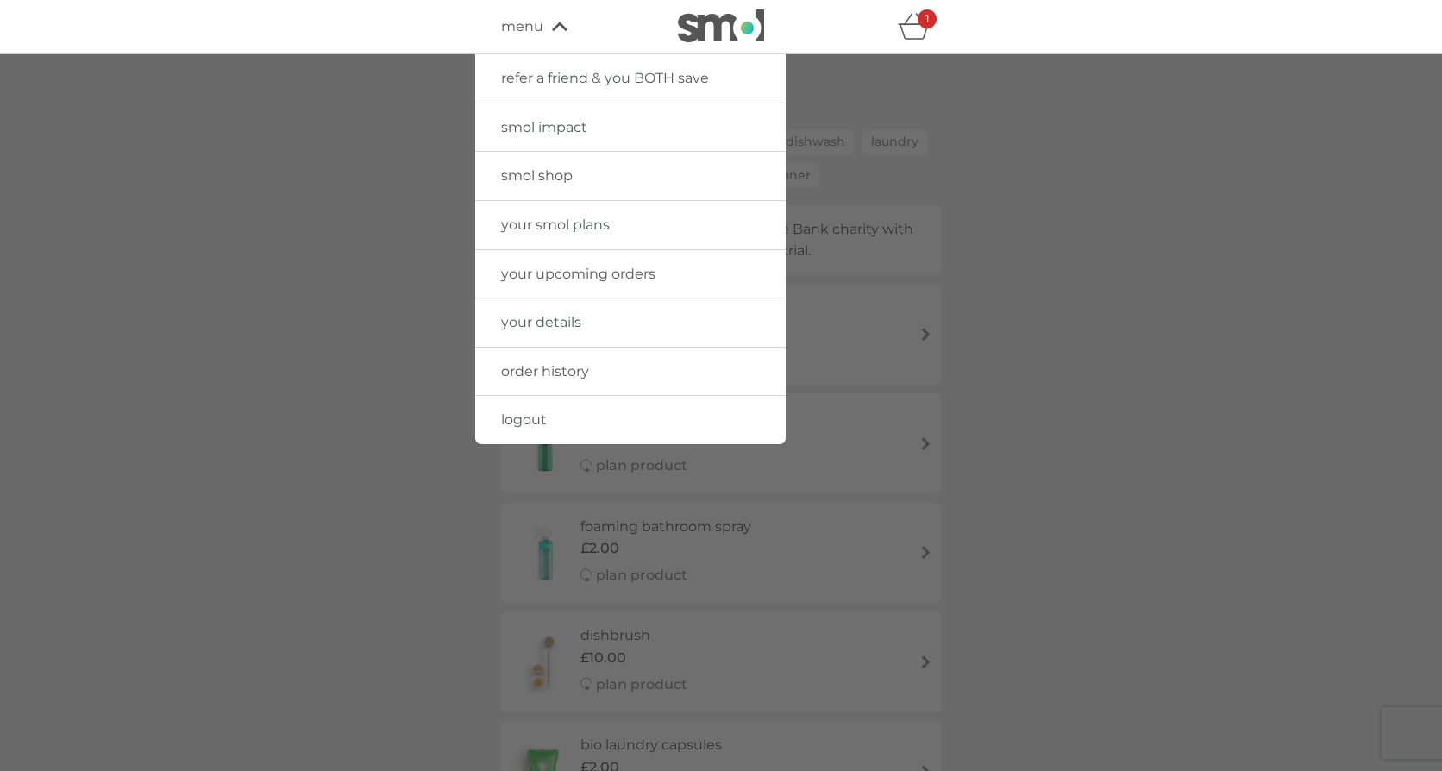
click at [586, 223] on span "your smol plans" at bounding box center [555, 225] width 109 height 16
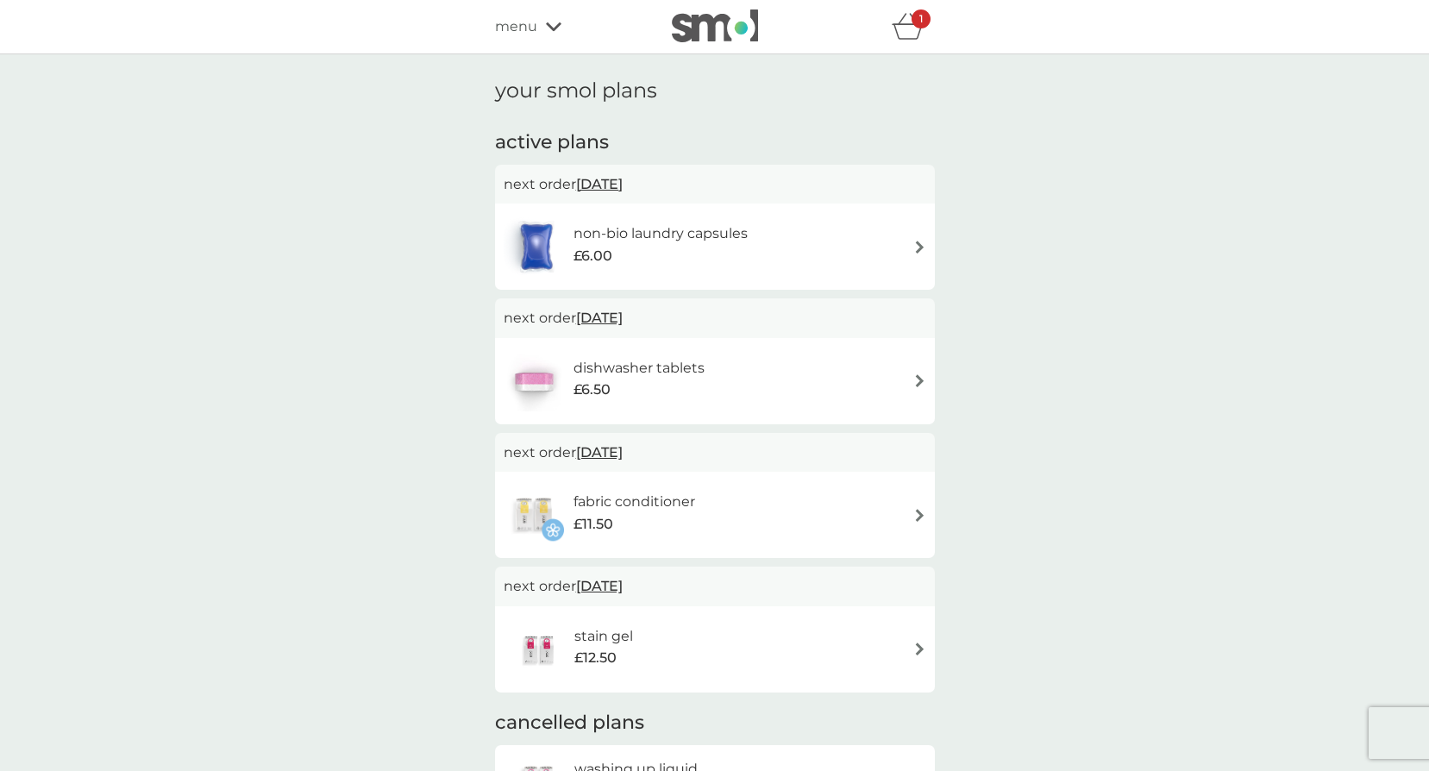
click at [876, 499] on div "fabric conditioner £11.50" at bounding box center [715, 515] width 423 height 60
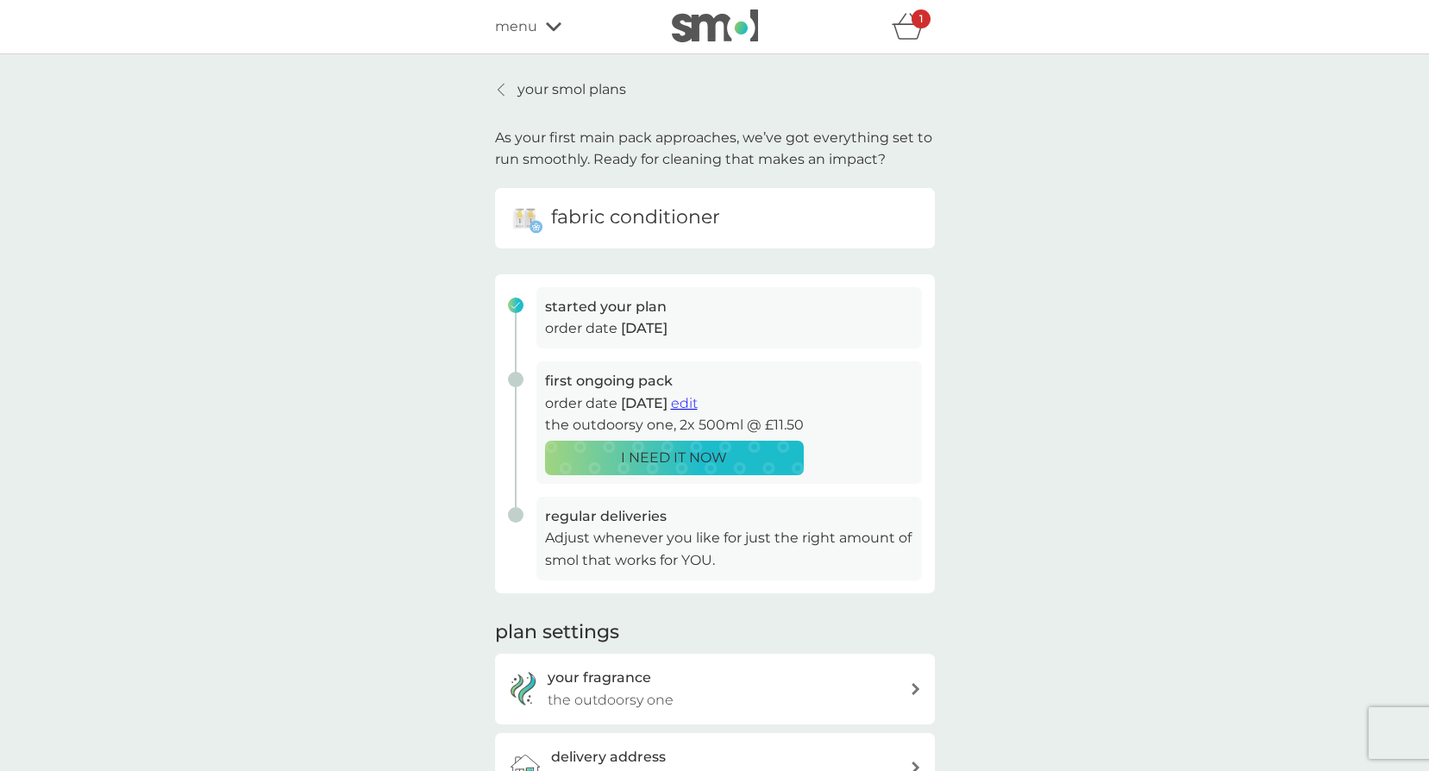
click at [698, 400] on span "edit" at bounding box center [684, 403] width 27 height 16
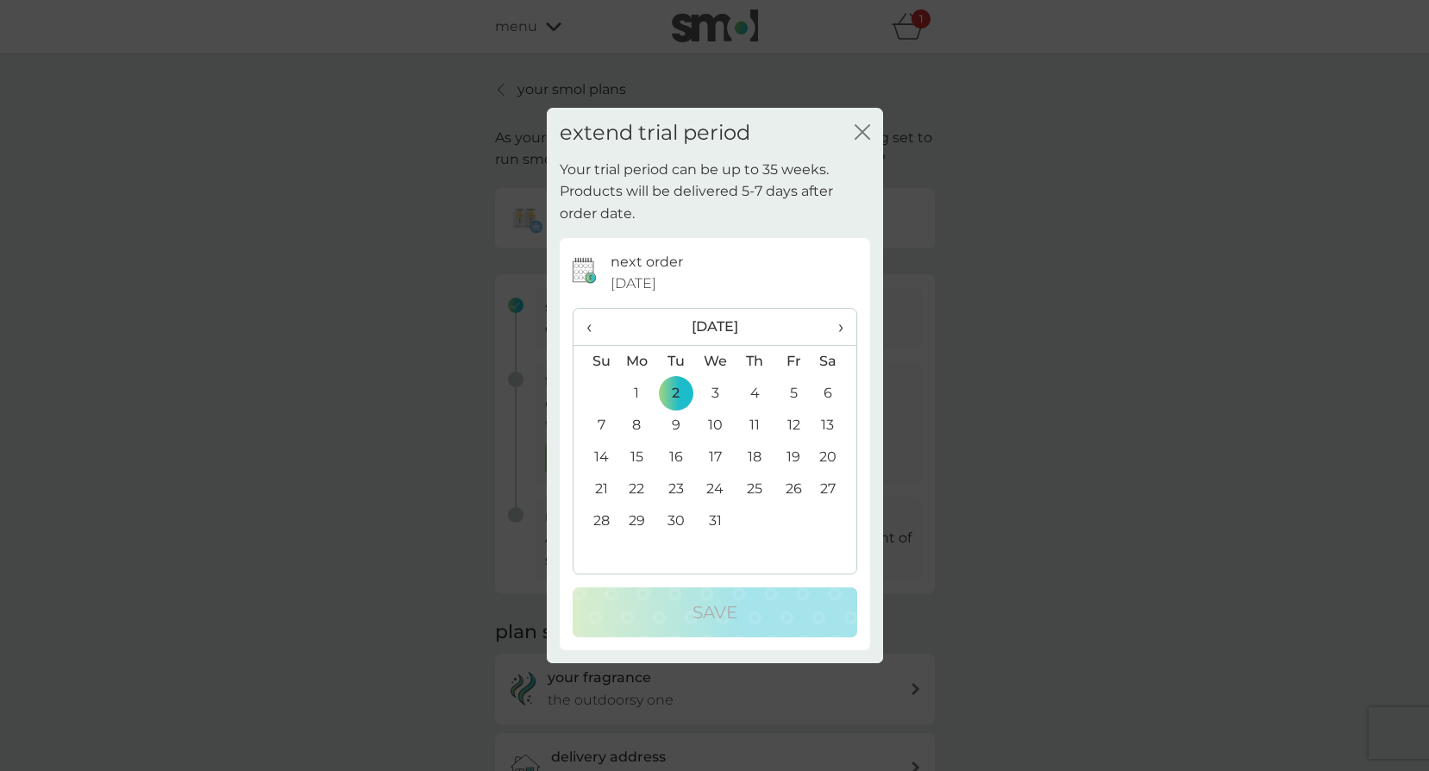
click at [588, 325] on span "‹" at bounding box center [596, 327] width 18 height 36
click at [827, 391] on td "1" at bounding box center [834, 394] width 43 height 32
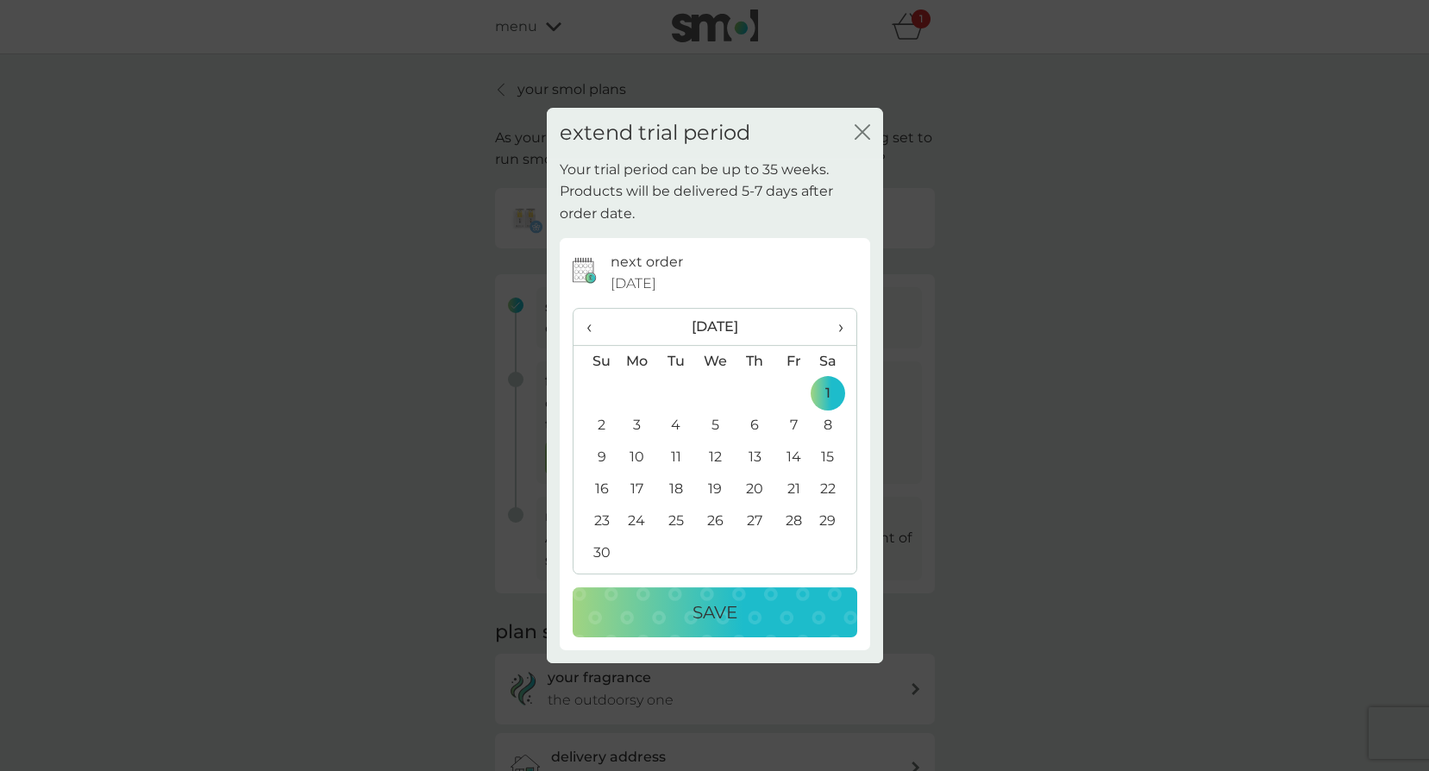
click at [695, 623] on p "Save" at bounding box center [715, 613] width 45 height 28
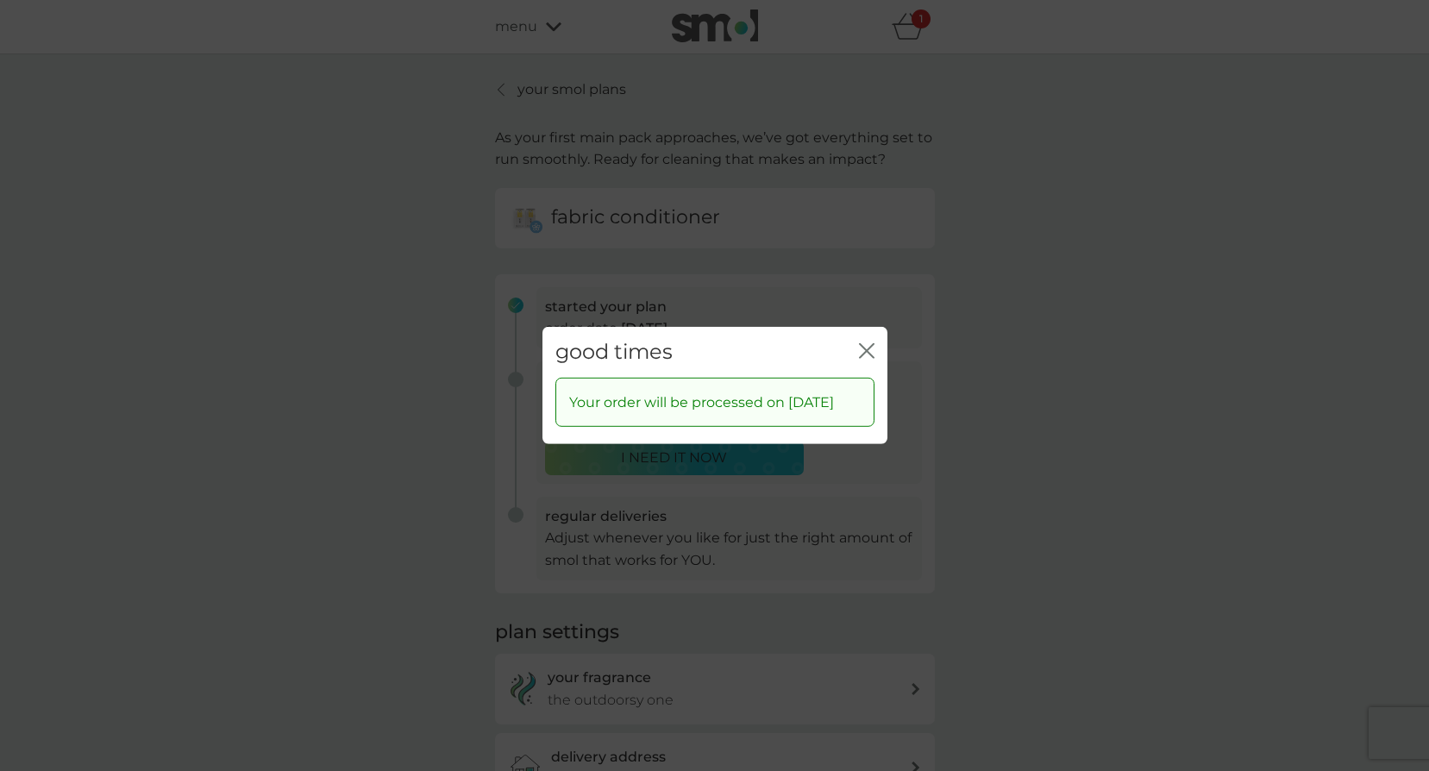
click at [863, 343] on icon "close" at bounding box center [867, 351] width 16 height 16
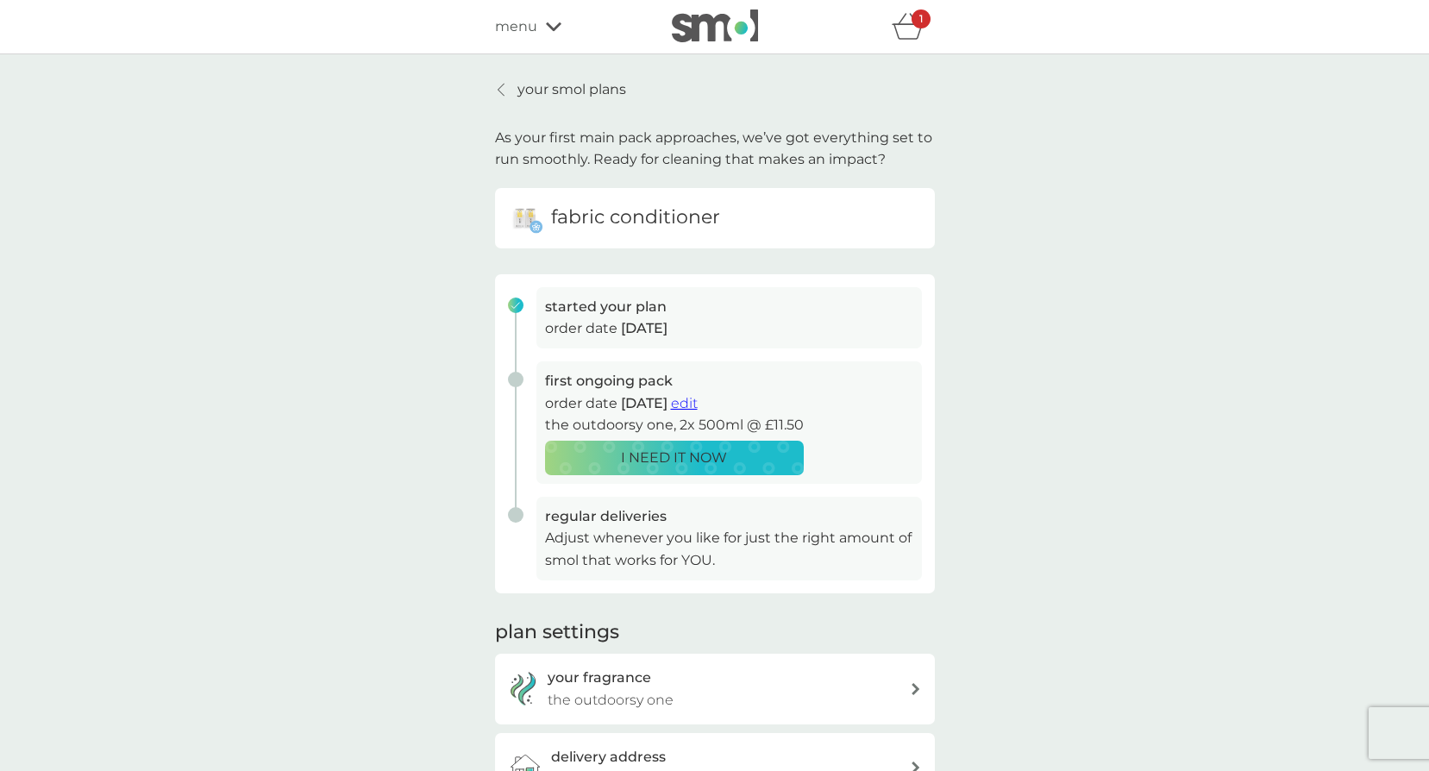
click at [566, 89] on p "your smol plans" at bounding box center [572, 90] width 109 height 22
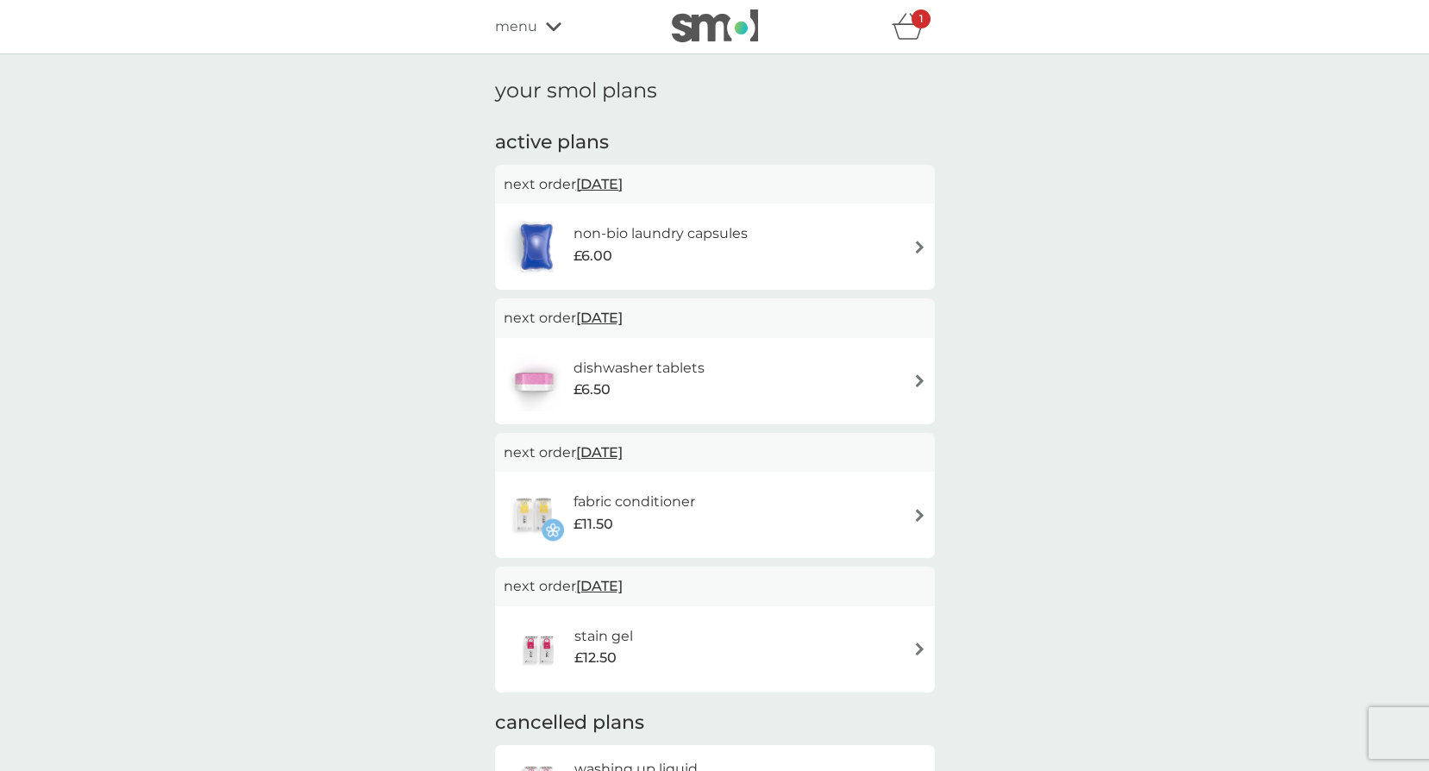
click at [623, 181] on span "14 Oct 2025" at bounding box center [599, 184] width 47 height 34
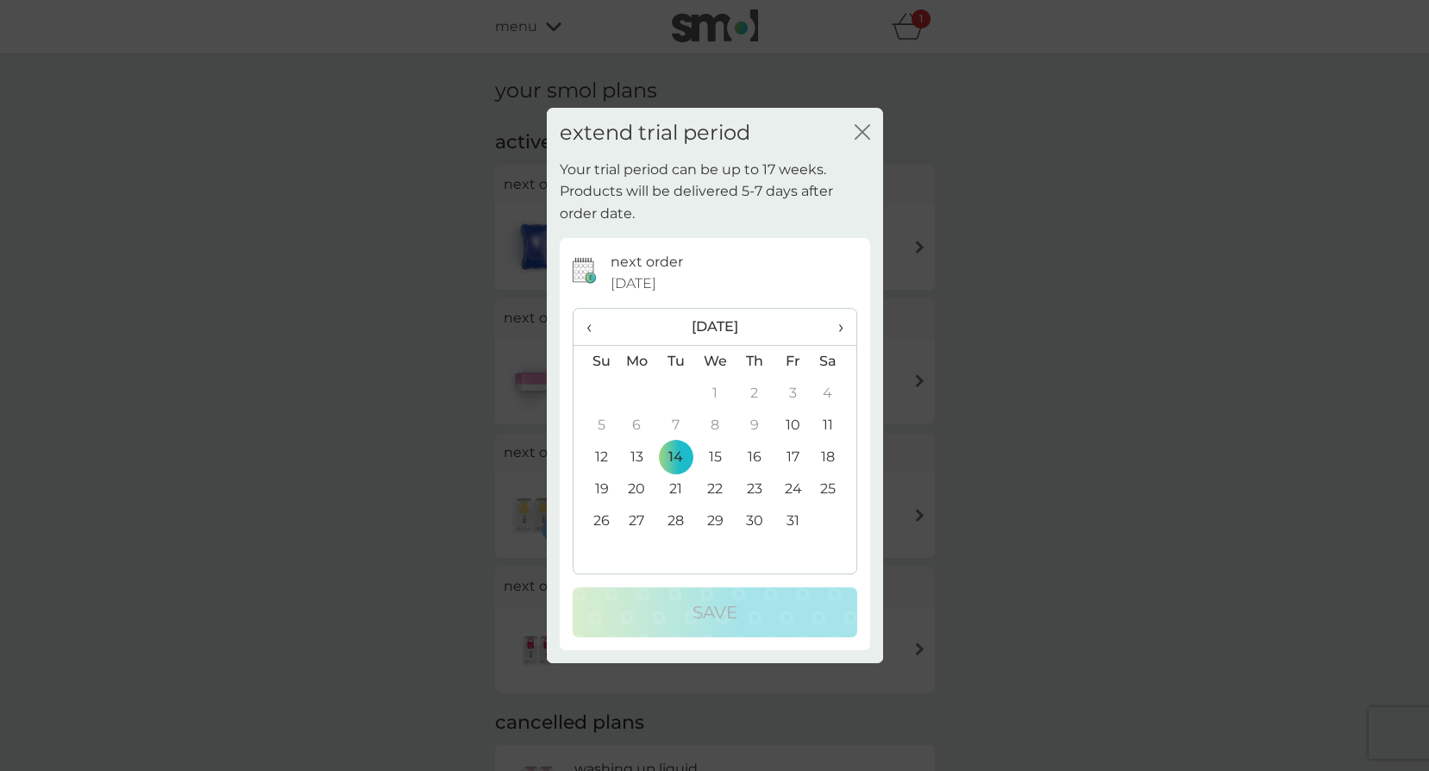
click at [864, 136] on icon "close" at bounding box center [863, 132] width 16 height 16
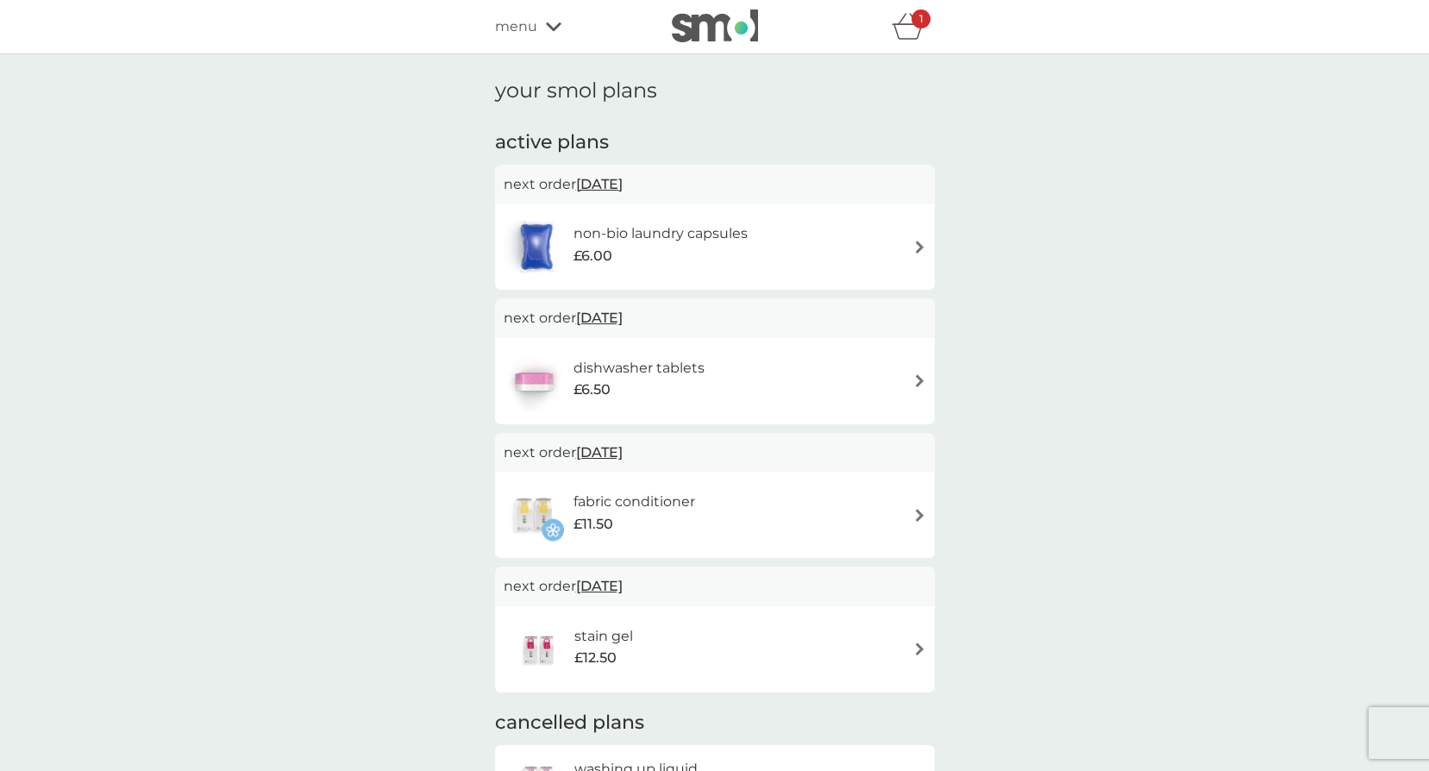
click at [776, 373] on div "dishwasher tablets £6.50" at bounding box center [715, 381] width 423 height 60
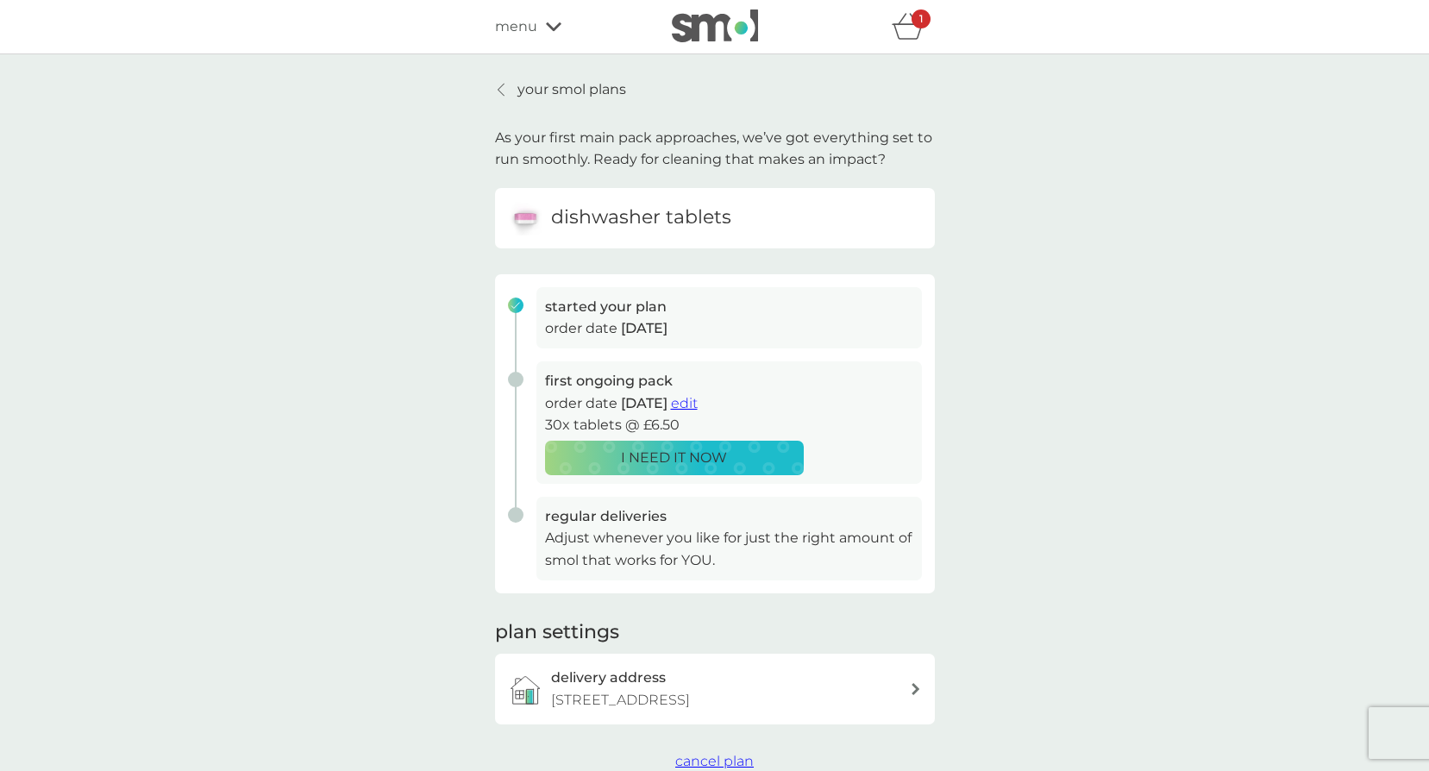
click at [527, 96] on p "your smol plans" at bounding box center [572, 90] width 109 height 22
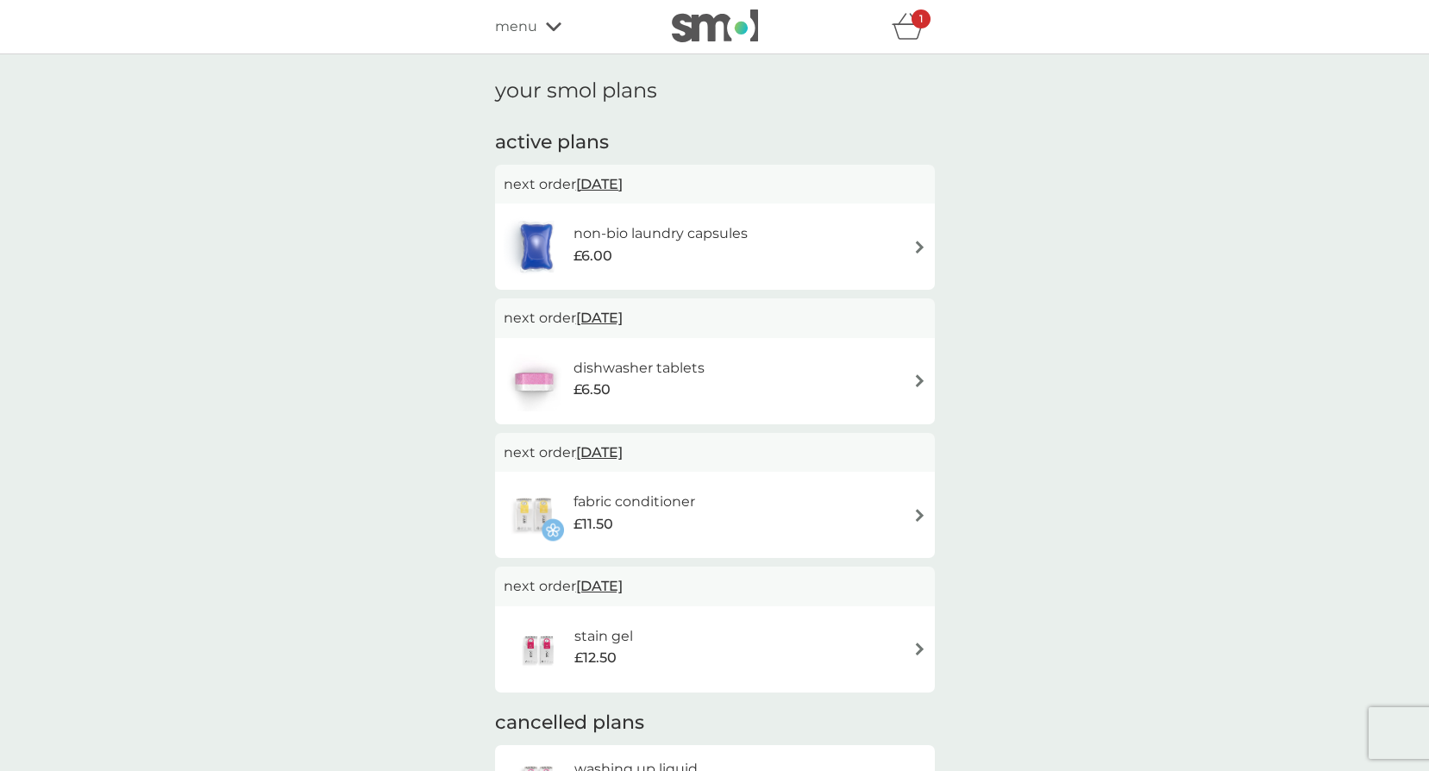
click at [820, 236] on div "non-bio laundry capsules £6.00" at bounding box center [715, 247] width 423 height 60
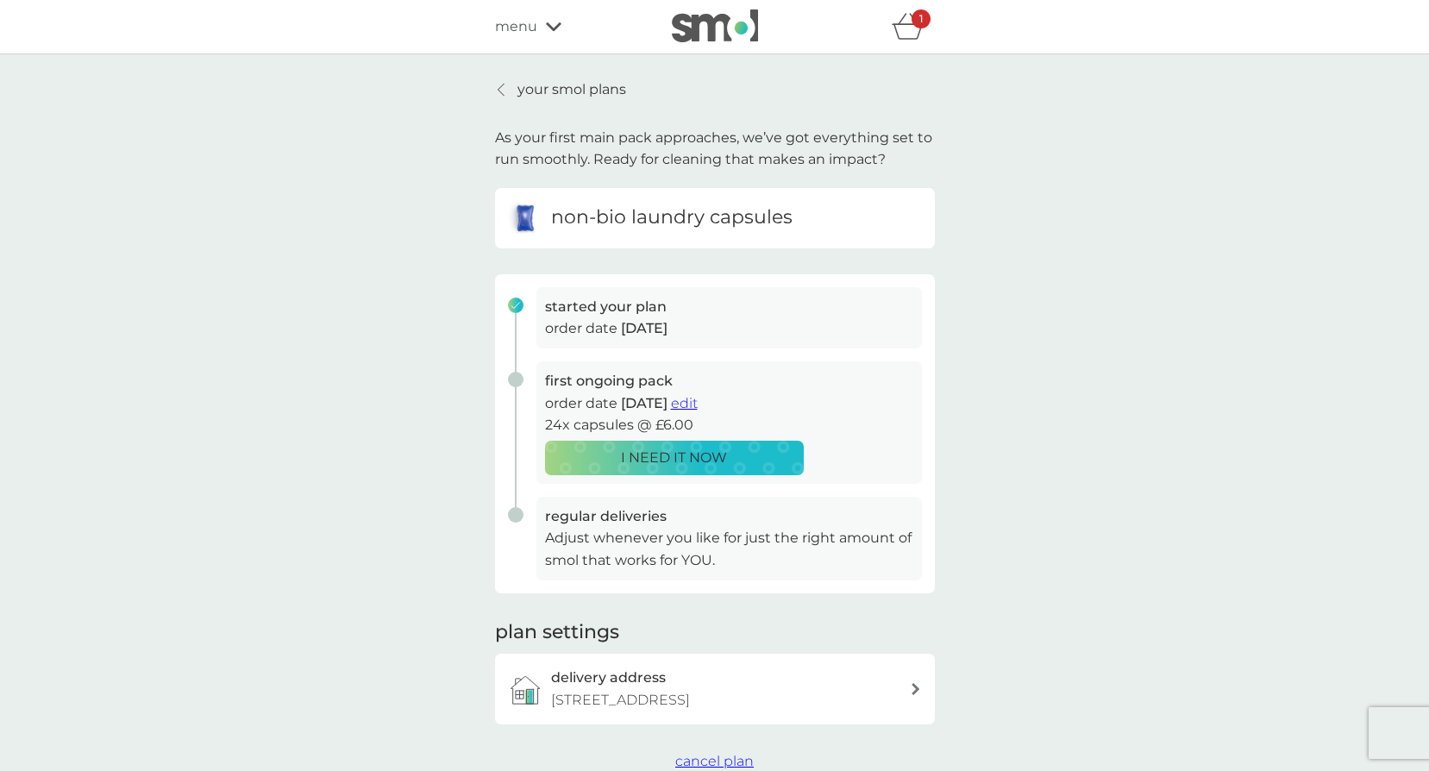
click at [698, 400] on span "edit" at bounding box center [684, 403] width 27 height 16
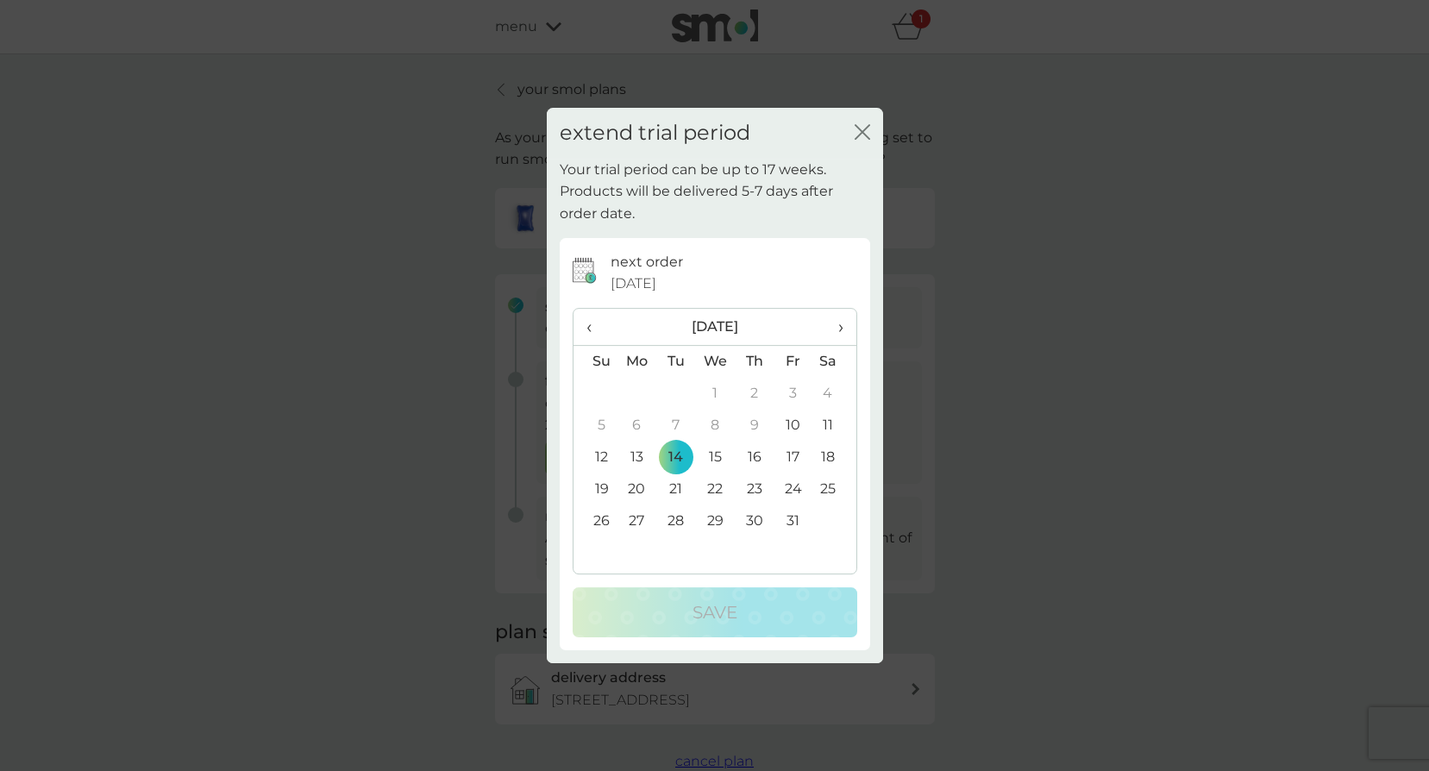
click at [677, 487] on td "21" at bounding box center [675, 490] width 39 height 32
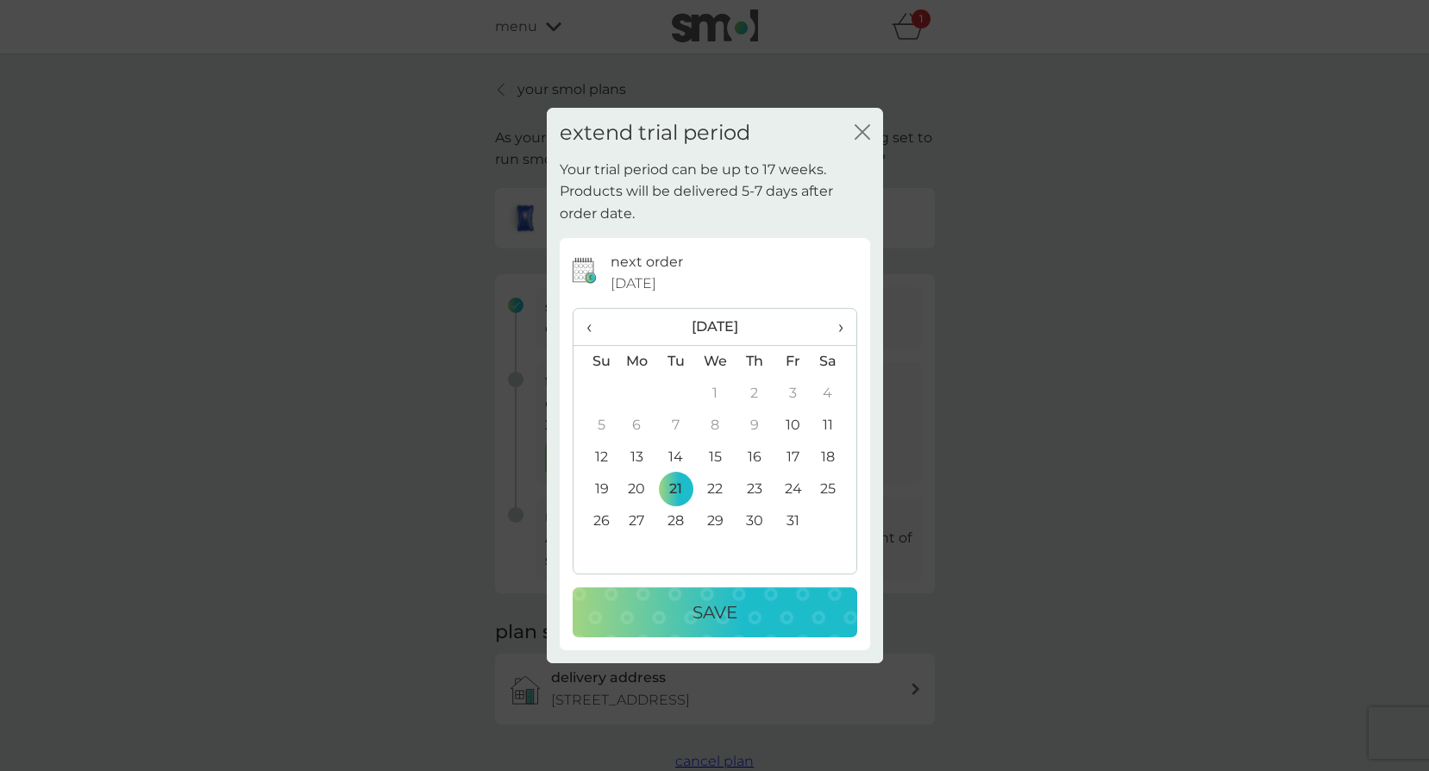
click at [719, 606] on p "Save" at bounding box center [715, 613] width 45 height 28
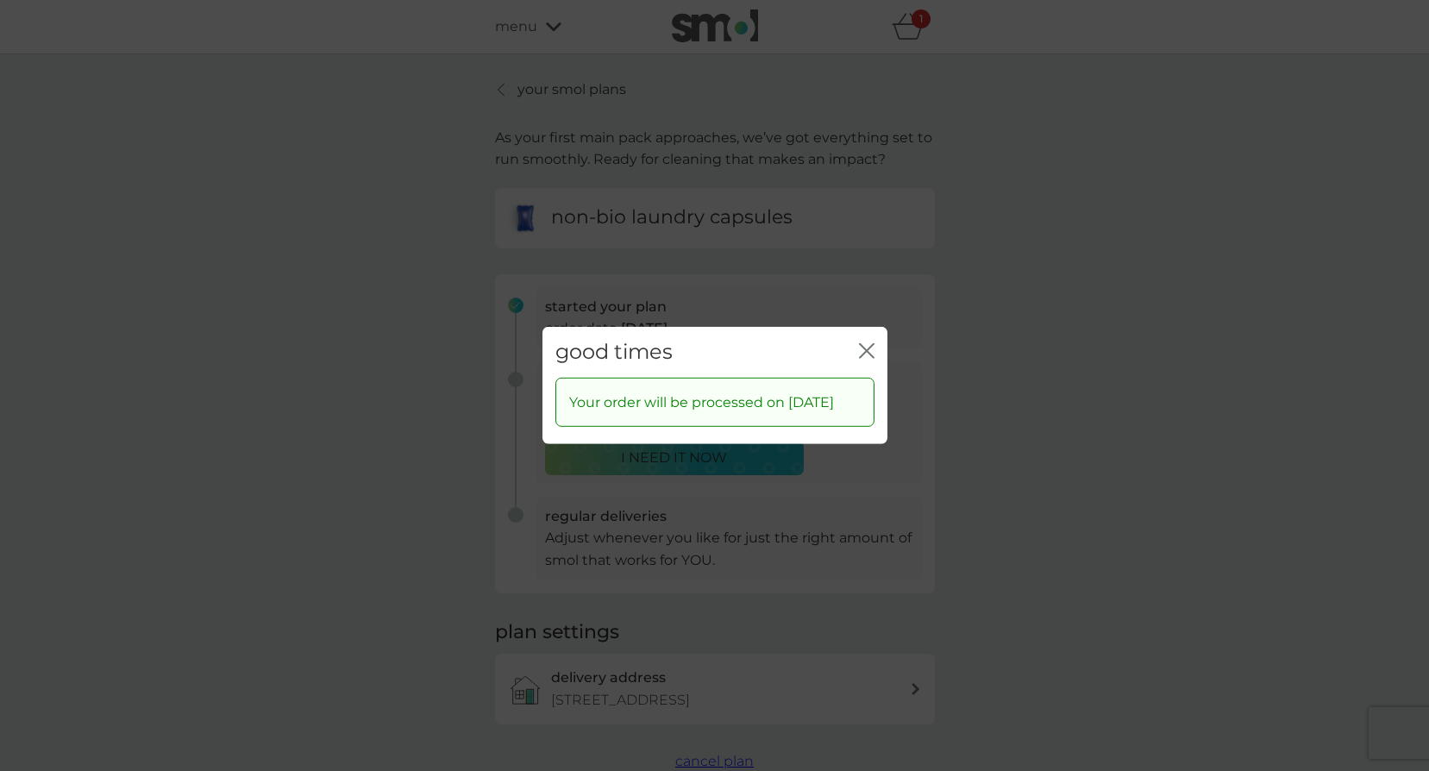
click at [875, 339] on div "good times close" at bounding box center [715, 352] width 345 height 51
click at [870, 343] on icon "close" at bounding box center [867, 351] width 16 height 16
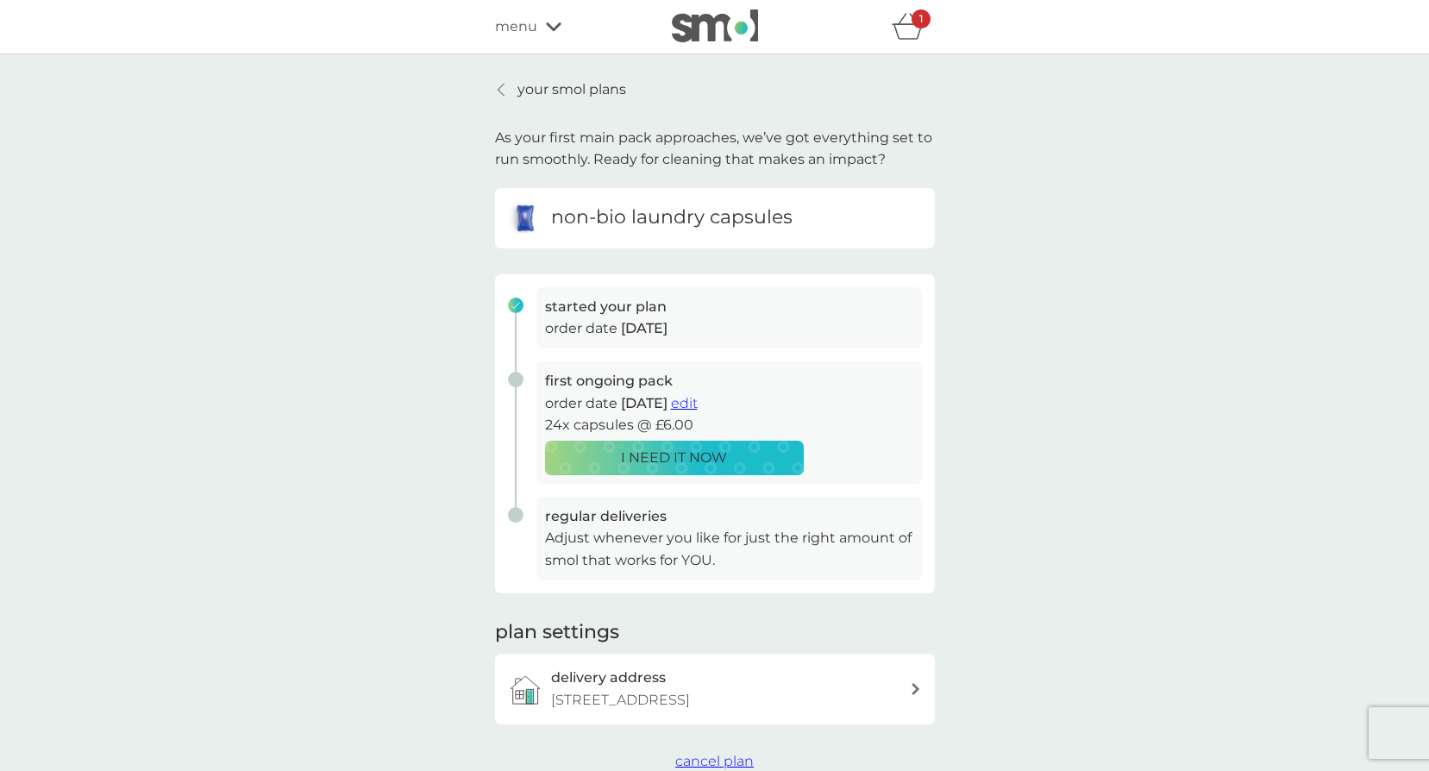
click at [1258, 429] on div "your smol plans As your first main pack approaches, we’ve got everything set to…" at bounding box center [714, 425] width 1429 height 742
click at [1119, 452] on div "your smol plans As your first main pack approaches, we’ve got everything set to…" at bounding box center [714, 425] width 1429 height 742
click at [518, 91] on p "your smol plans" at bounding box center [572, 90] width 109 height 22
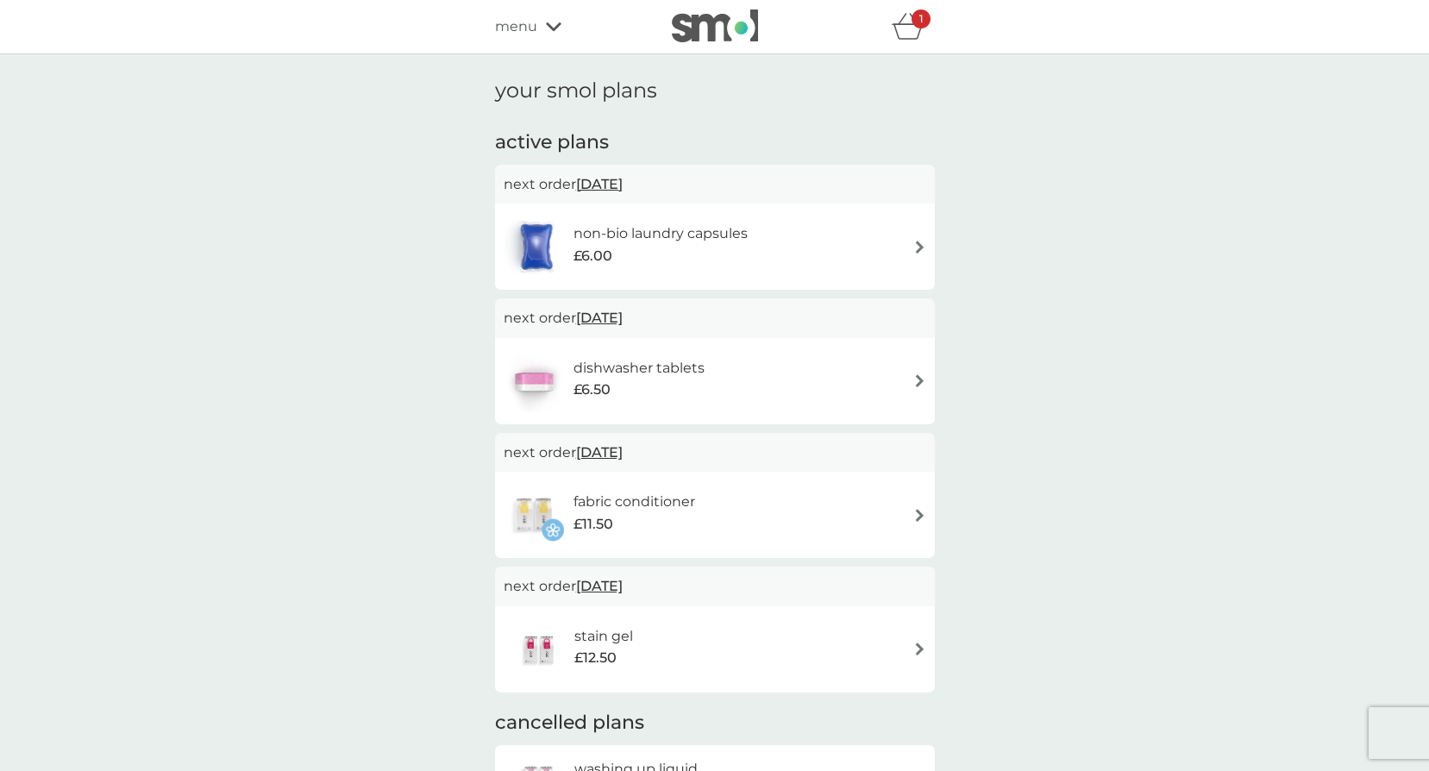
click at [882, 248] on div "non-bio laundry capsules £6.00" at bounding box center [715, 247] width 423 height 60
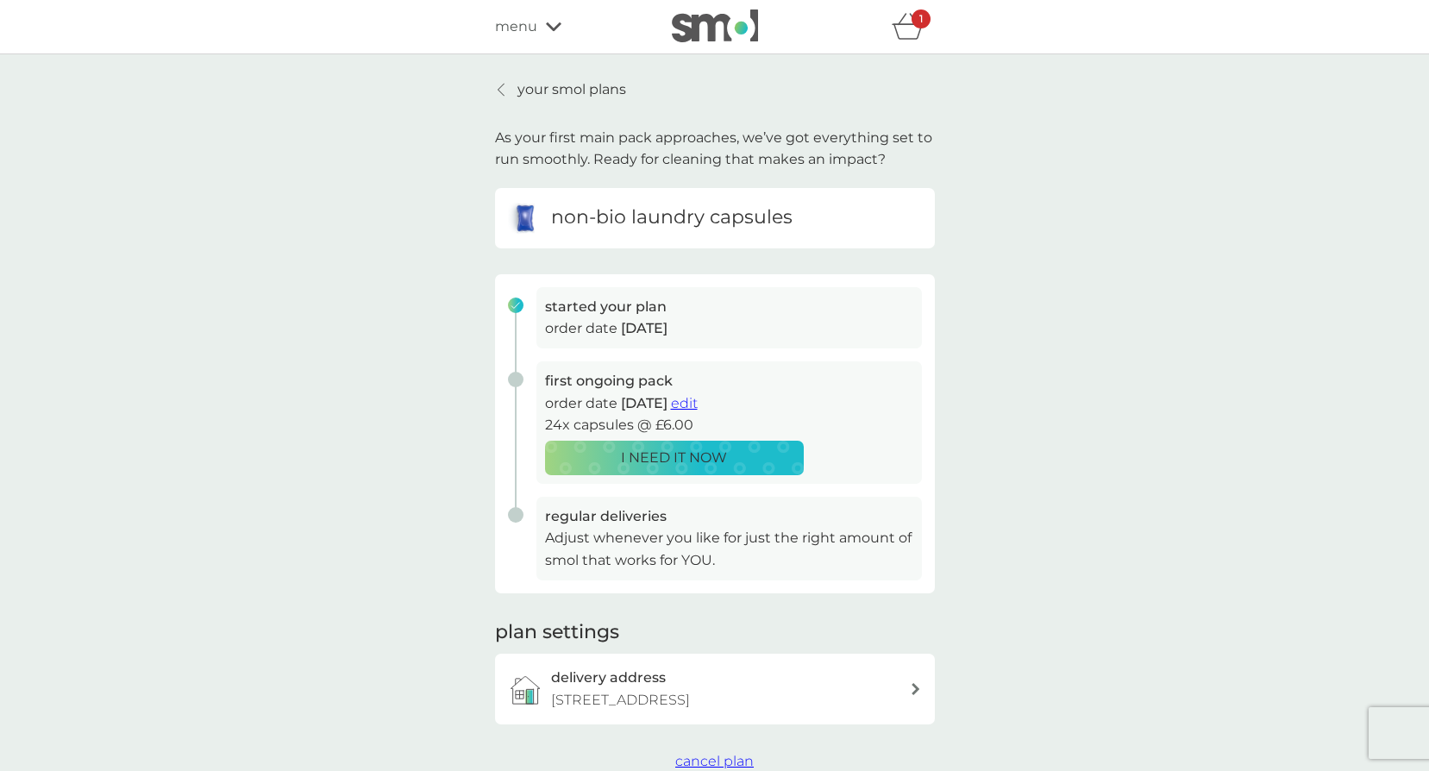
drag, startPoint x: 497, startPoint y: 89, endPoint x: 601, endPoint y: 114, distance: 107.3
click at [497, 89] on div at bounding box center [502, 90] width 12 height 14
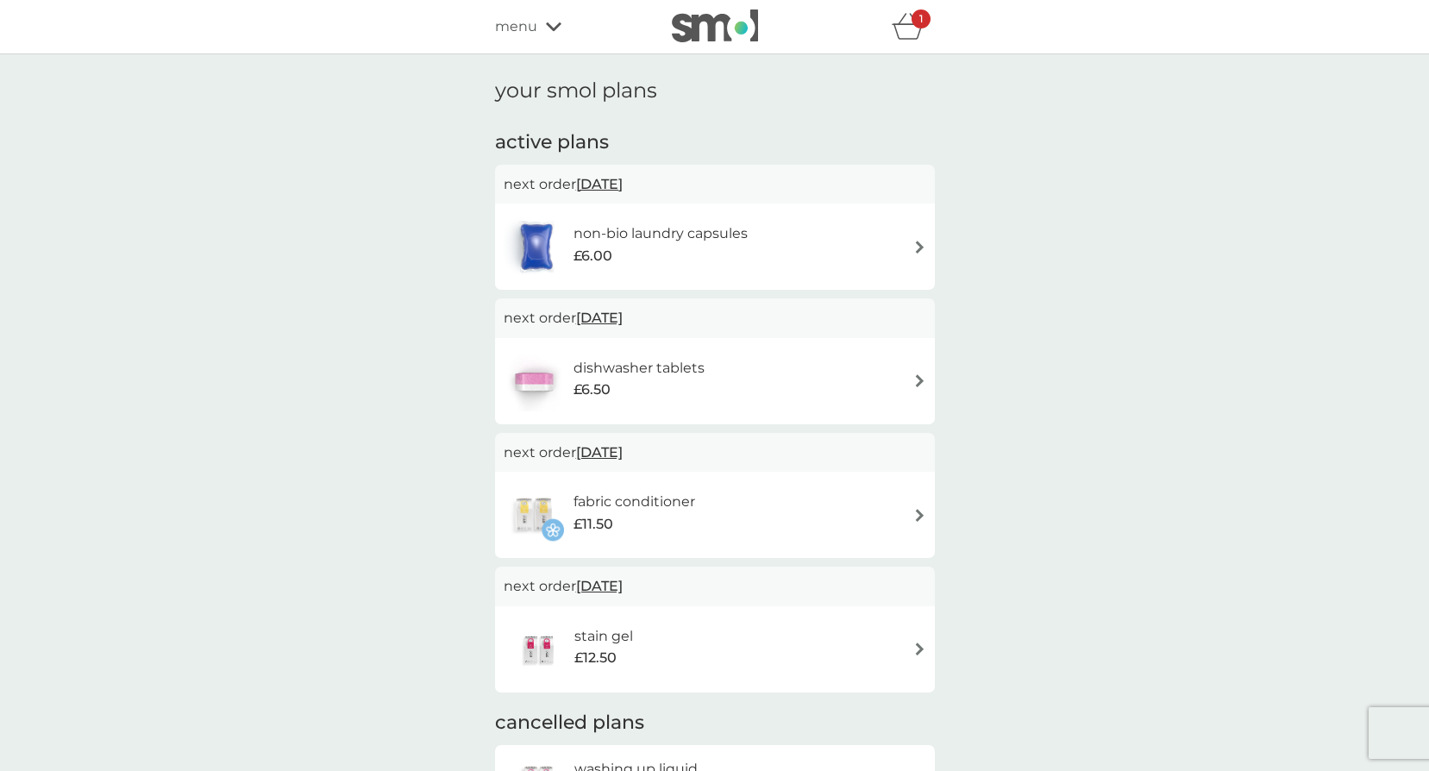
click at [720, 524] on div "fabric conditioner £11.50" at bounding box center [715, 515] width 423 height 60
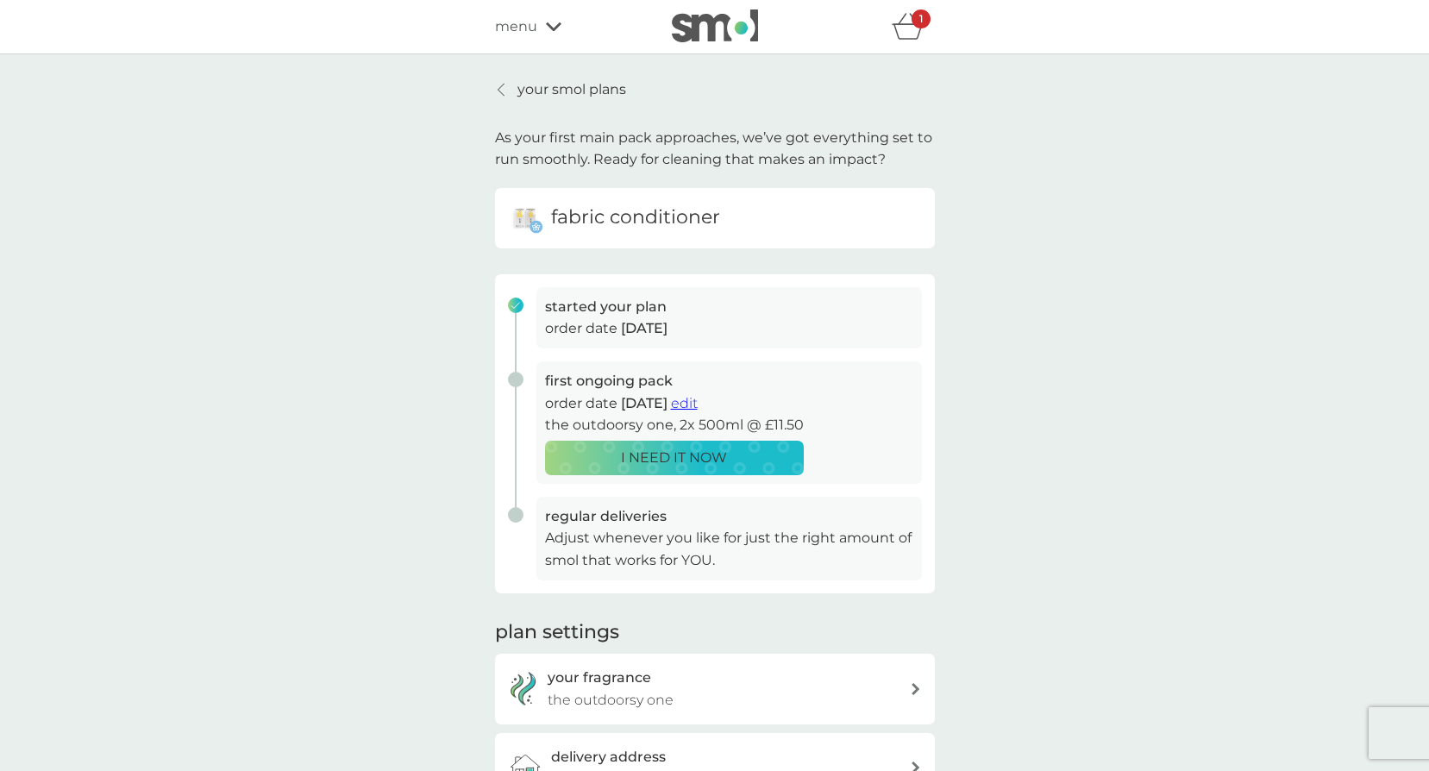
click at [907, 28] on icon "basket" at bounding box center [908, 26] width 33 height 27
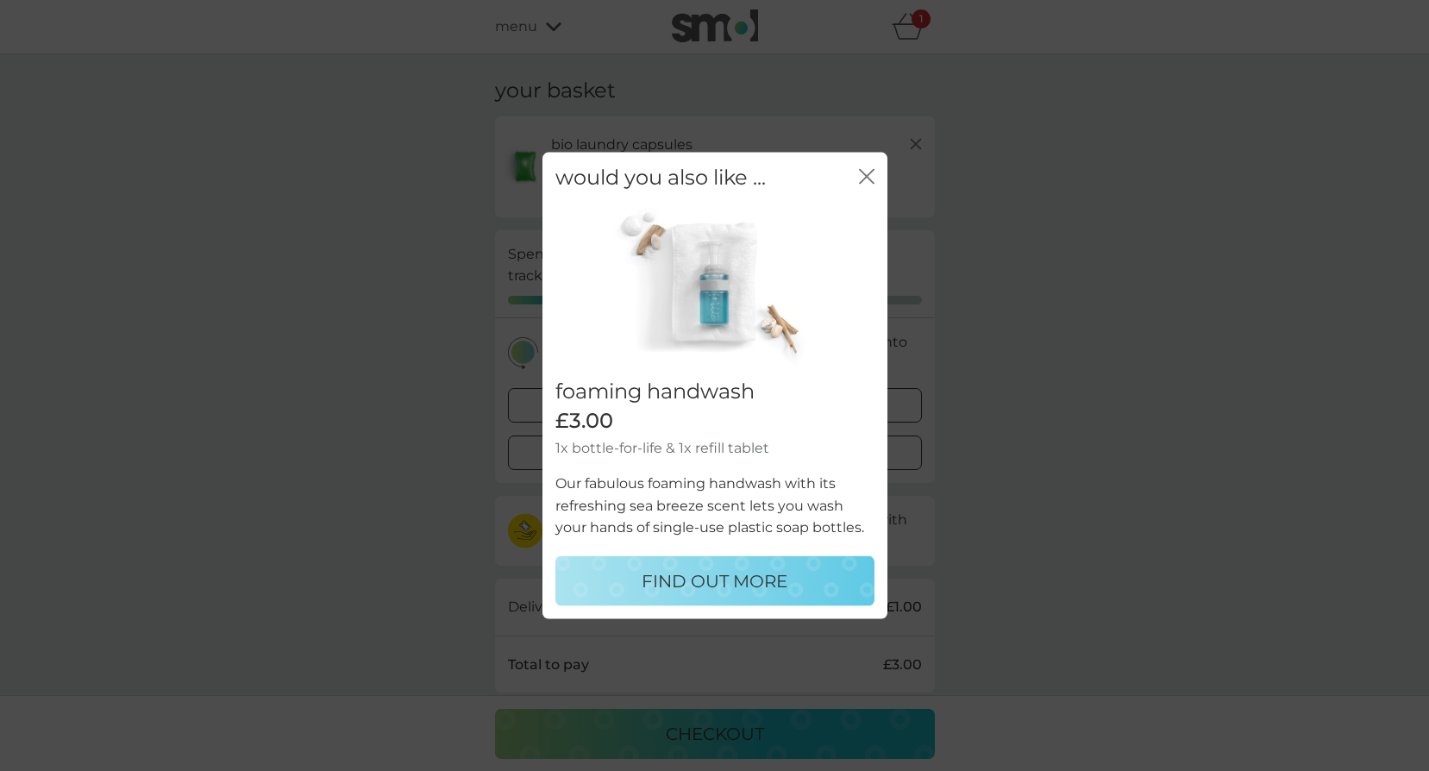
click at [863, 171] on icon "close" at bounding box center [867, 177] width 16 height 16
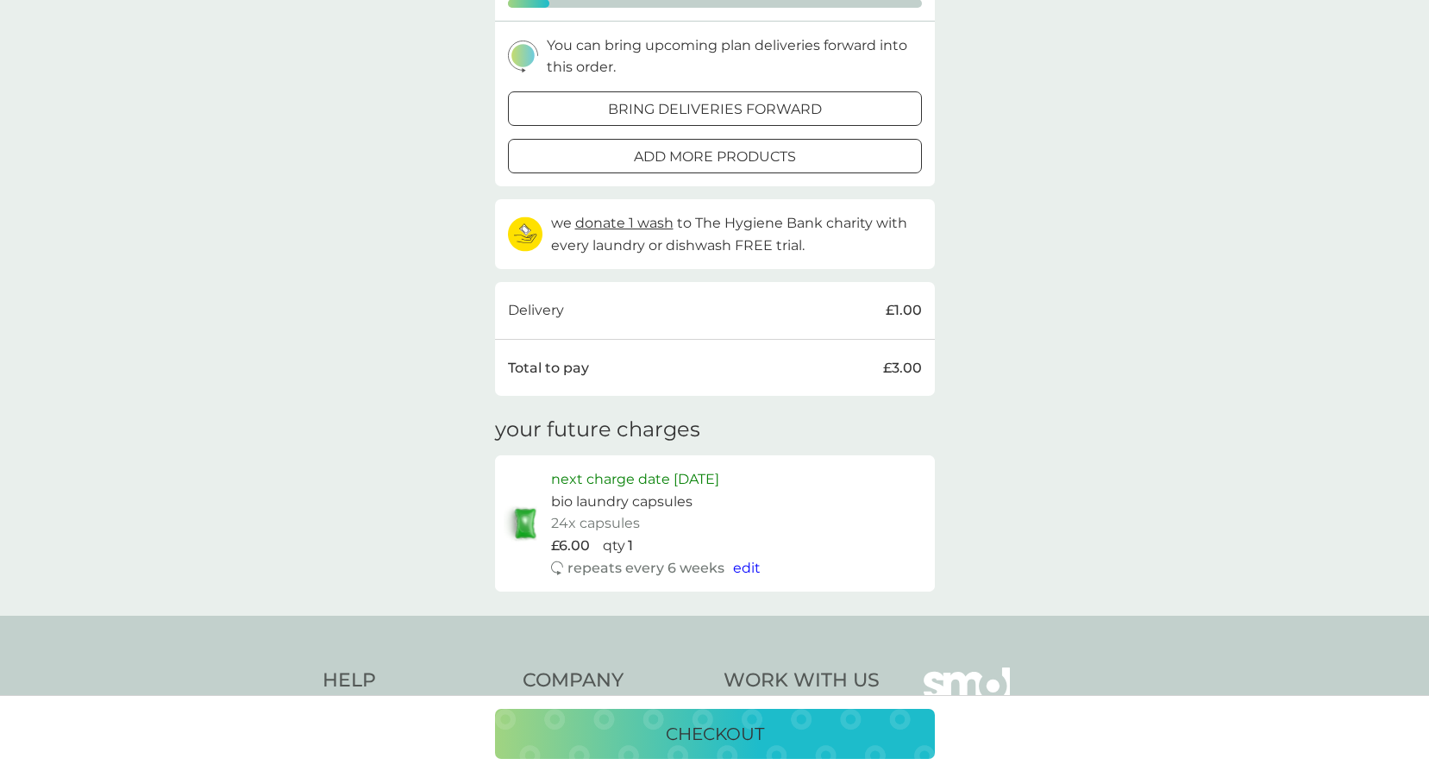
scroll to position [345, 0]
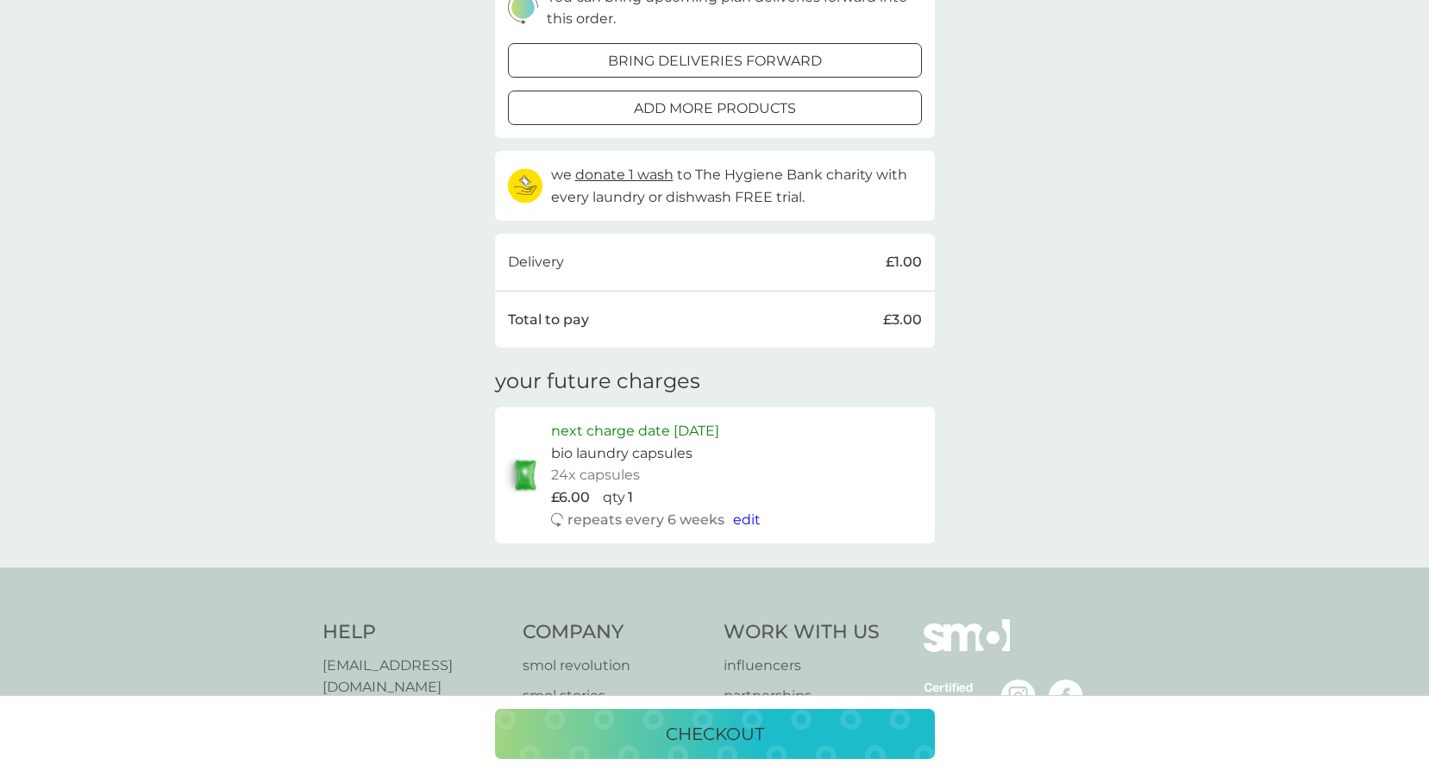
click at [721, 734] on p "checkout" at bounding box center [715, 734] width 98 height 28
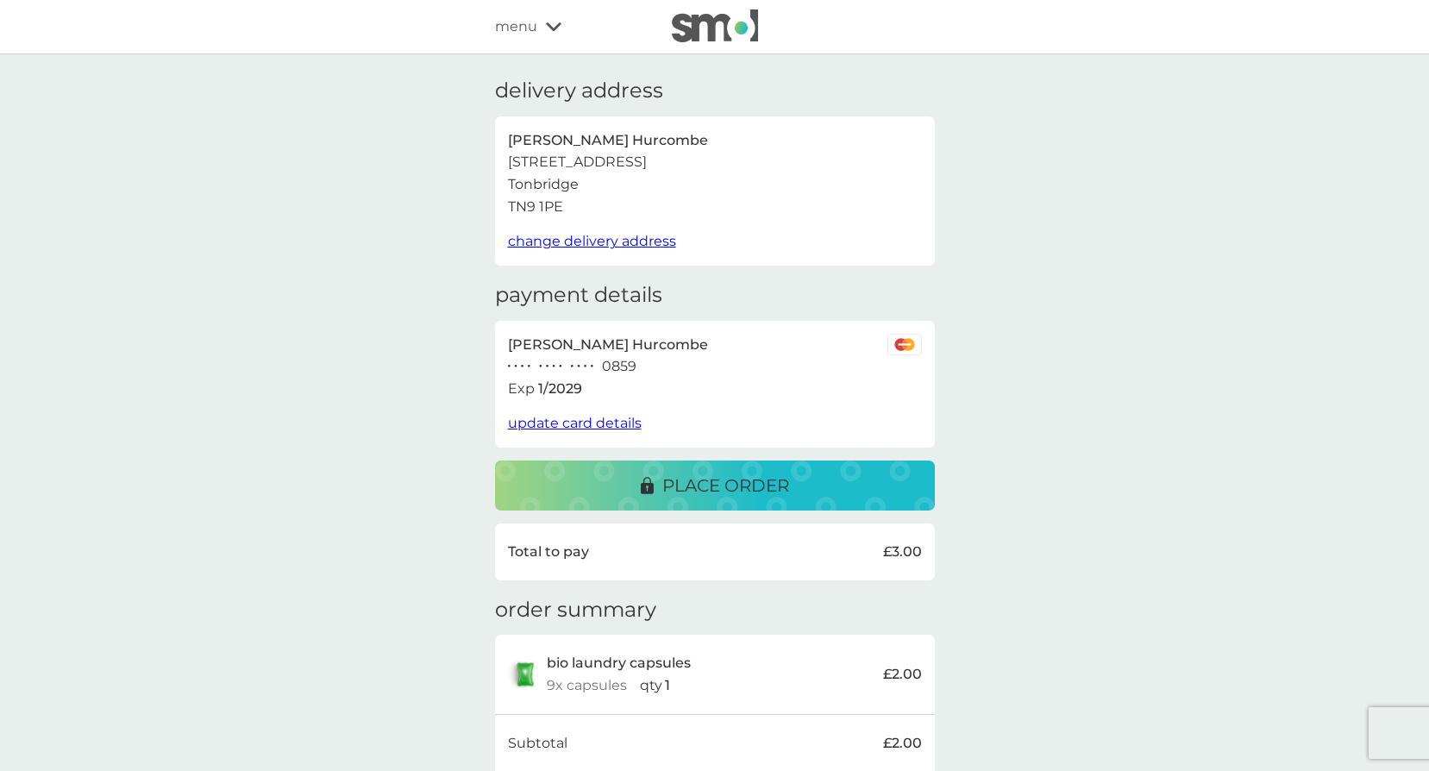
click at [687, 481] on p "place order" at bounding box center [726, 486] width 127 height 28
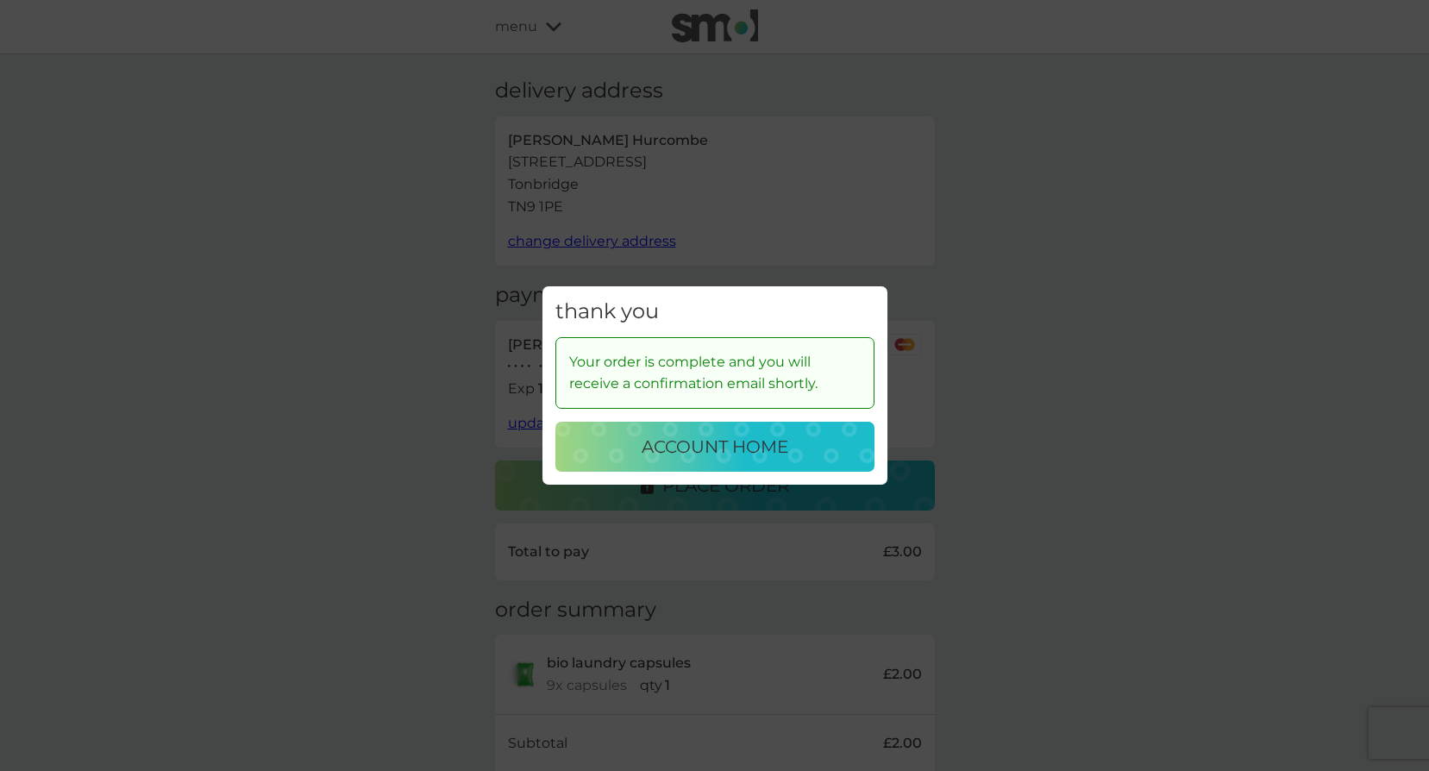
click at [726, 456] on p "account home" at bounding box center [715, 447] width 147 height 28
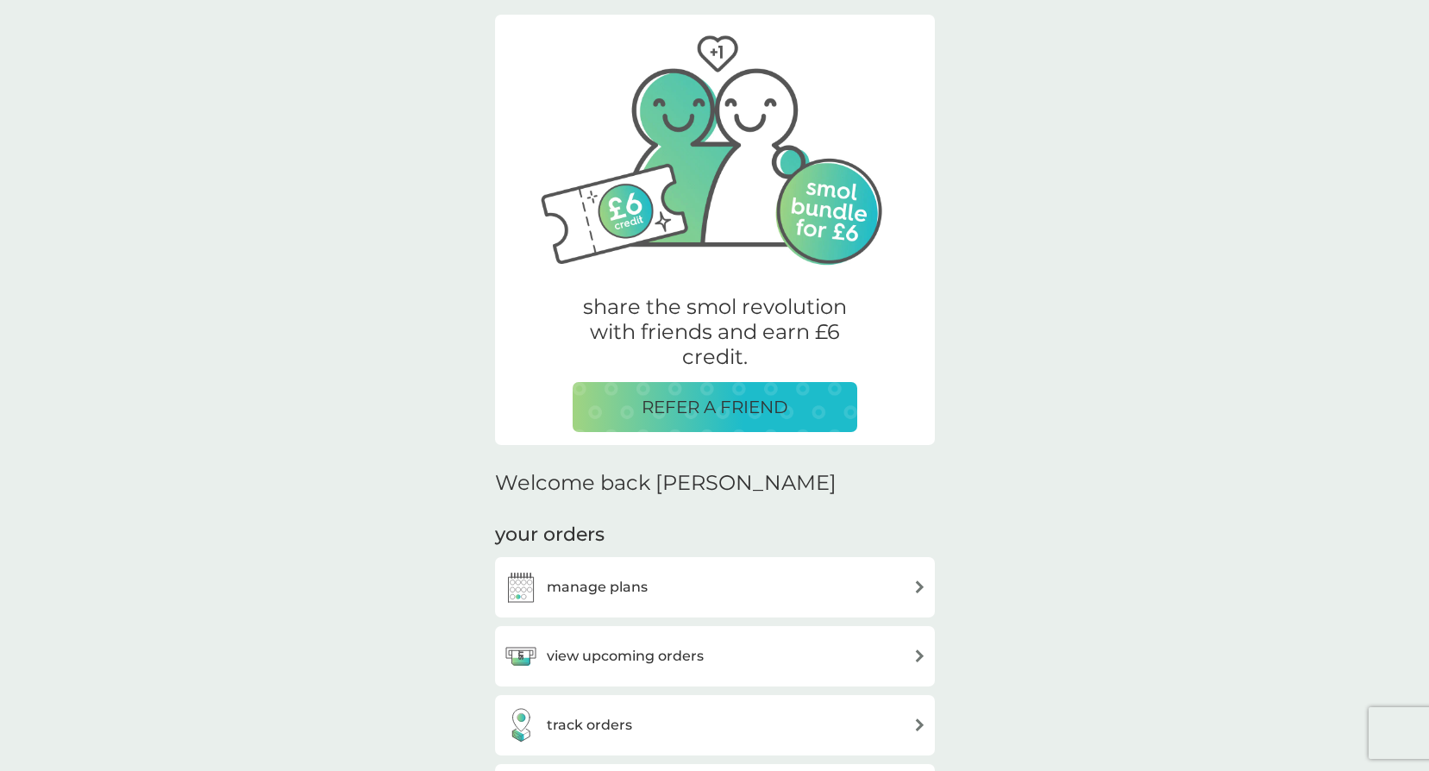
scroll to position [86, 0]
